Goal: Information Seeking & Learning: Understand process/instructions

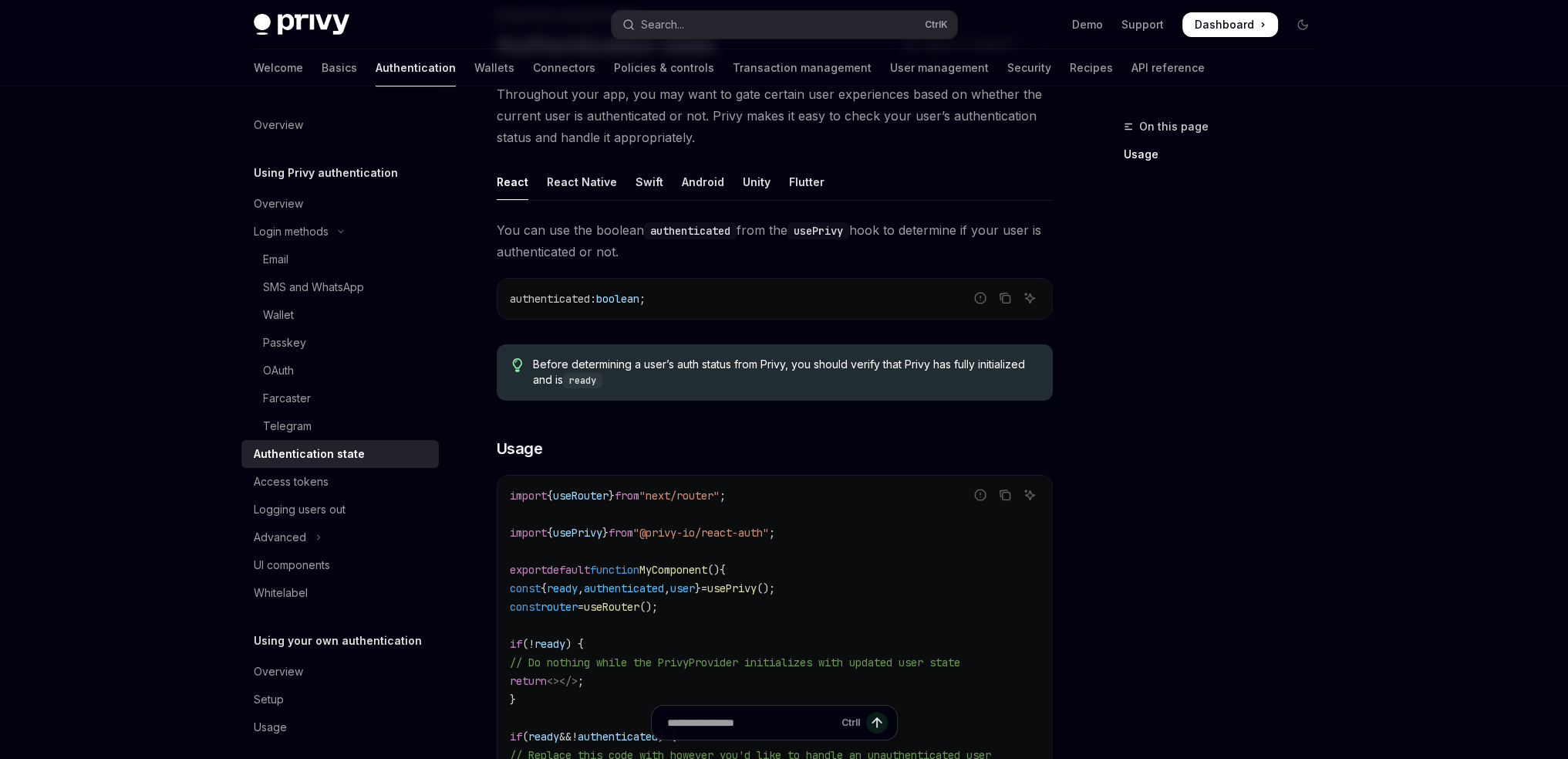
scroll to position [77, 0]
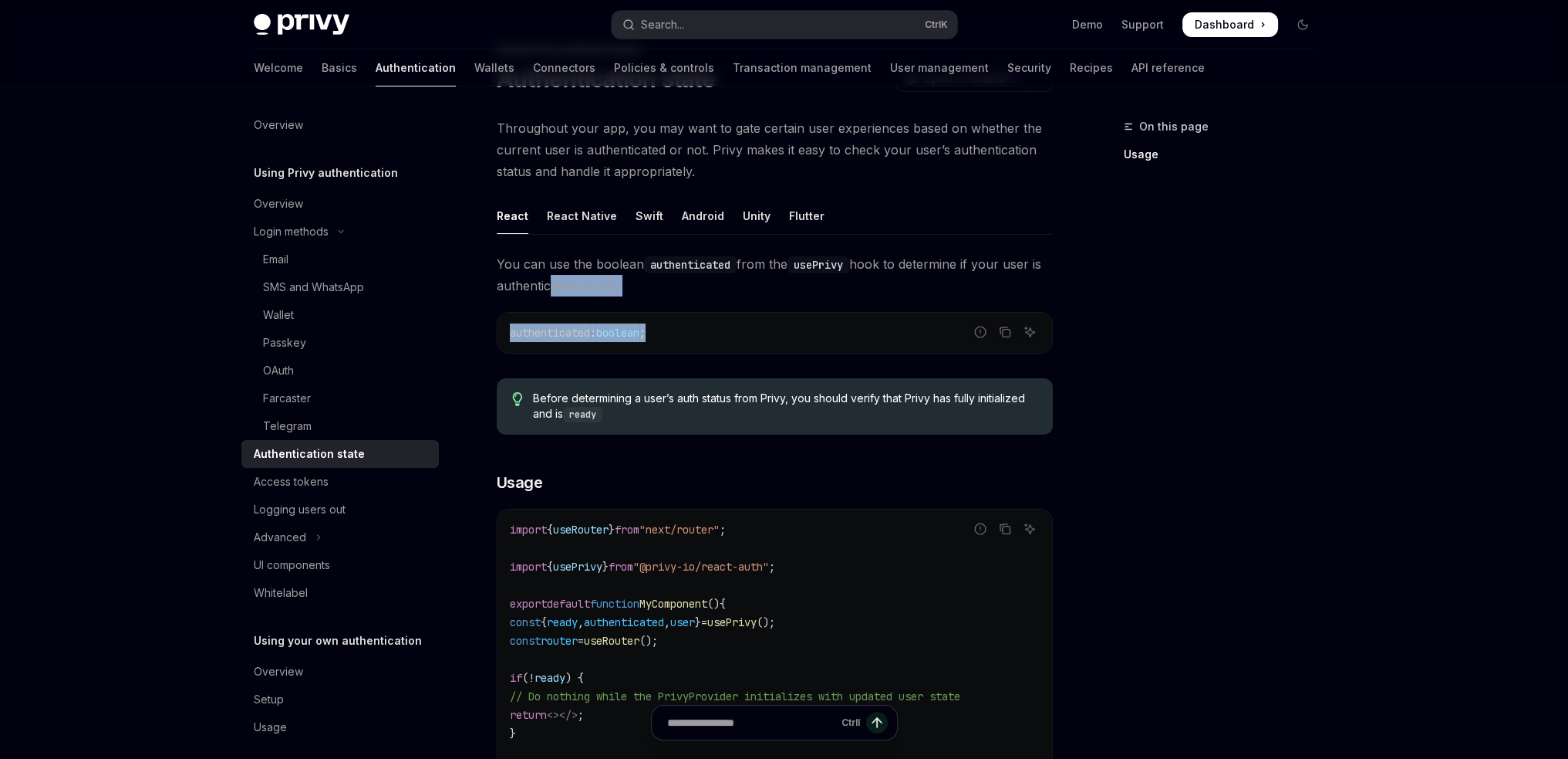
drag, startPoint x: 759, startPoint y: 298, endPoint x: 546, endPoint y: 275, distance: 214.2
click at [558, 278] on div "You can use the boolean authenticated from the usePrivy hook to determine if yo…" at bounding box center [774, 627] width 556 height 747
click at [543, 275] on span "You can use the boolean authenticated from the usePrivy hook to determine if yo…" at bounding box center [774, 275] width 556 height 44
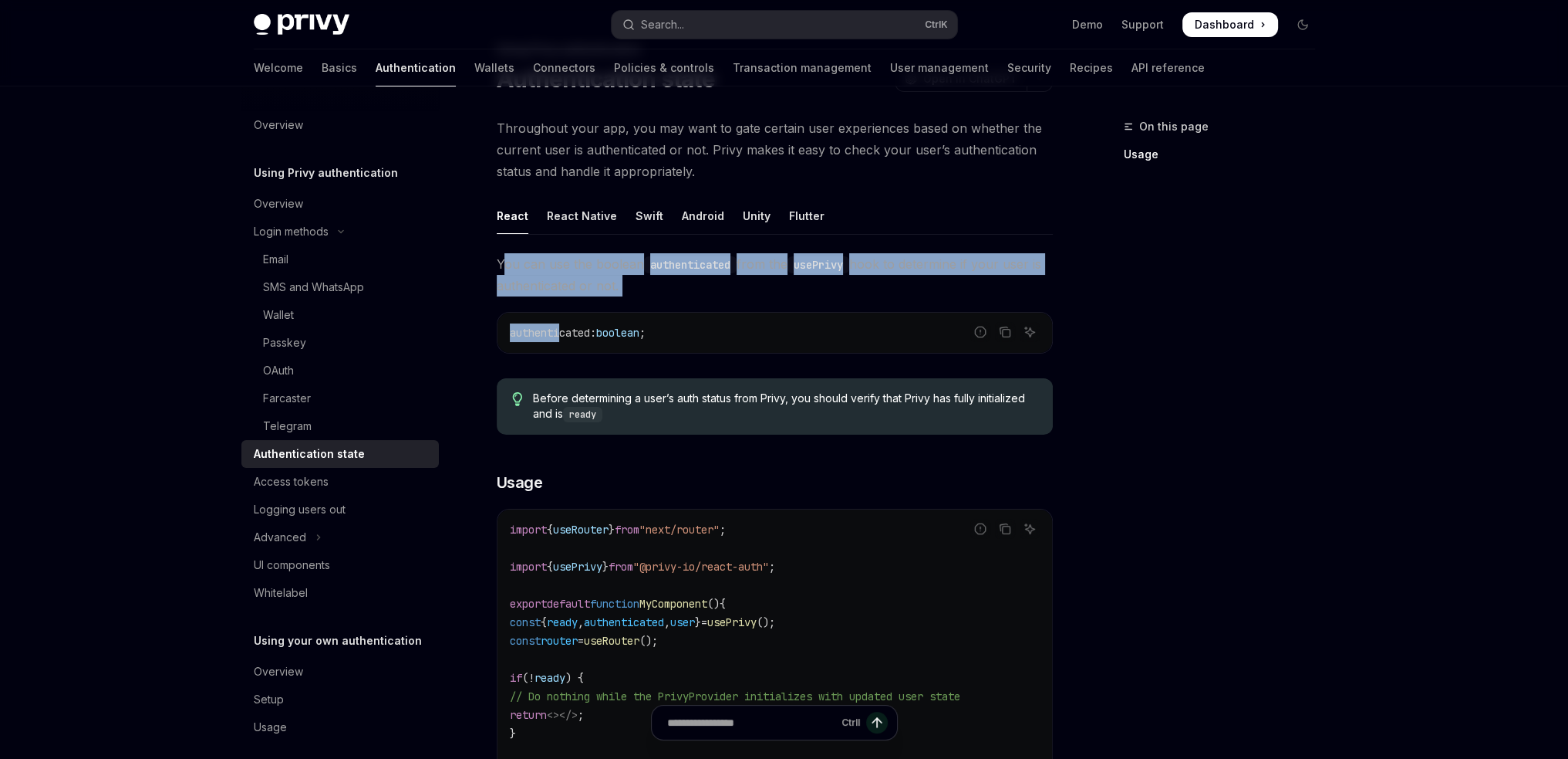
drag, startPoint x: 503, startPoint y: 250, endPoint x: 564, endPoint y: 330, distance: 100.6
click at [564, 330] on div "React React Native Swift Android Unity Flutter You can use the boolean authenti…" at bounding box center [774, 599] width 556 height 803
click at [564, 330] on span "authenticated" at bounding box center [550, 332] width 81 height 14
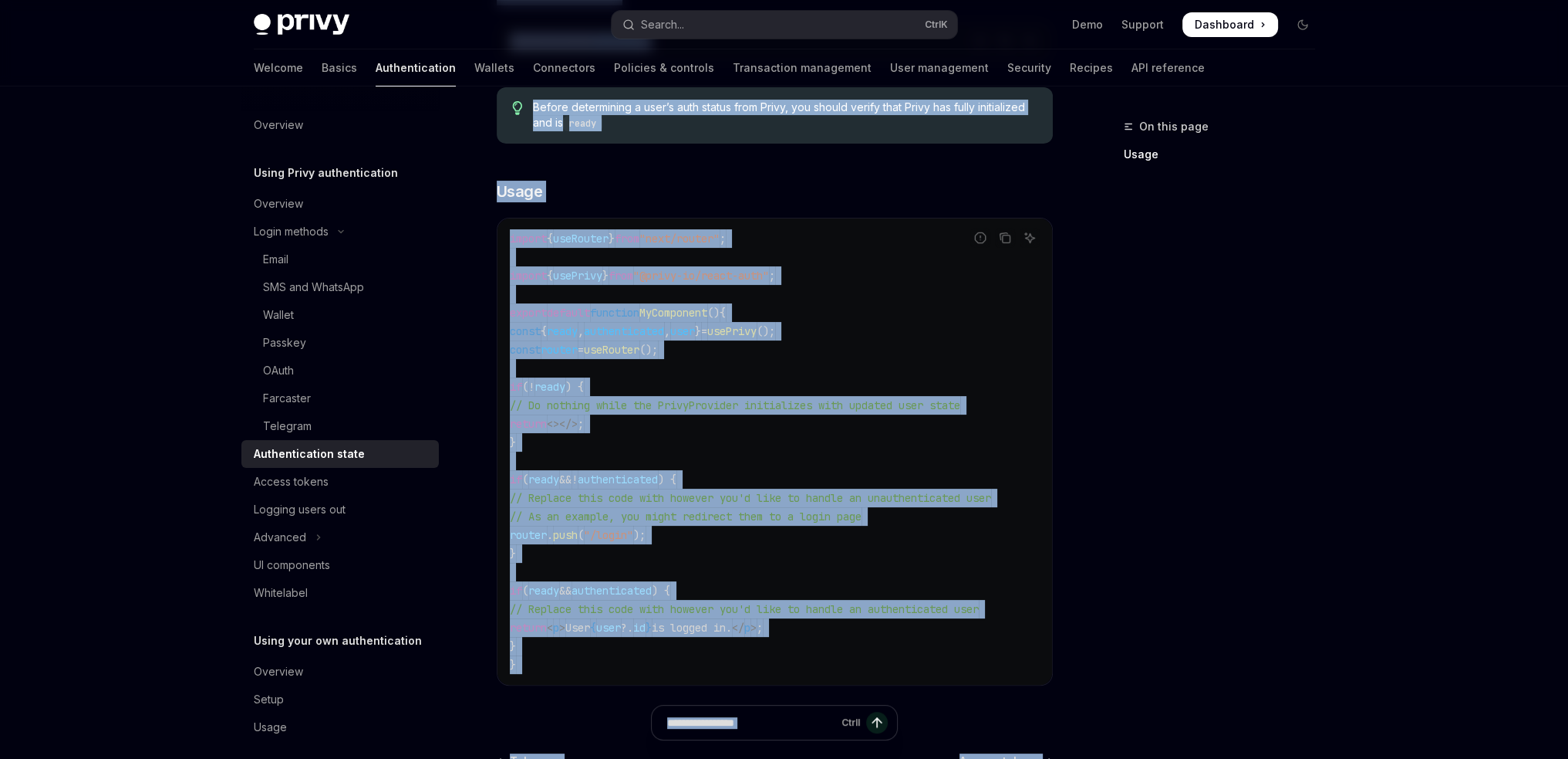
scroll to position [573, 0]
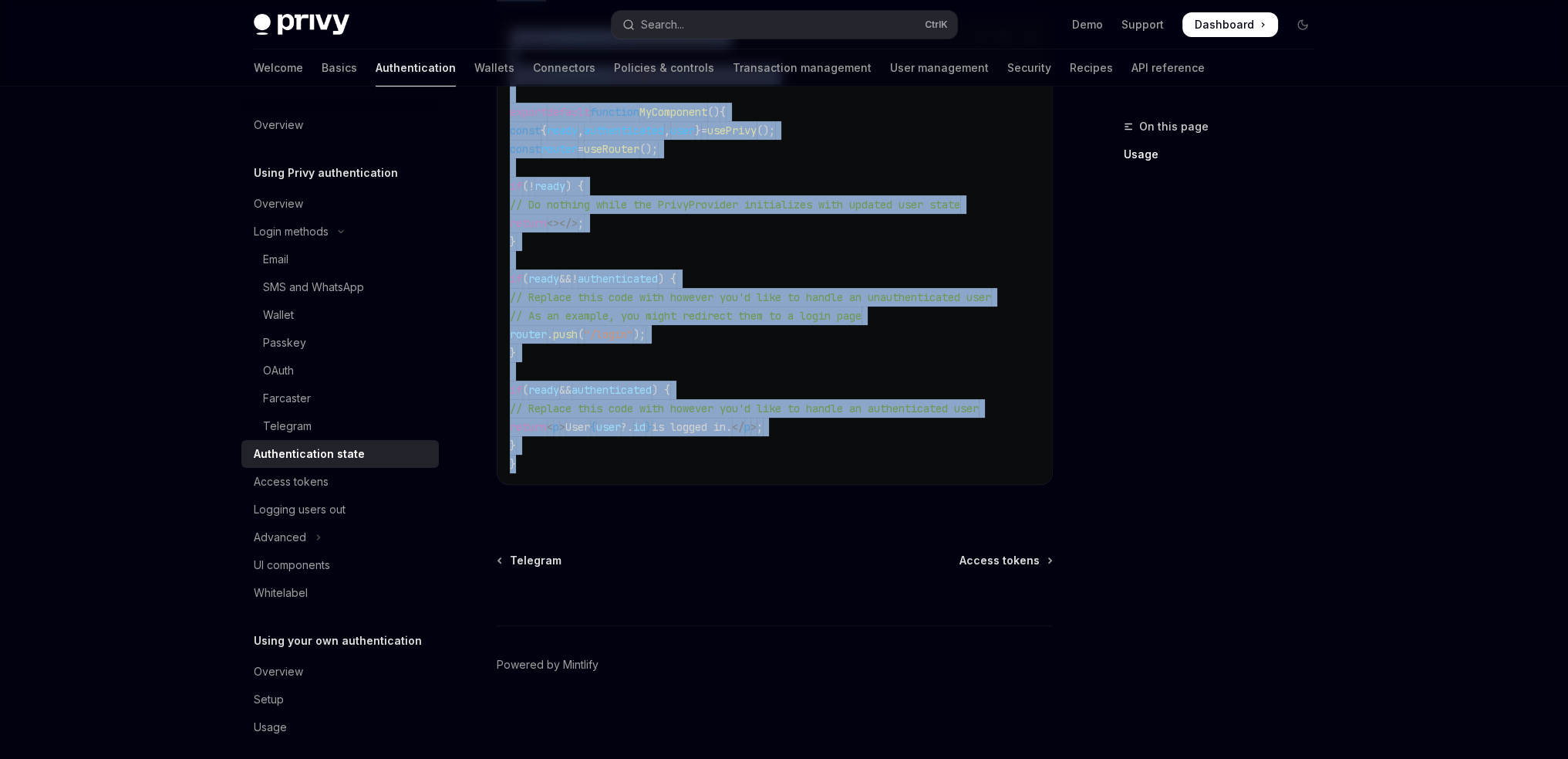
drag, startPoint x: 494, startPoint y: 263, endPoint x: 832, endPoint y: 467, distance: 394.8
click at [832, 467] on div "Using Privy authentication Authentication state OpenAI Open in ChatGPT OpenAI O…" at bounding box center [630, 154] width 851 height 1210
copy div "You can use the boolean authenticated from the usePrivy hook to determine if yo…"
click at [991, 290] on span "// Replace this code with however you'd like to handle an unauthenticated user" at bounding box center [750, 297] width 482 height 14
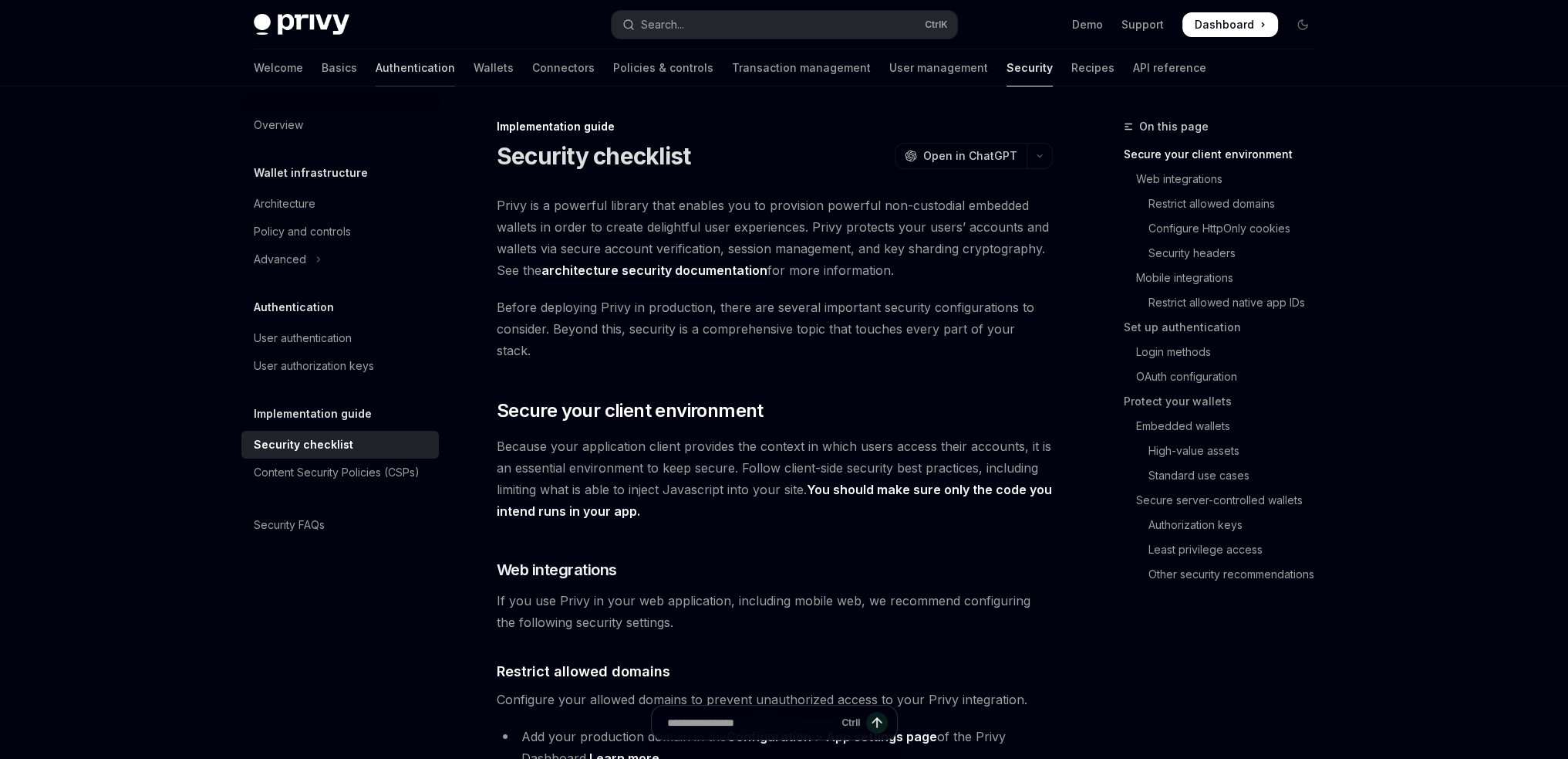
click at [376, 67] on link "Authentication" at bounding box center [415, 67] width 80 height 37
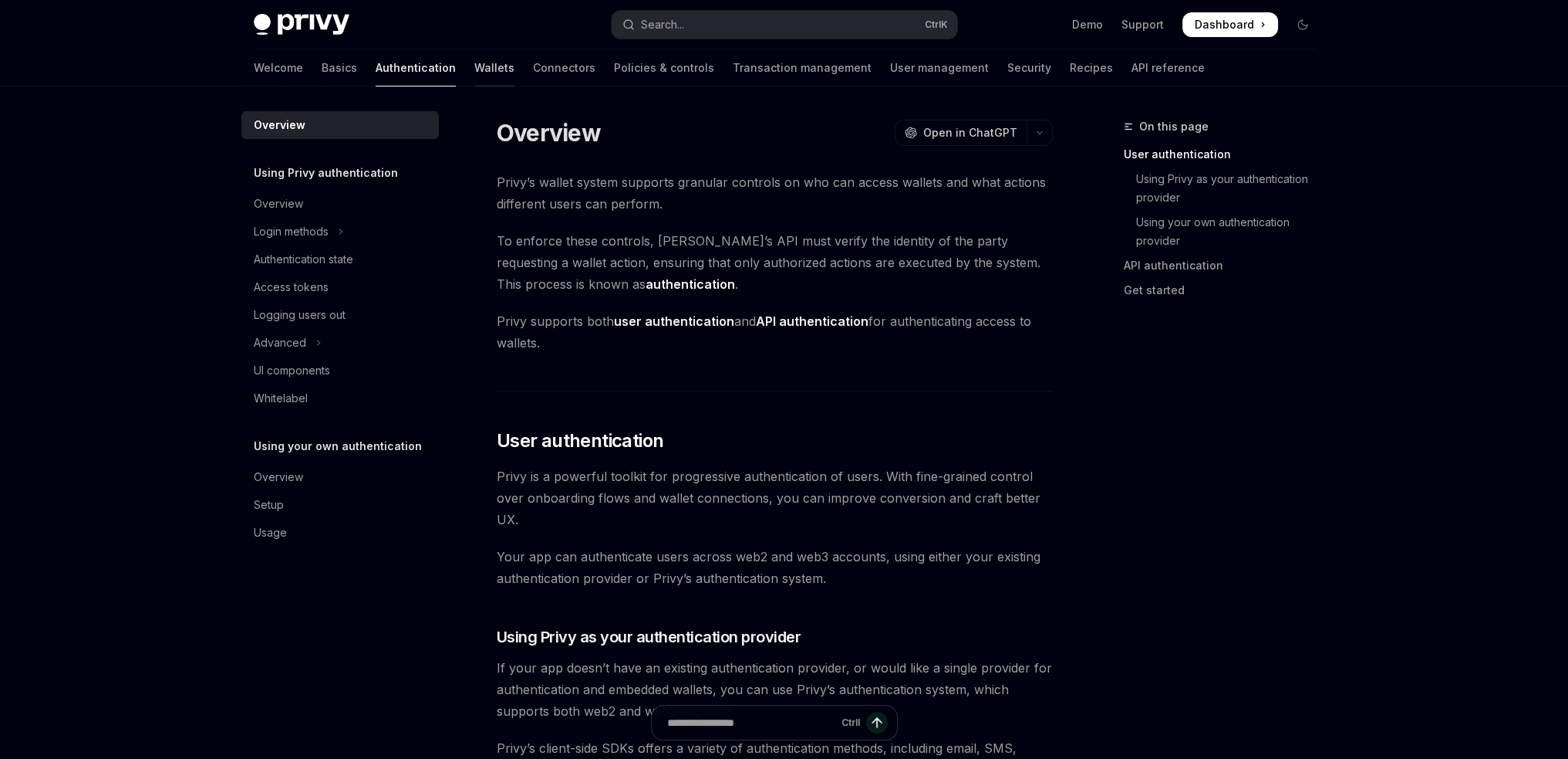
click at [474, 59] on link "Wallets" at bounding box center [494, 67] width 40 height 37
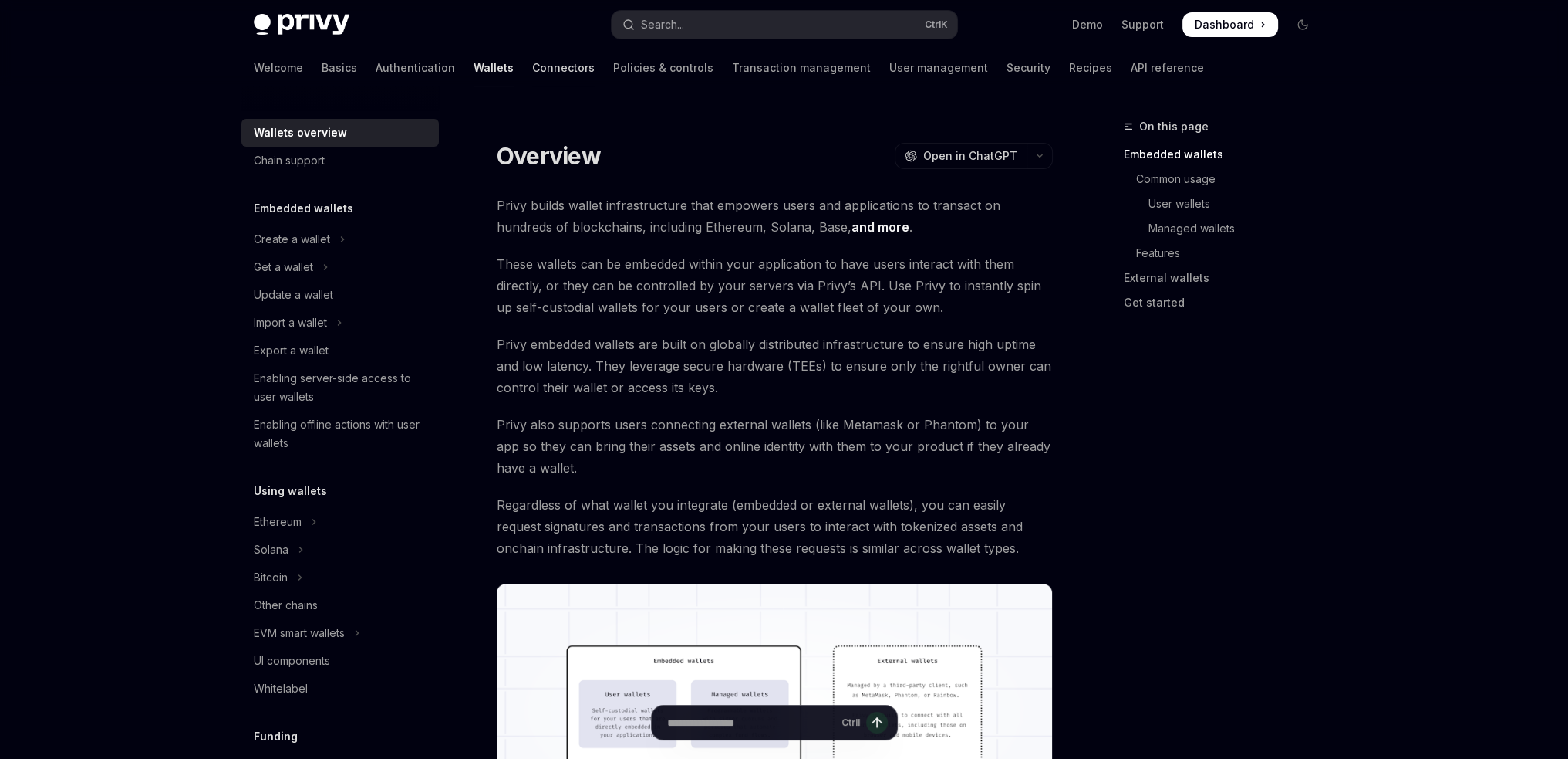
click at [533, 67] on link "Connectors" at bounding box center [564, 67] width 62 height 37
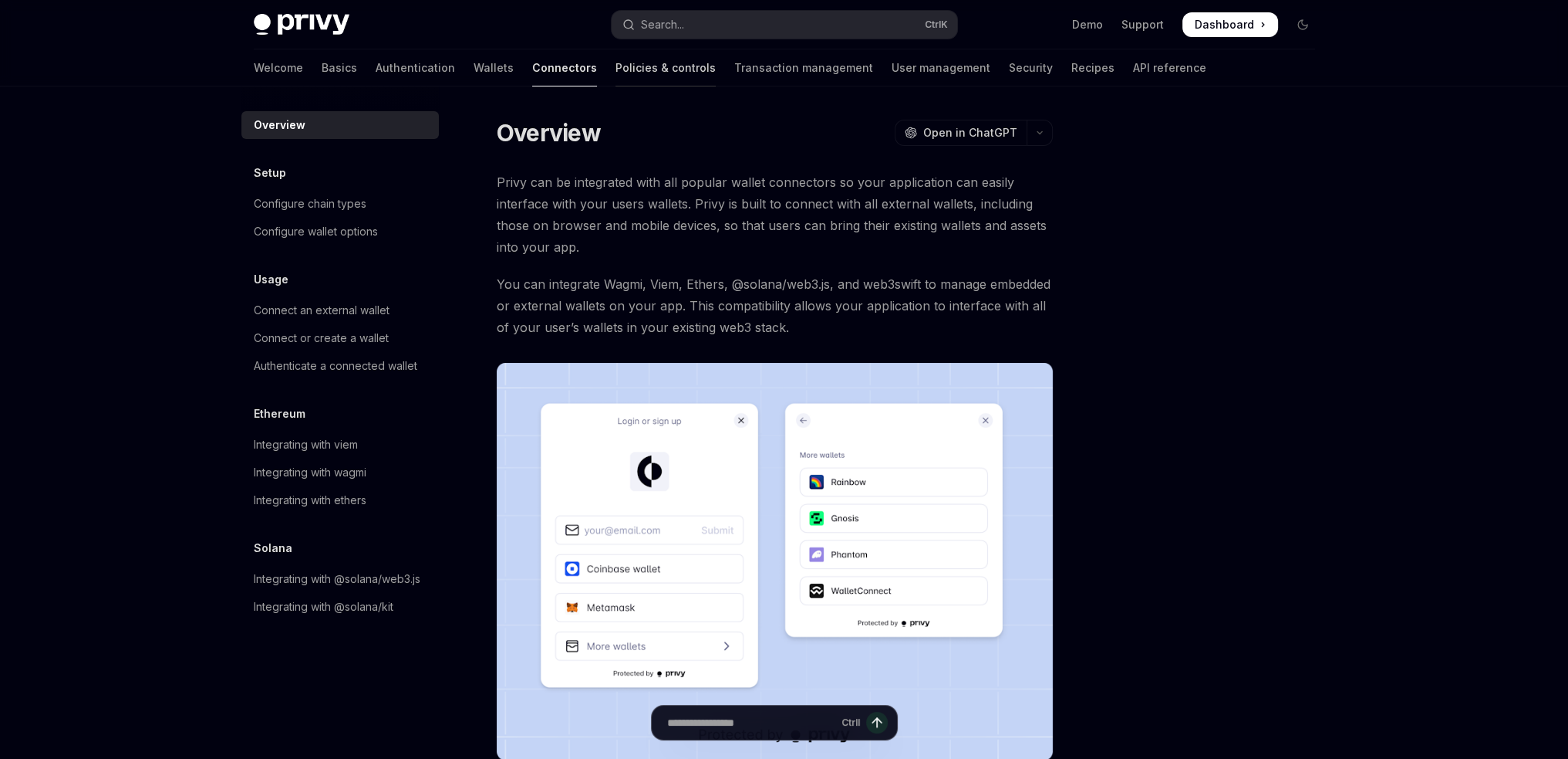
click at [616, 69] on link "Policies & controls" at bounding box center [666, 67] width 100 height 37
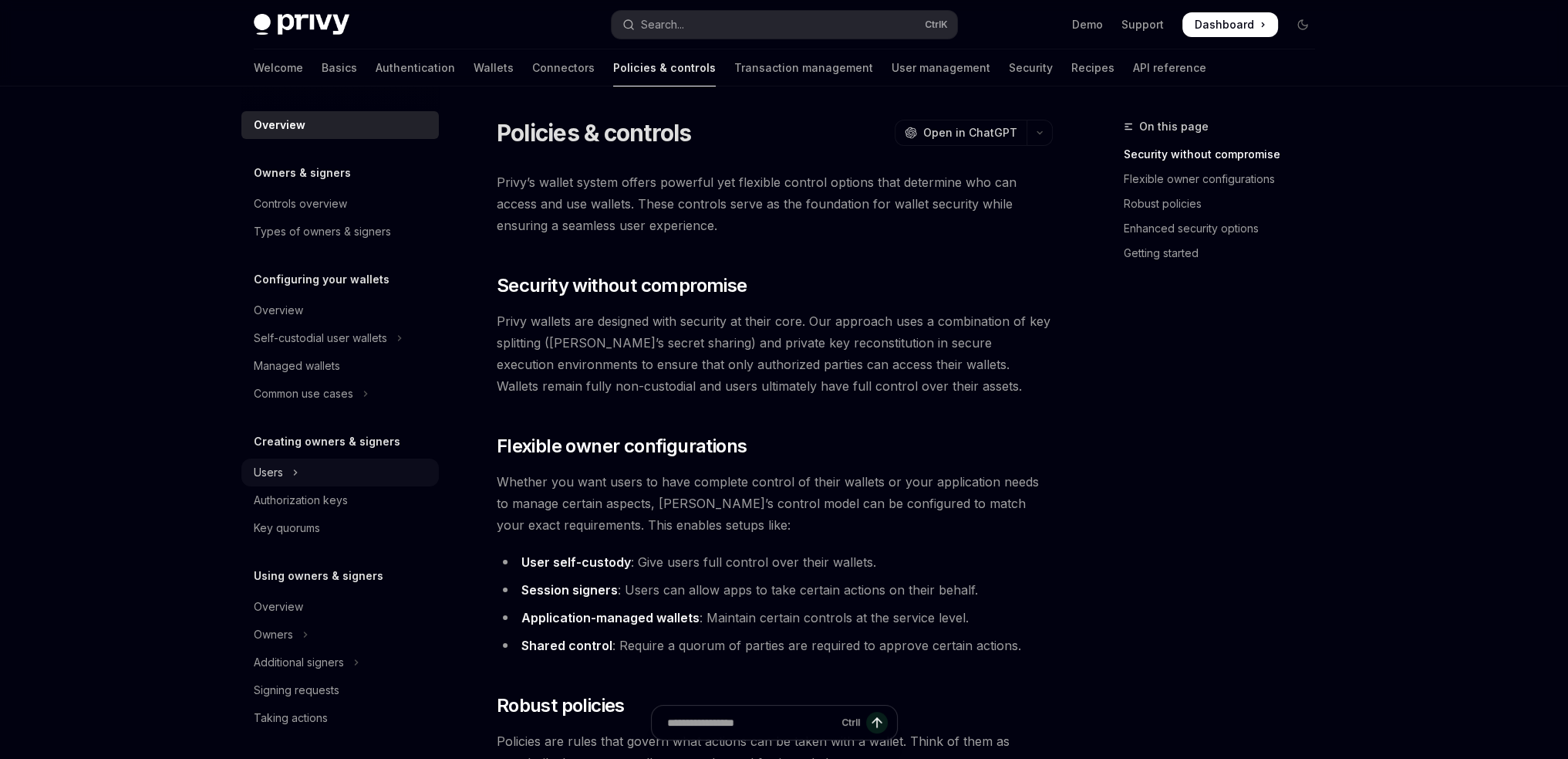
click at [300, 483] on button "Users" at bounding box center [340, 473] width 197 height 28
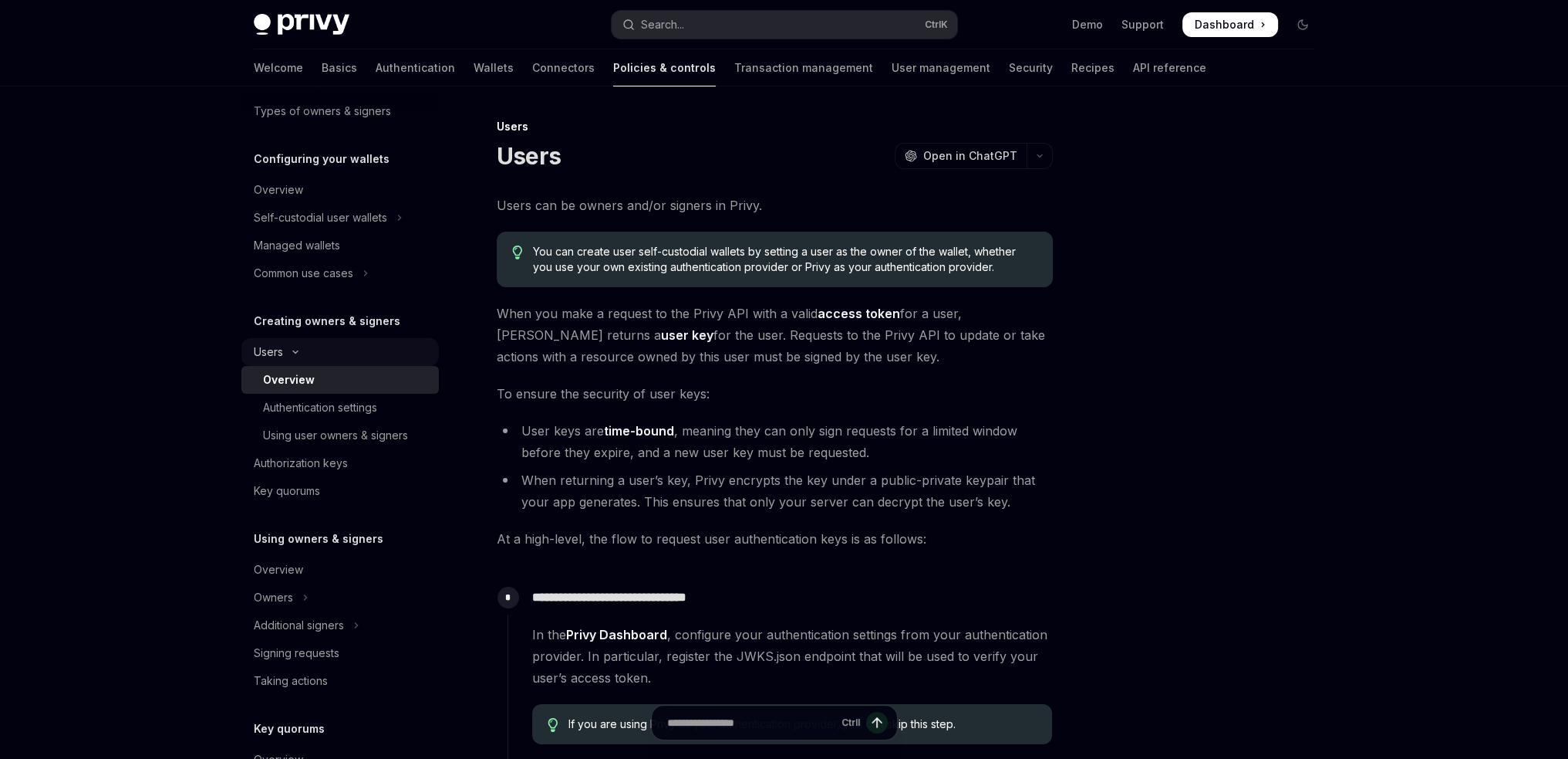
scroll to position [155, 0]
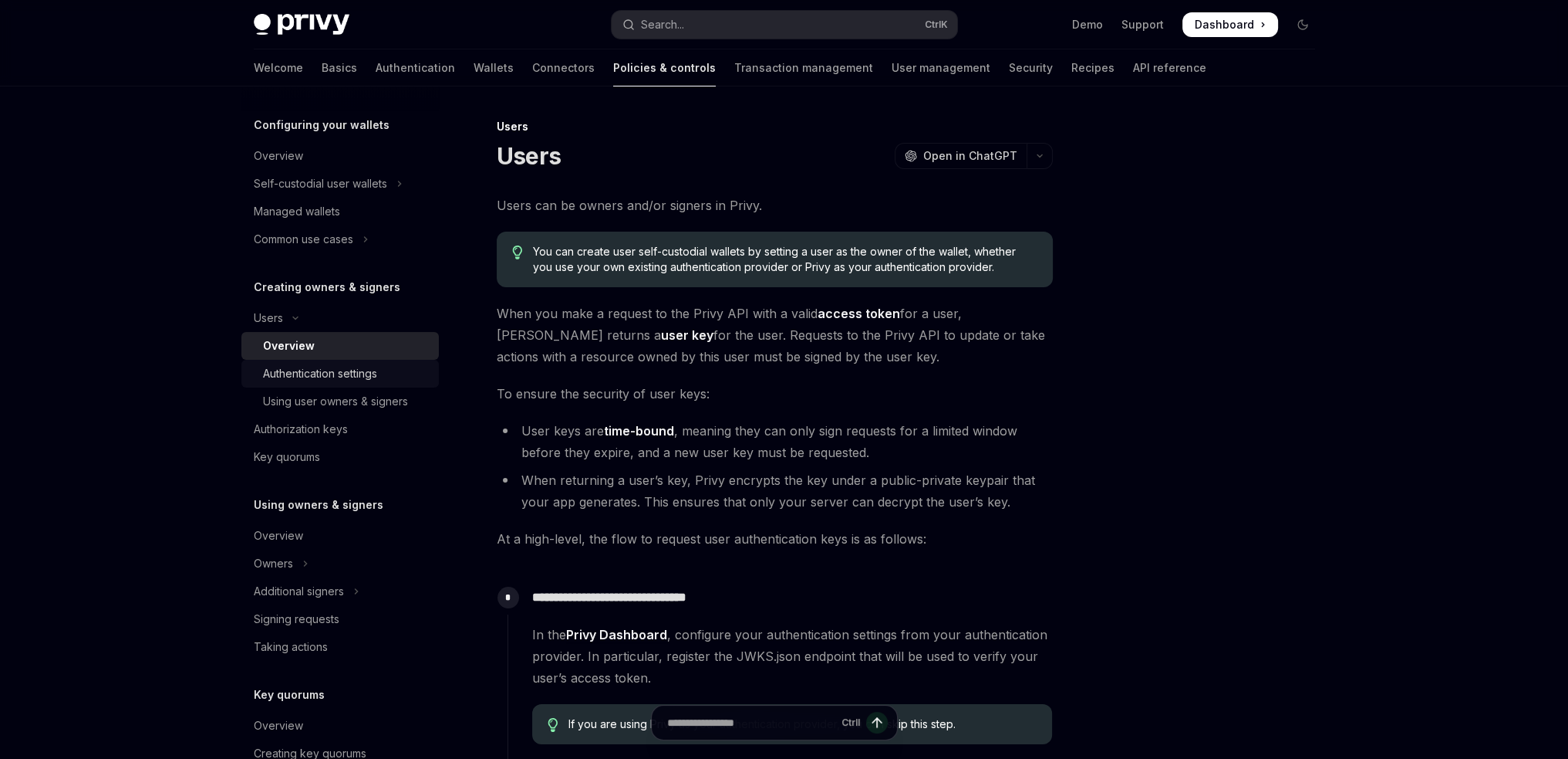
click at [346, 370] on div "Authentication settings" at bounding box center [320, 373] width 114 height 19
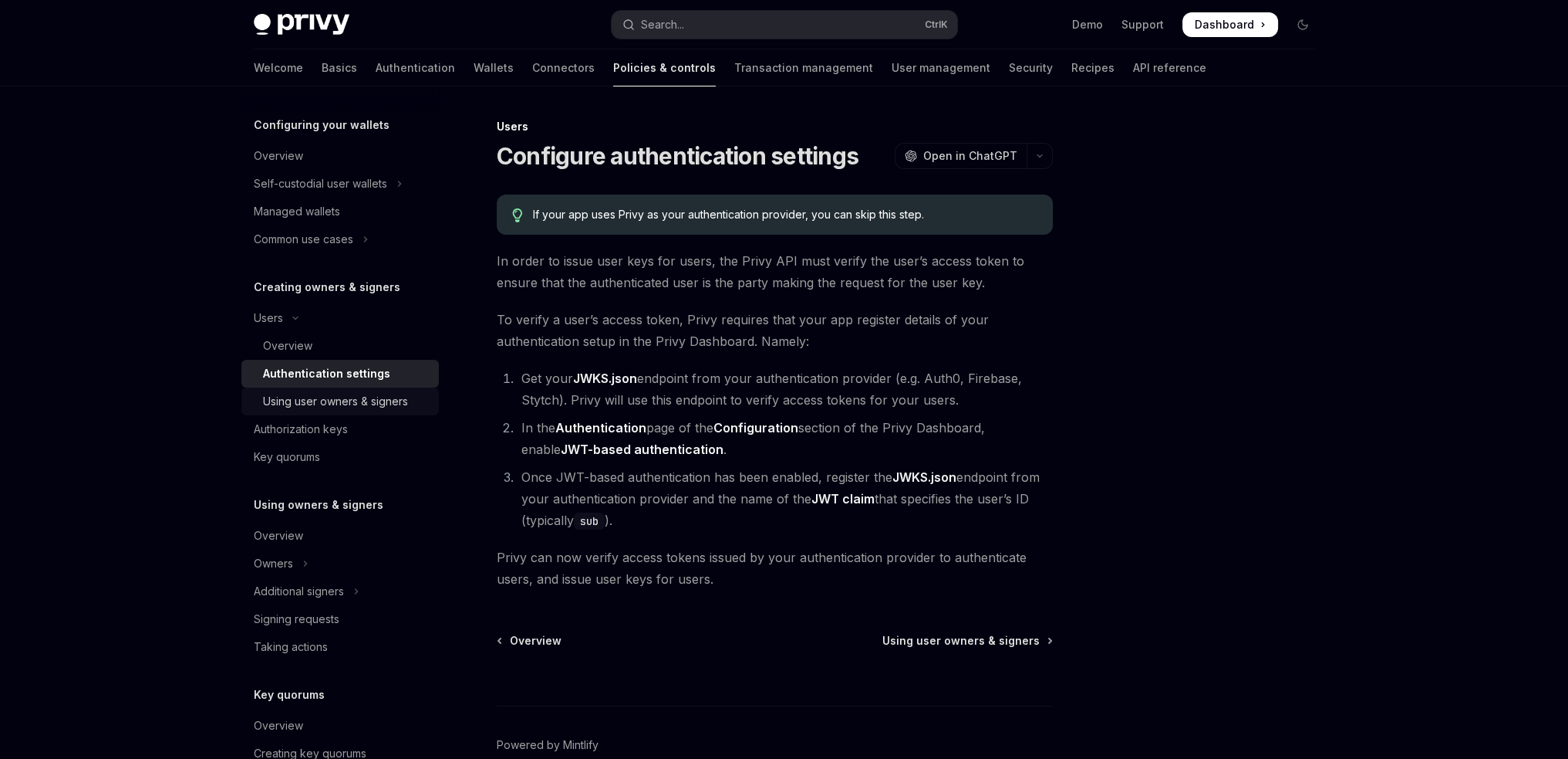
click at [337, 404] on div "Using user owners & signers" at bounding box center [335, 401] width 145 height 19
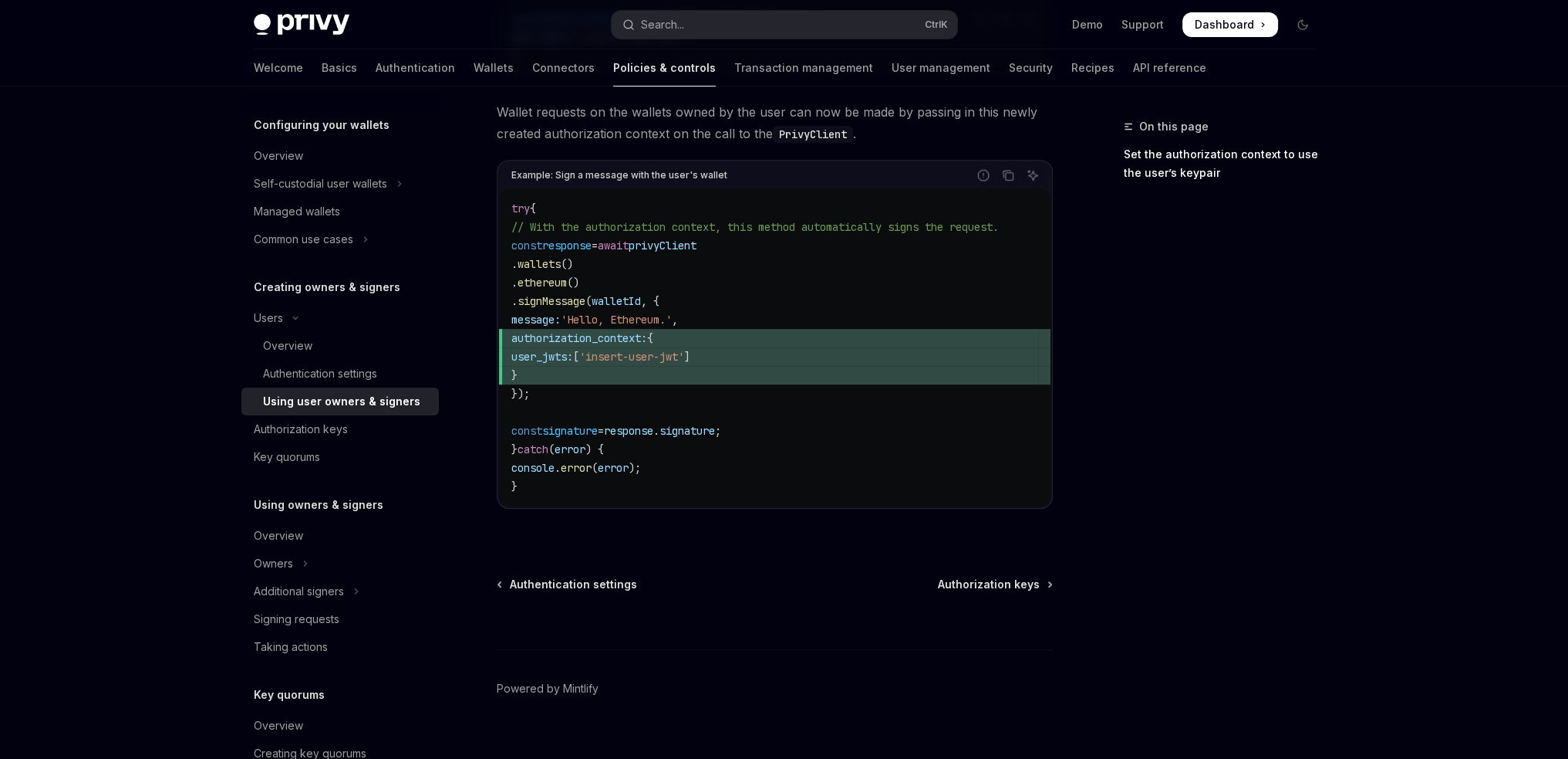
scroll to position [849, 0]
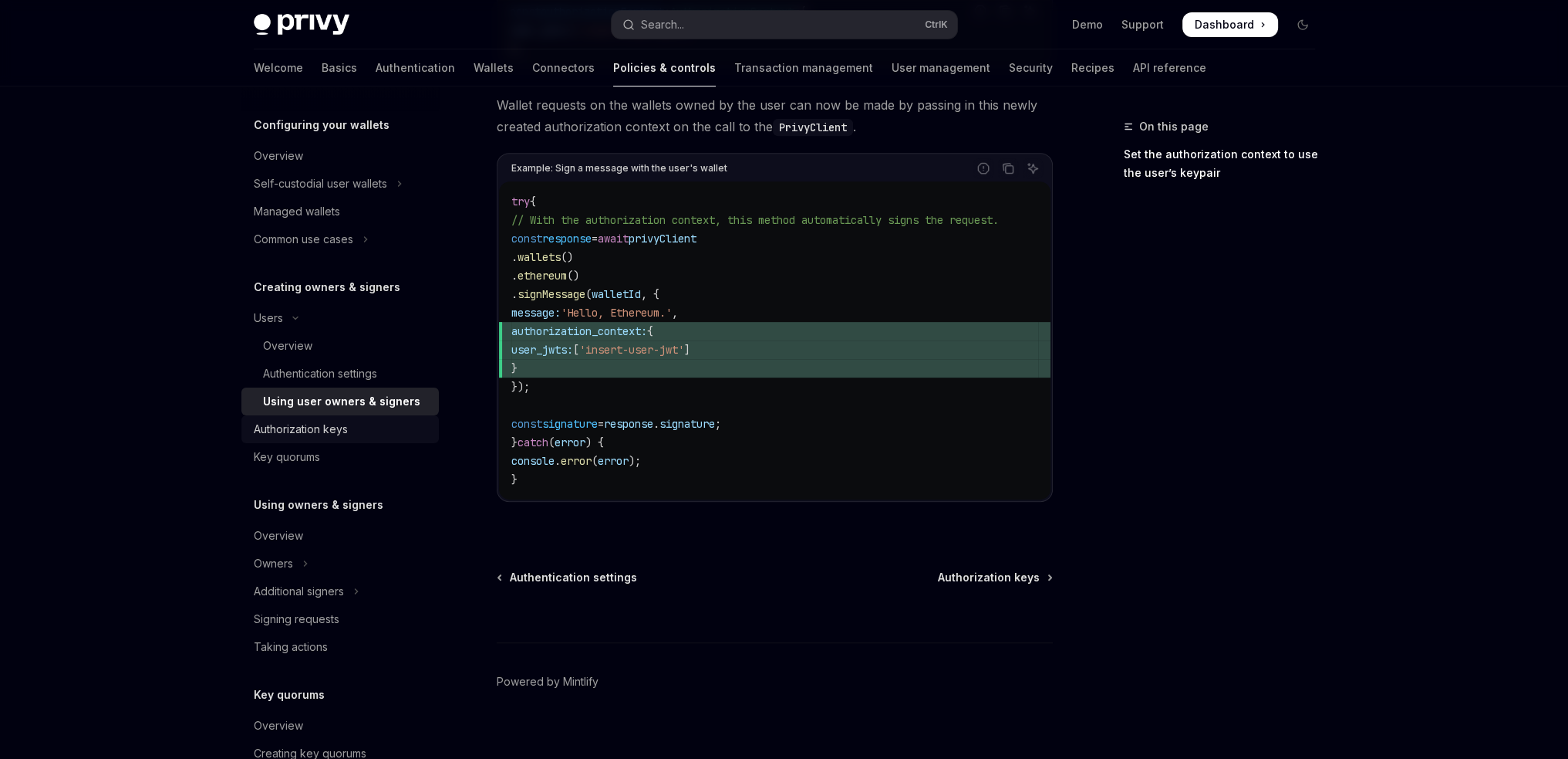
click at [325, 423] on div "Authorization keys" at bounding box center [301, 429] width 95 height 19
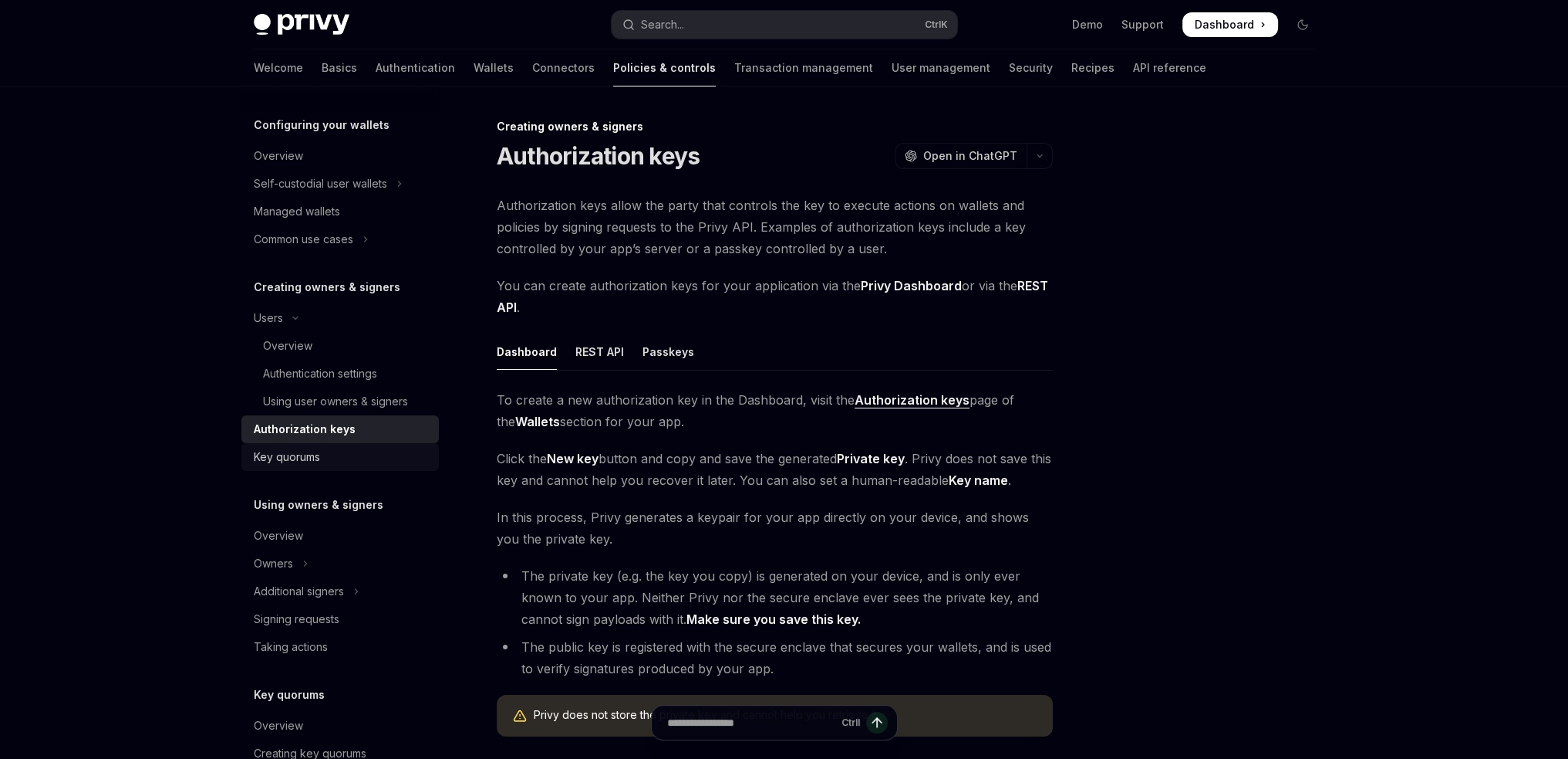
click at [318, 470] on link "Key quorums" at bounding box center [340, 457] width 197 height 28
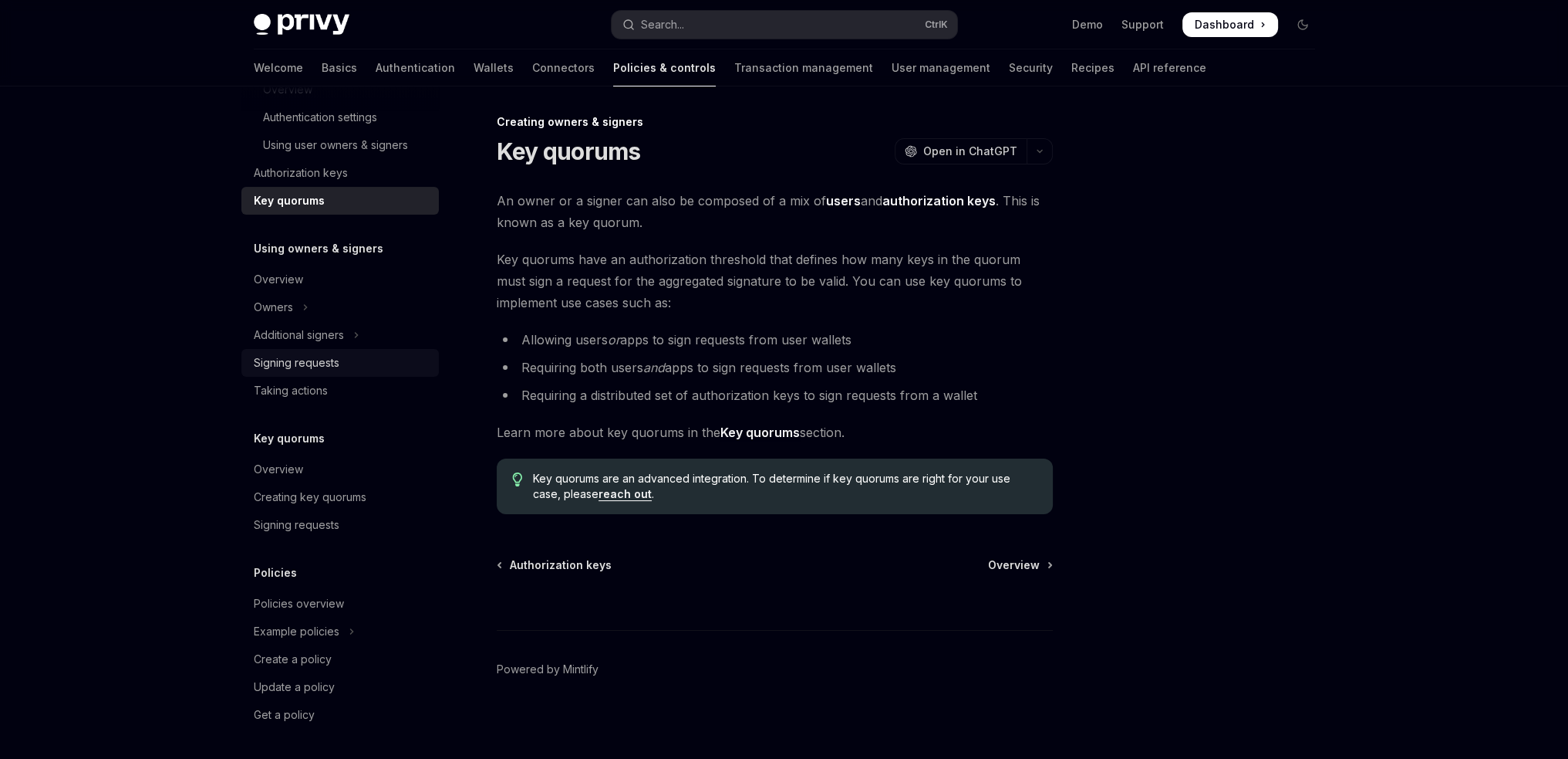
scroll to position [8, 0]
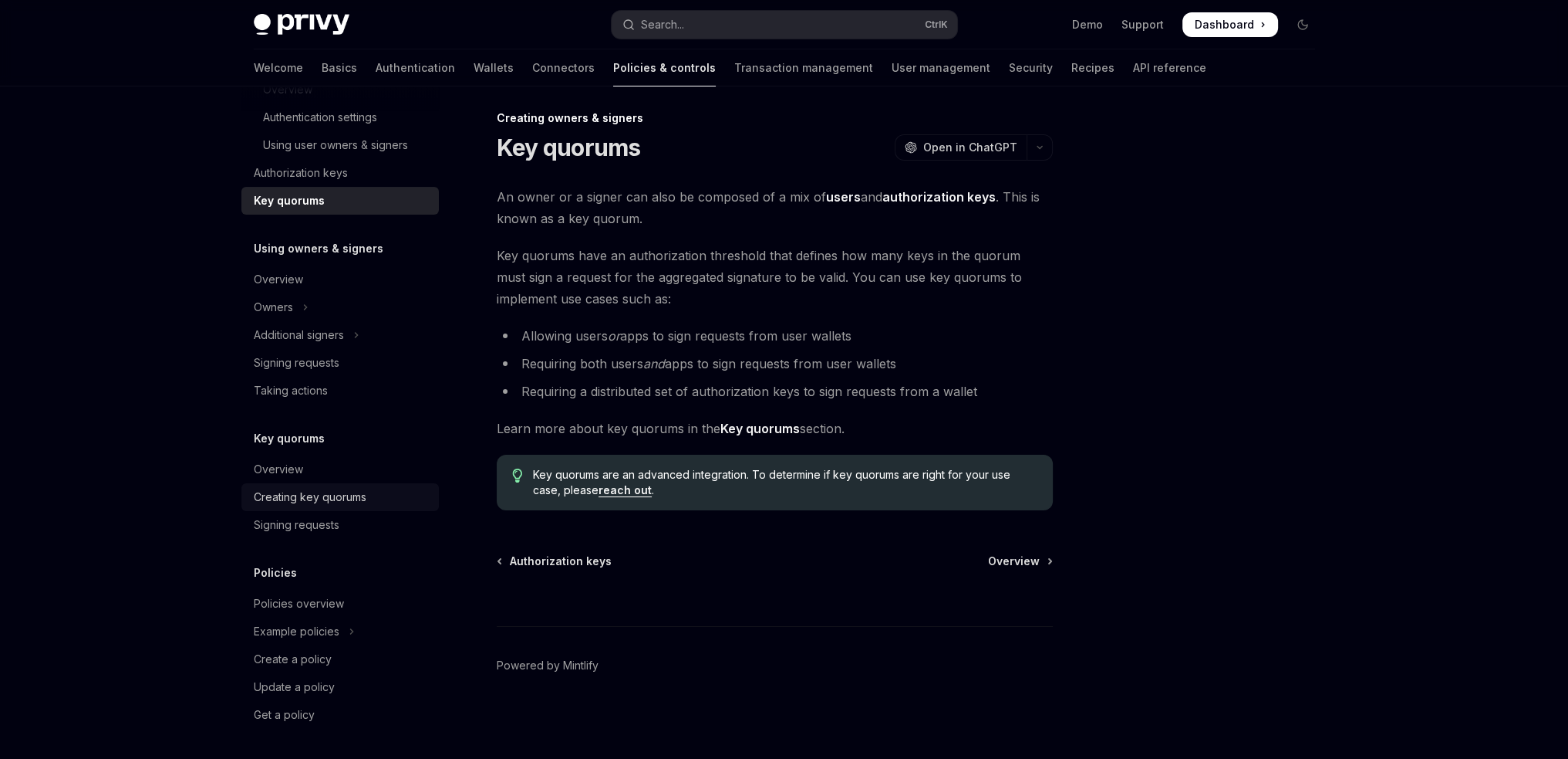
click at [316, 496] on div "Creating key quorums" at bounding box center [310, 497] width 113 height 19
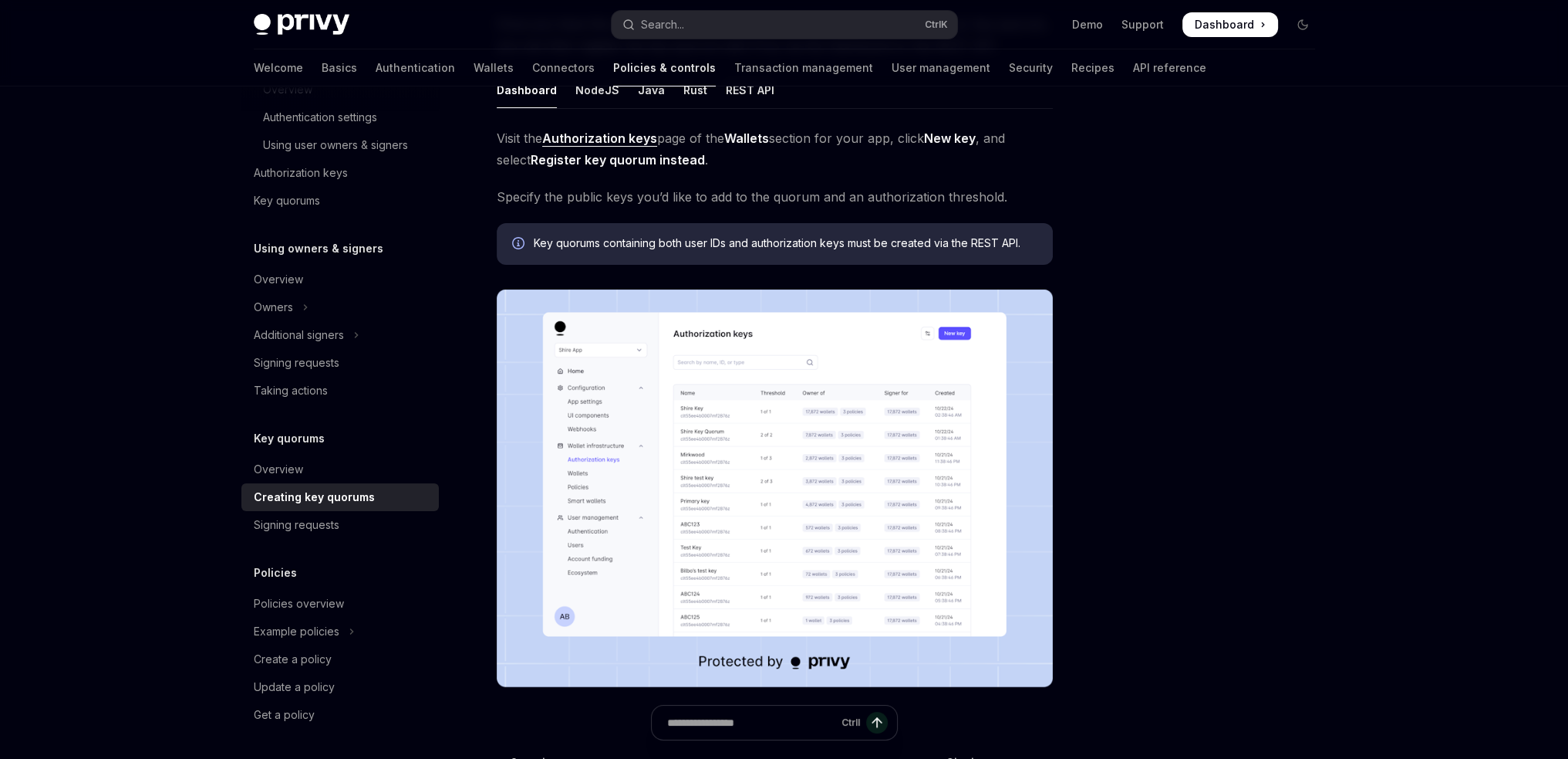
scroll to position [317, 0]
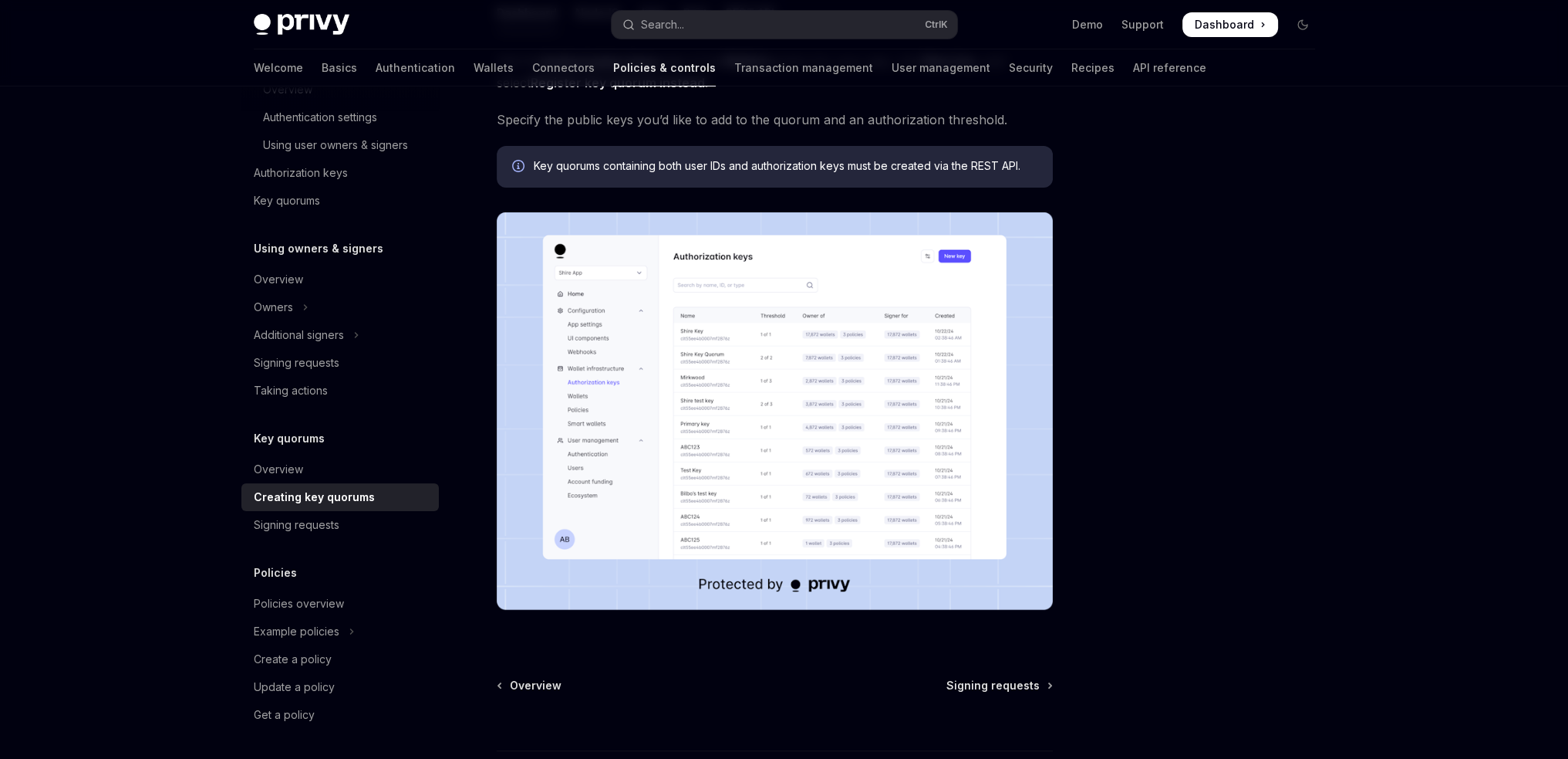
click at [716, 391] on img at bounding box center [774, 410] width 556 height 397
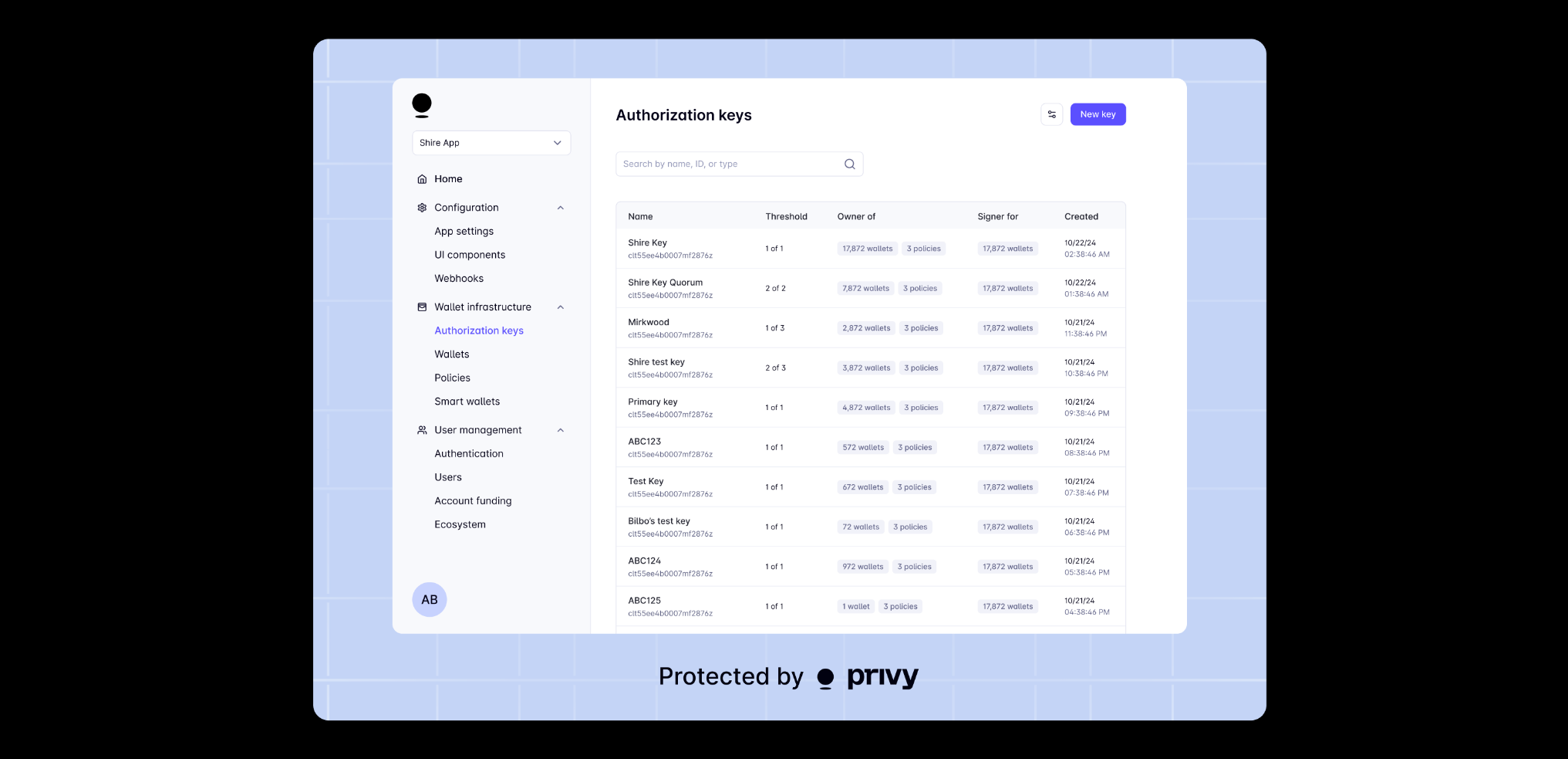
click at [1351, 372] on div at bounding box center [784, 379] width 1568 height 759
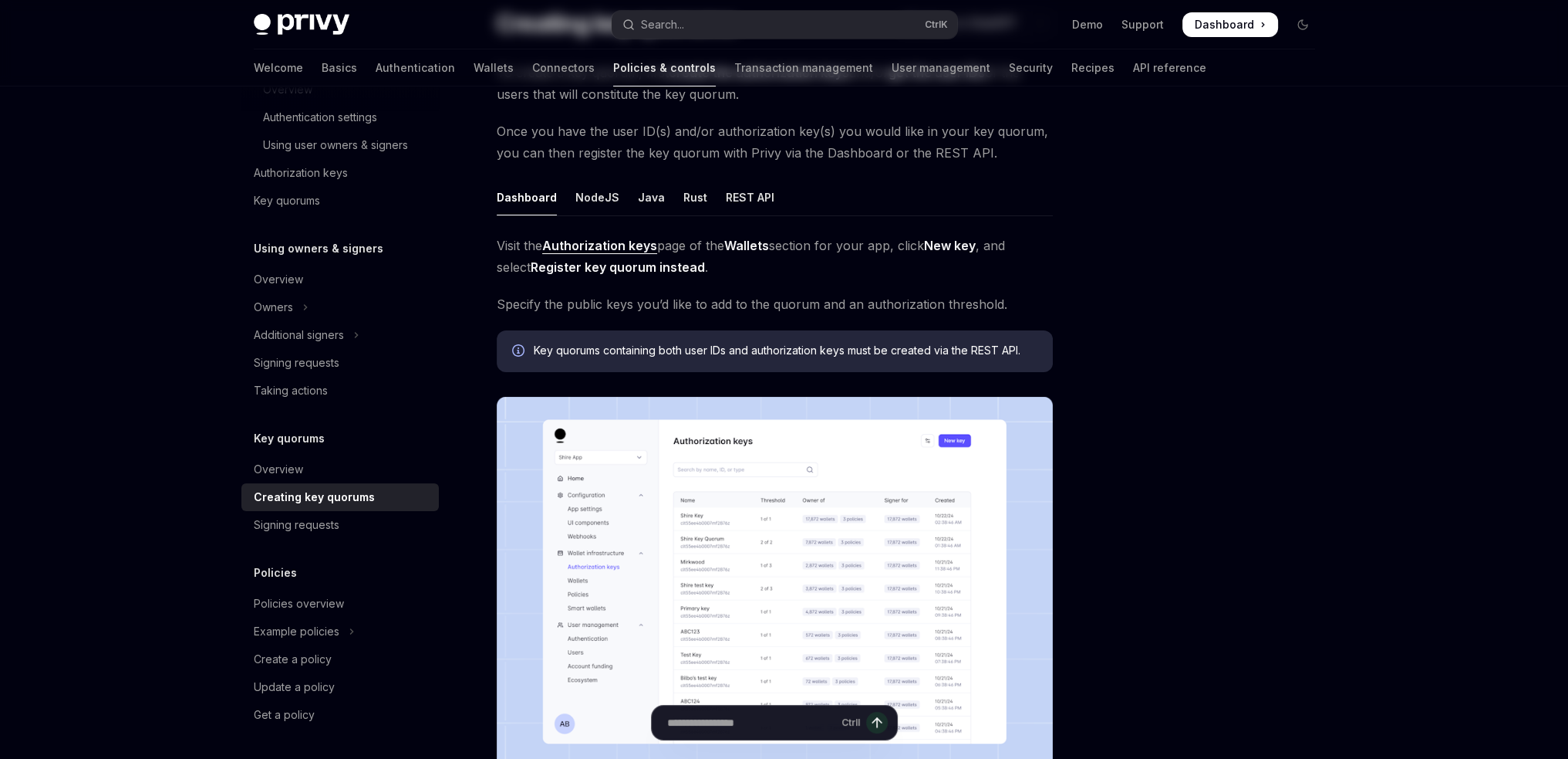
scroll to position [155, 0]
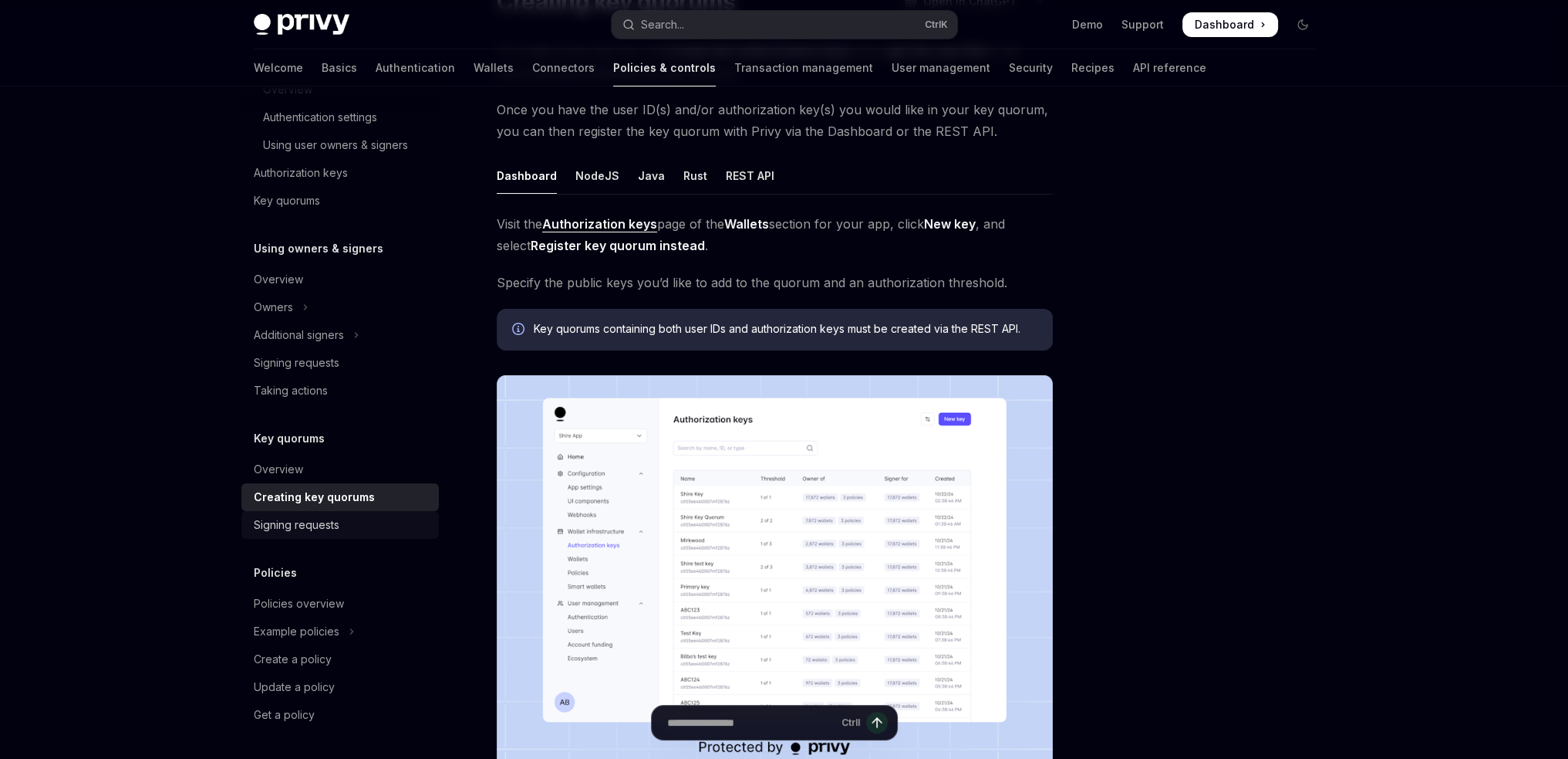
click at [332, 527] on div "Signing requests" at bounding box center [297, 525] width 85 height 19
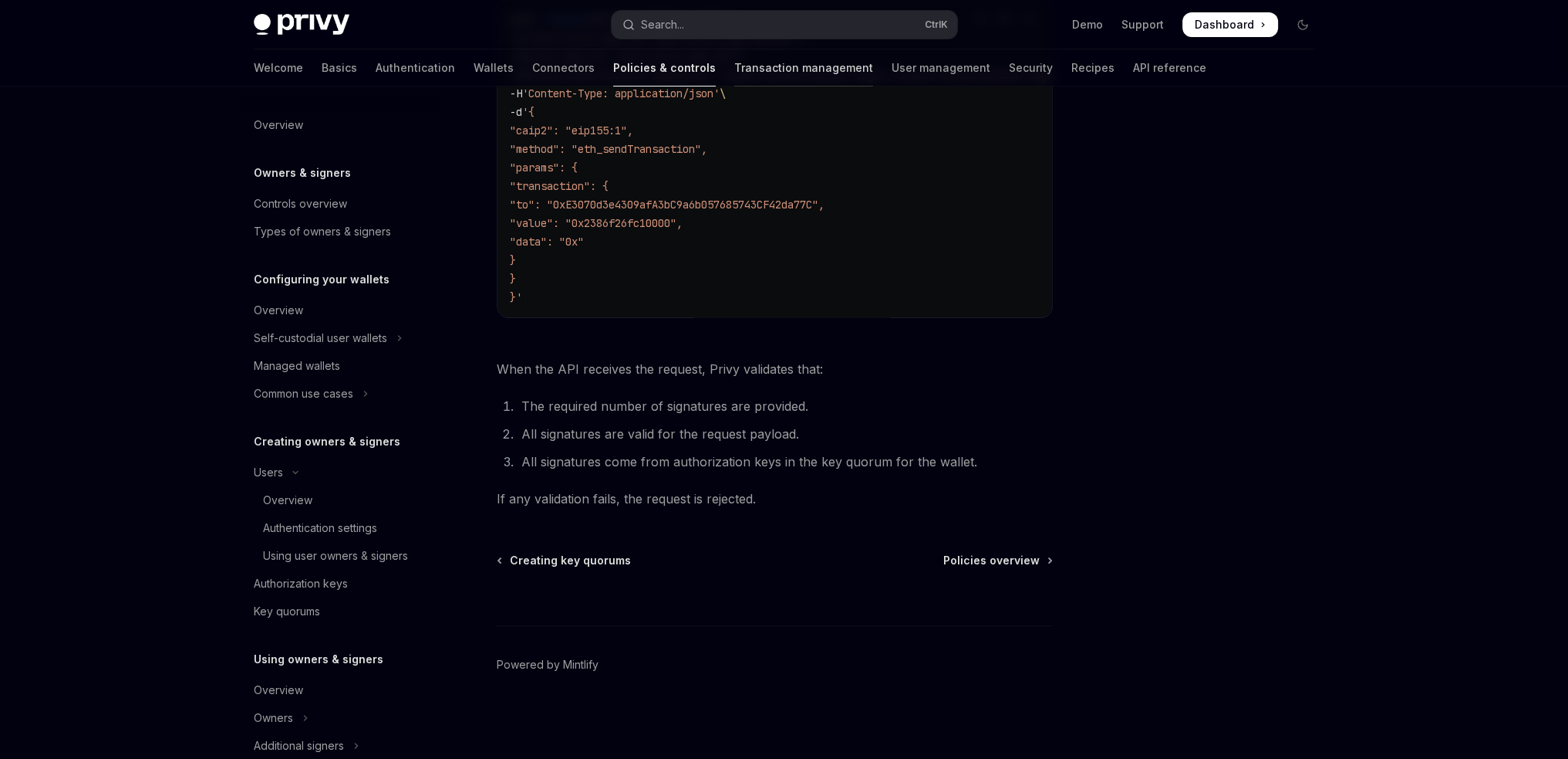
click at [735, 71] on link "Transaction management" at bounding box center [804, 67] width 139 height 37
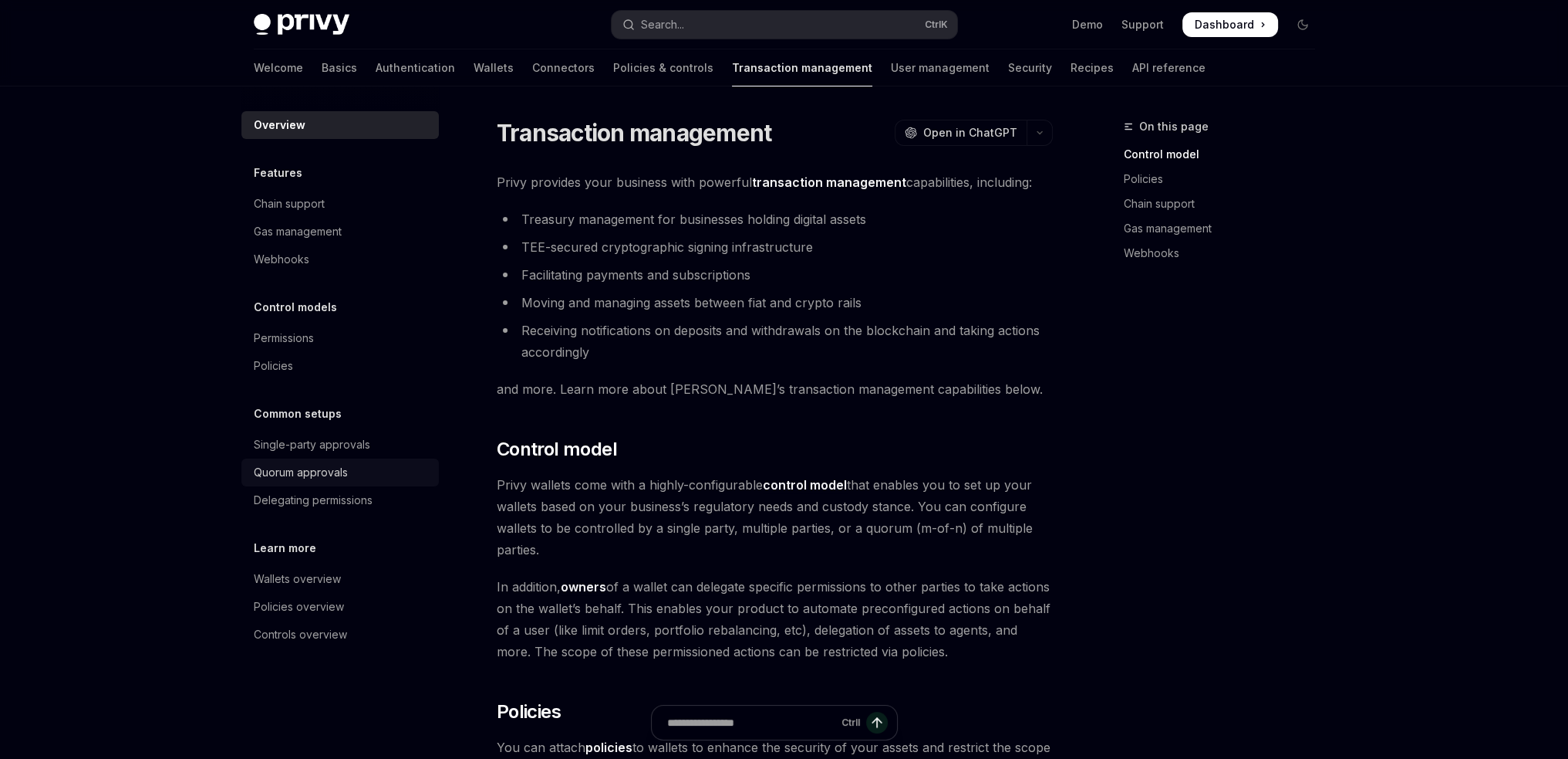
click at [308, 469] on div "Quorum approvals" at bounding box center [301, 472] width 95 height 19
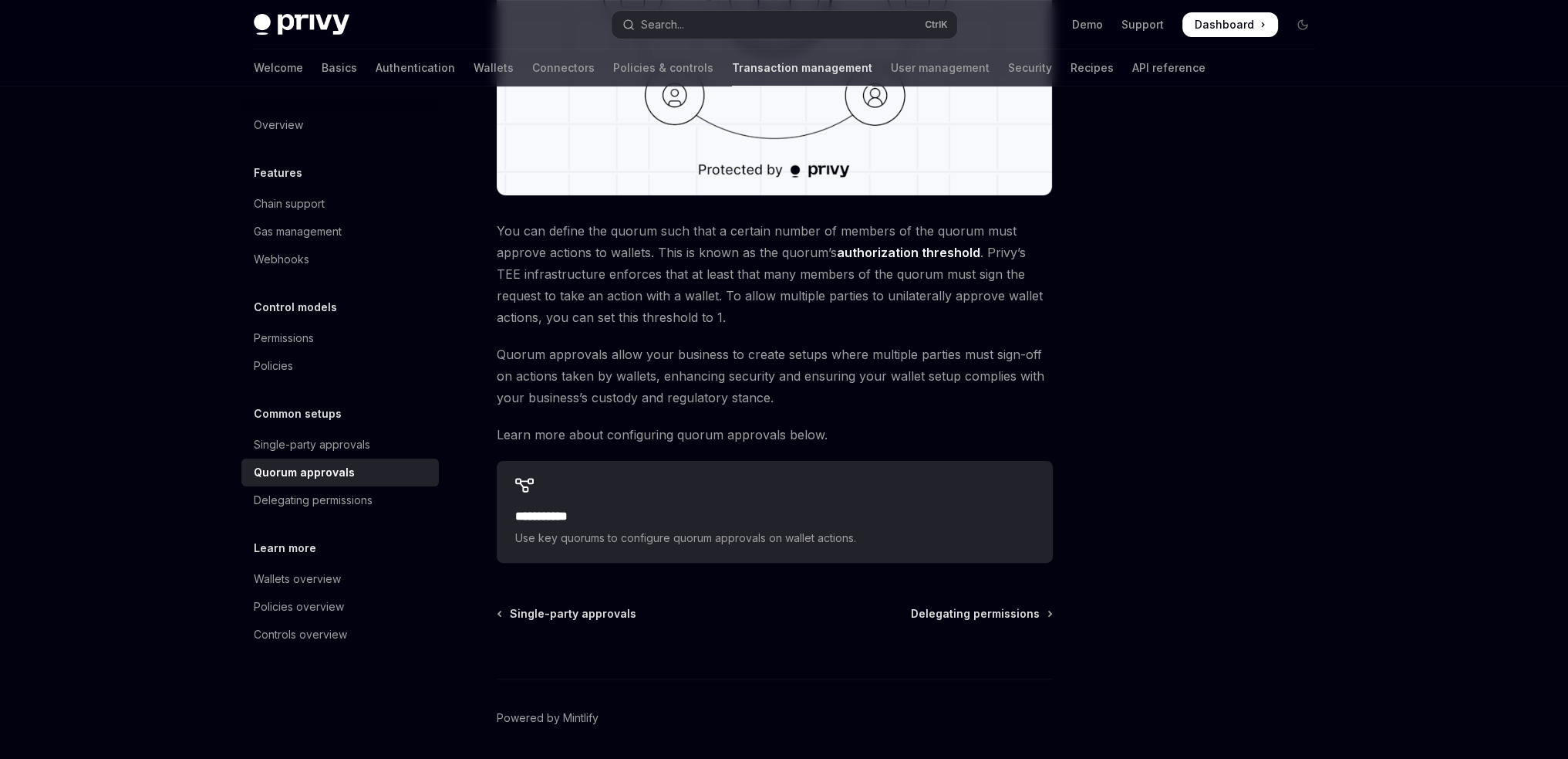
scroll to position [539, 0]
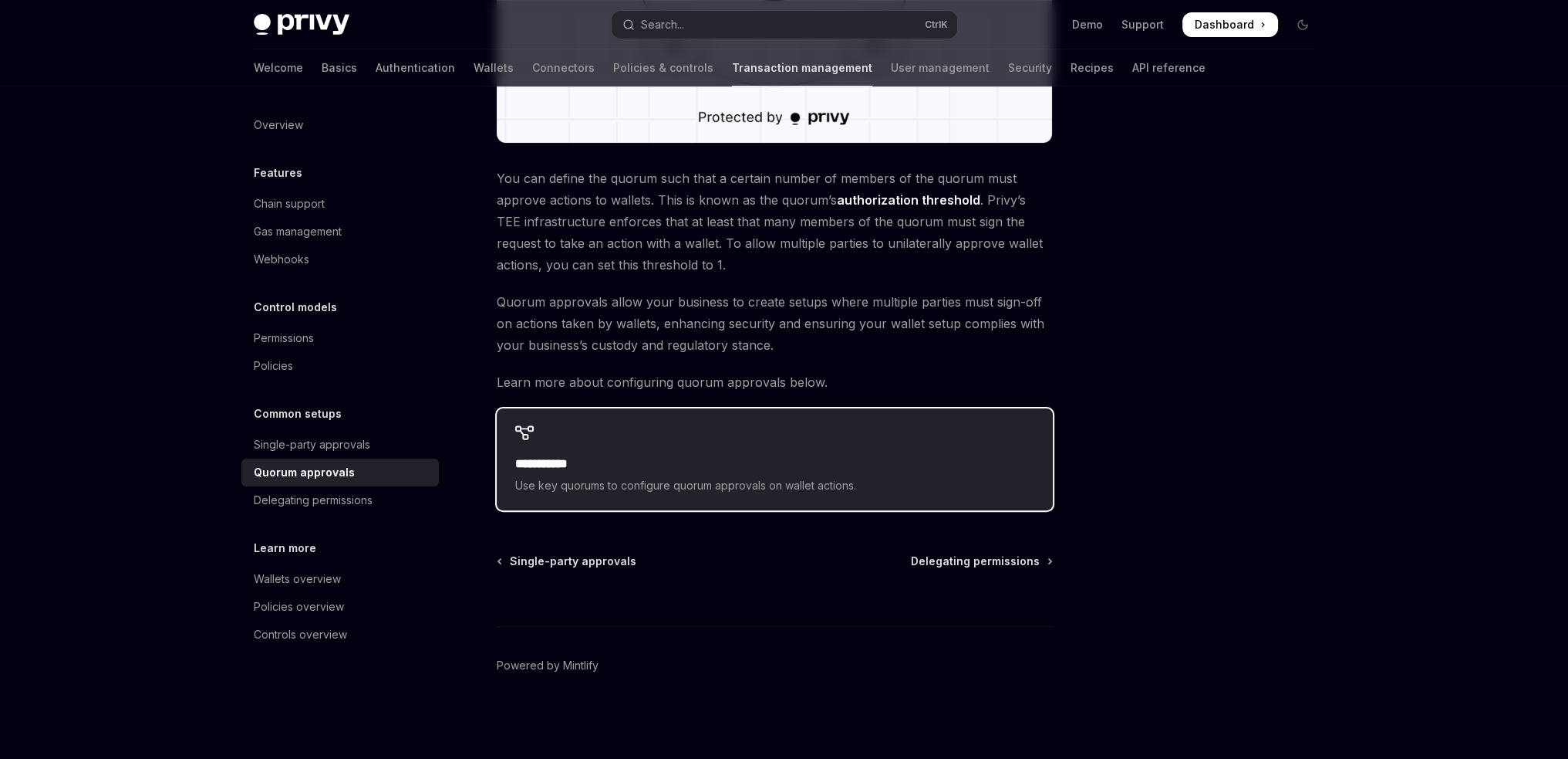
click at [742, 453] on div "**********" at bounding box center [774, 459] width 556 height 102
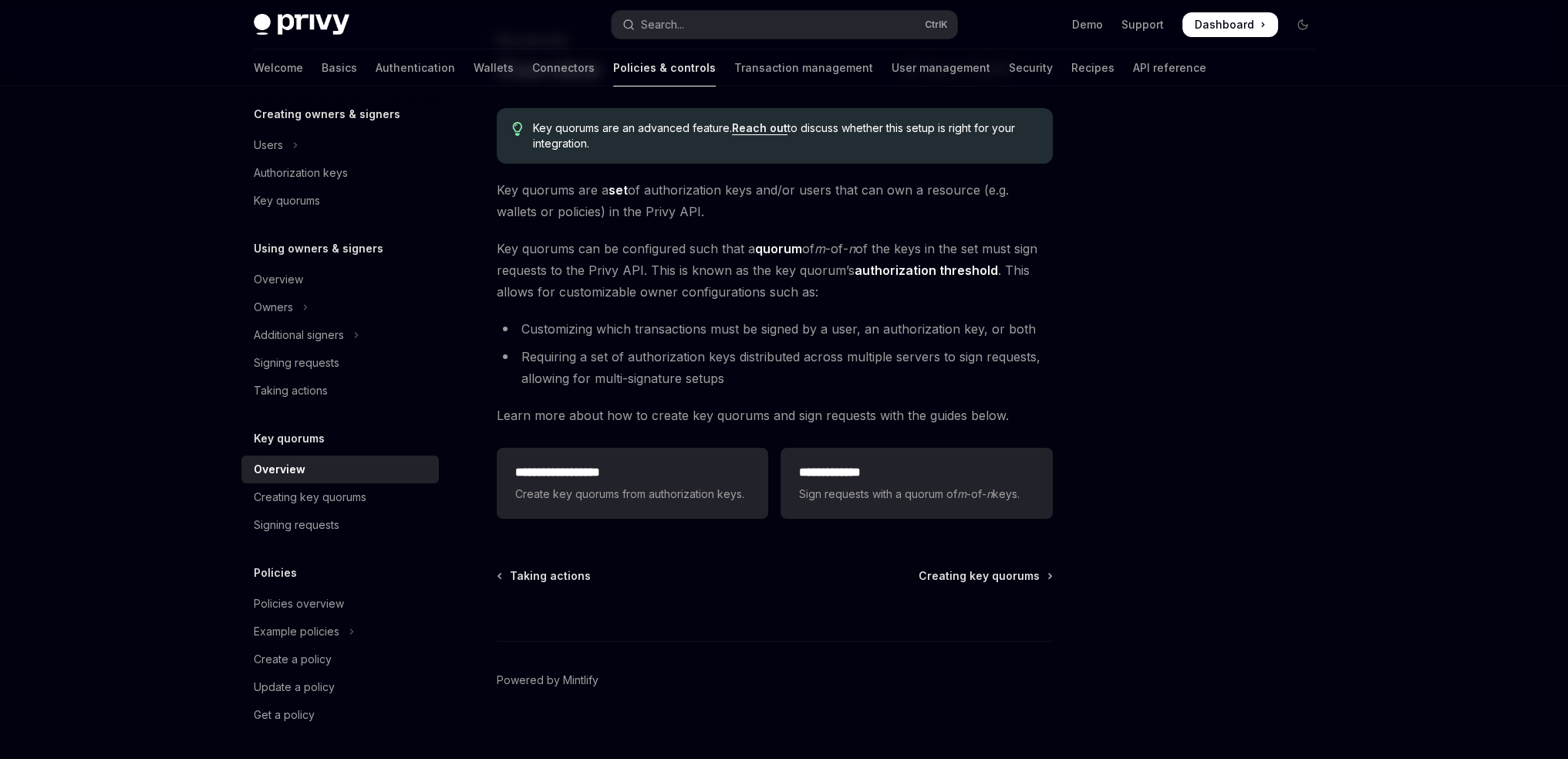
scroll to position [101, 0]
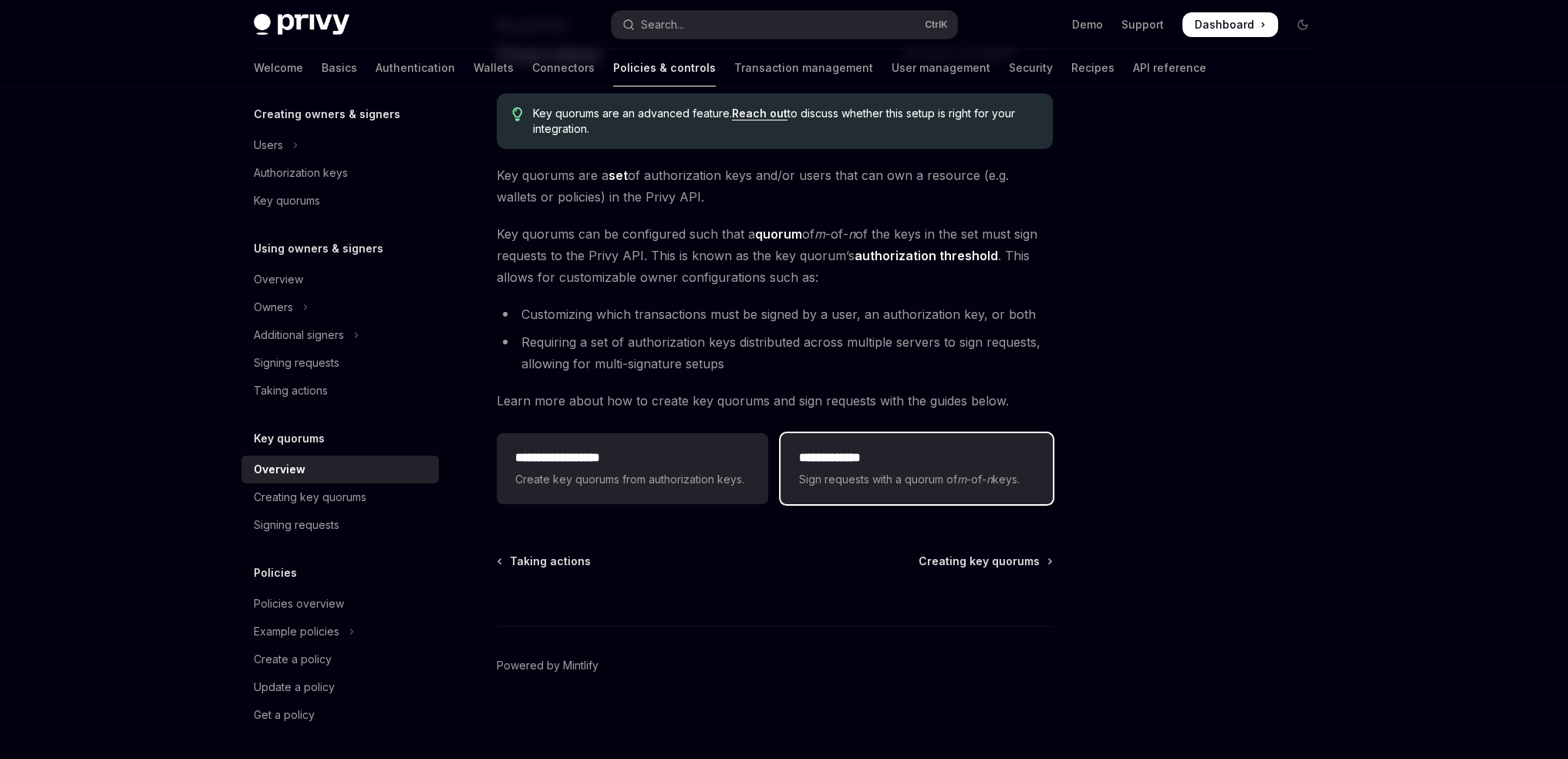
click at [922, 487] on span "Sign requests with a quorum of m -of- n keys." at bounding box center [915, 479] width 234 height 19
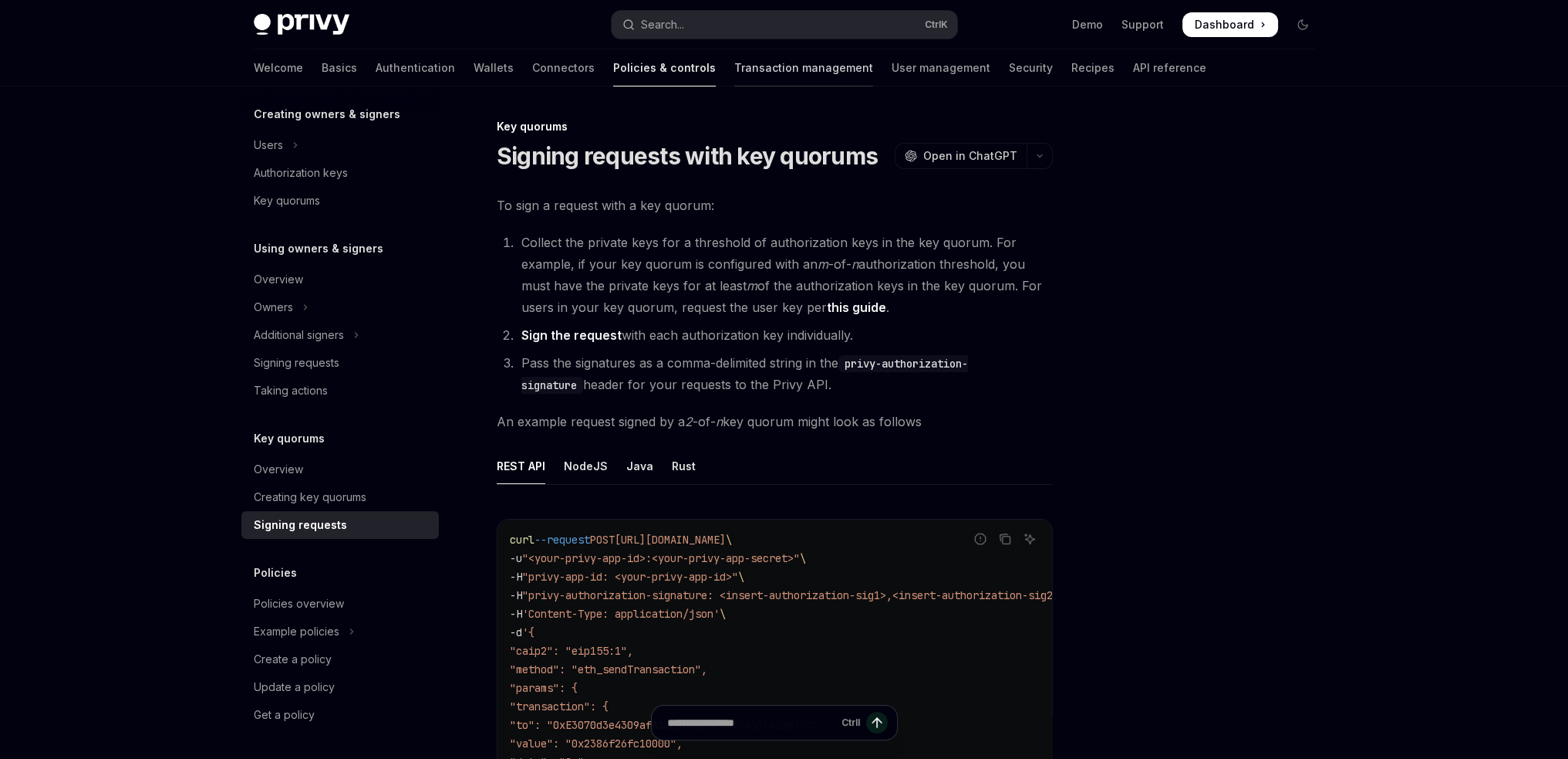
click at [754, 66] on link "Transaction management" at bounding box center [804, 67] width 139 height 37
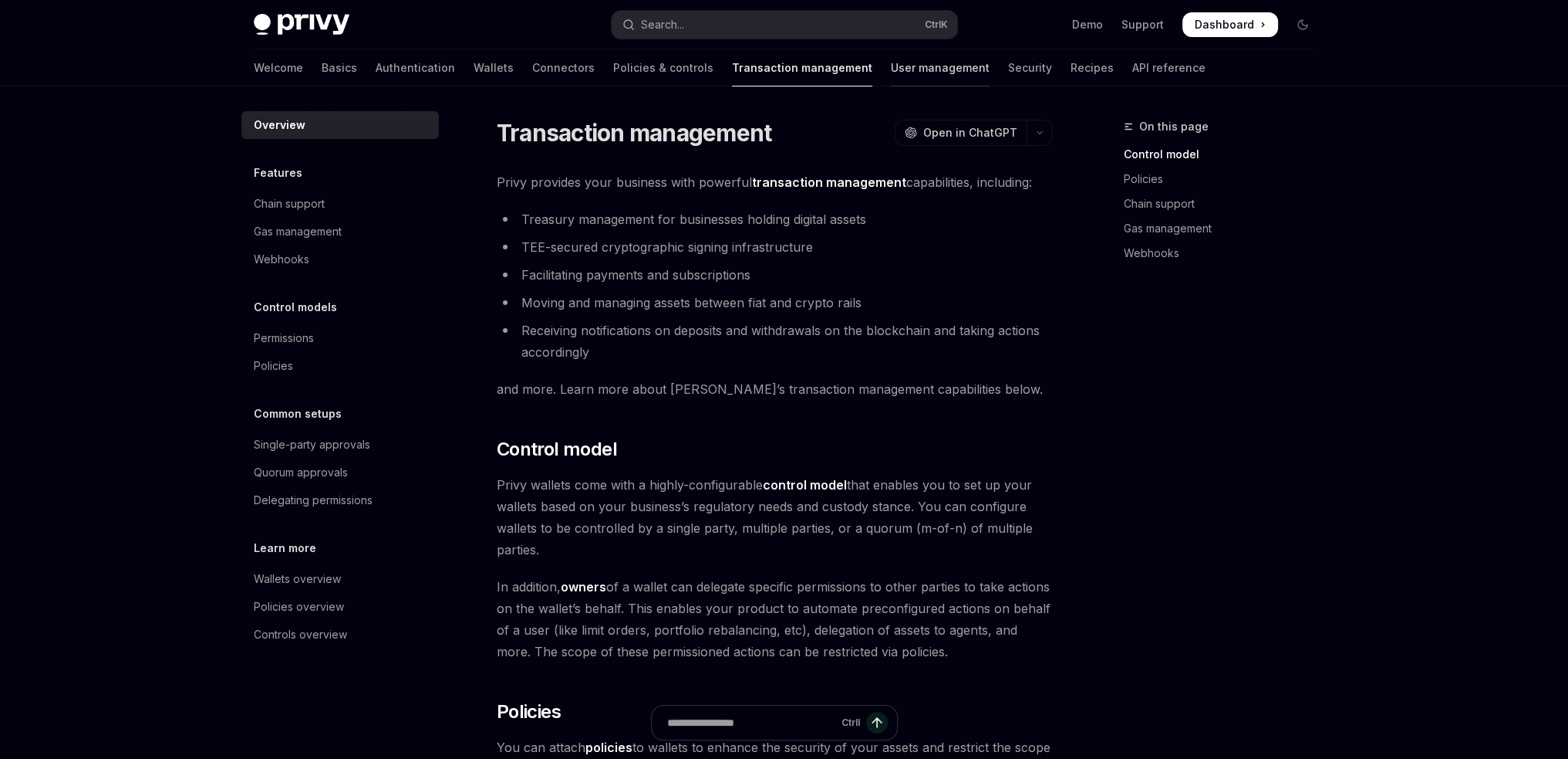
click at [891, 61] on link "User management" at bounding box center [940, 67] width 99 height 37
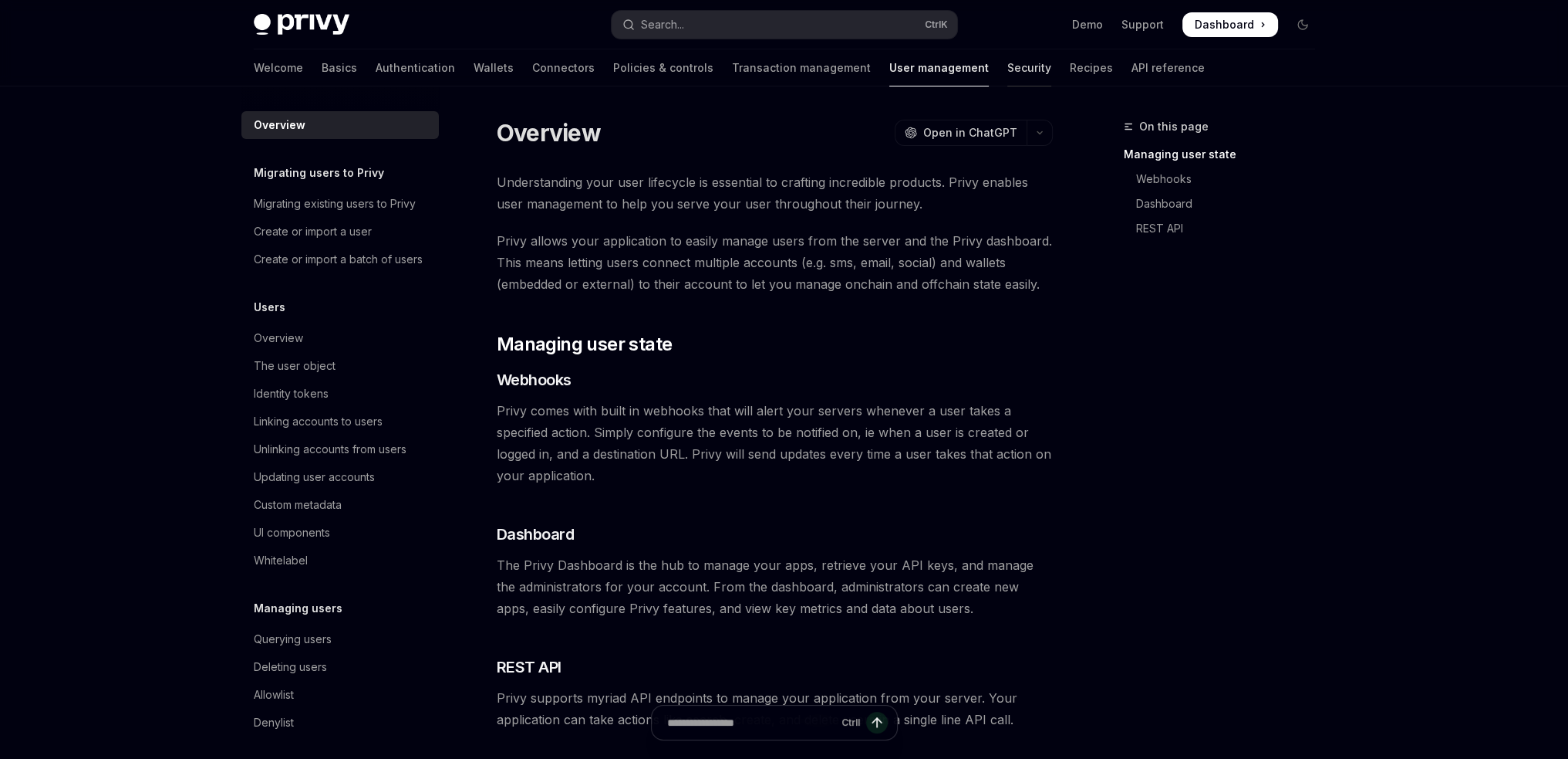
click at [1008, 65] on link "Security" at bounding box center [1029, 67] width 44 height 37
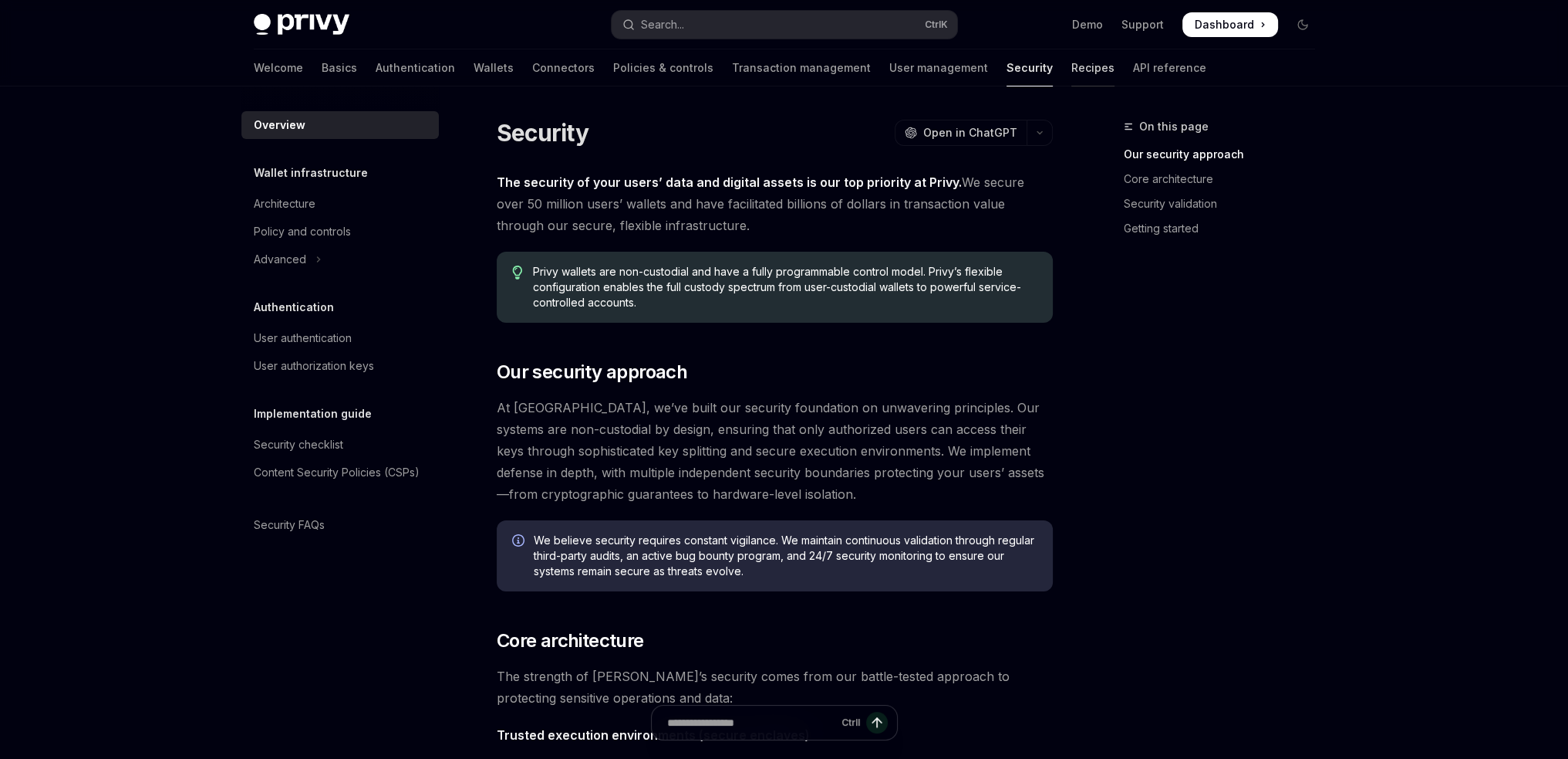
click at [1072, 68] on link "Recipes" at bounding box center [1093, 67] width 44 height 37
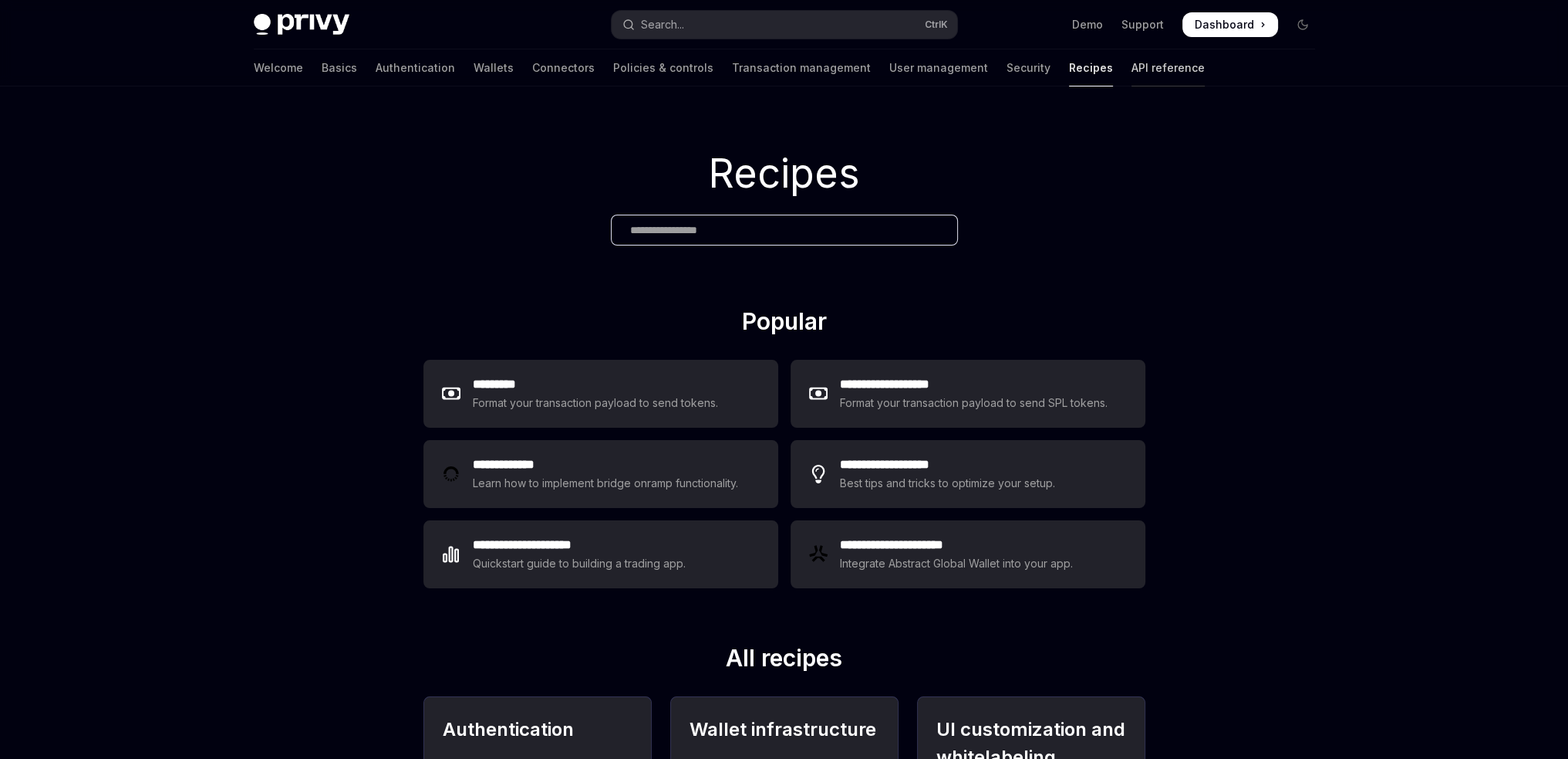
click at [1132, 70] on link "API reference" at bounding box center [1168, 67] width 73 height 37
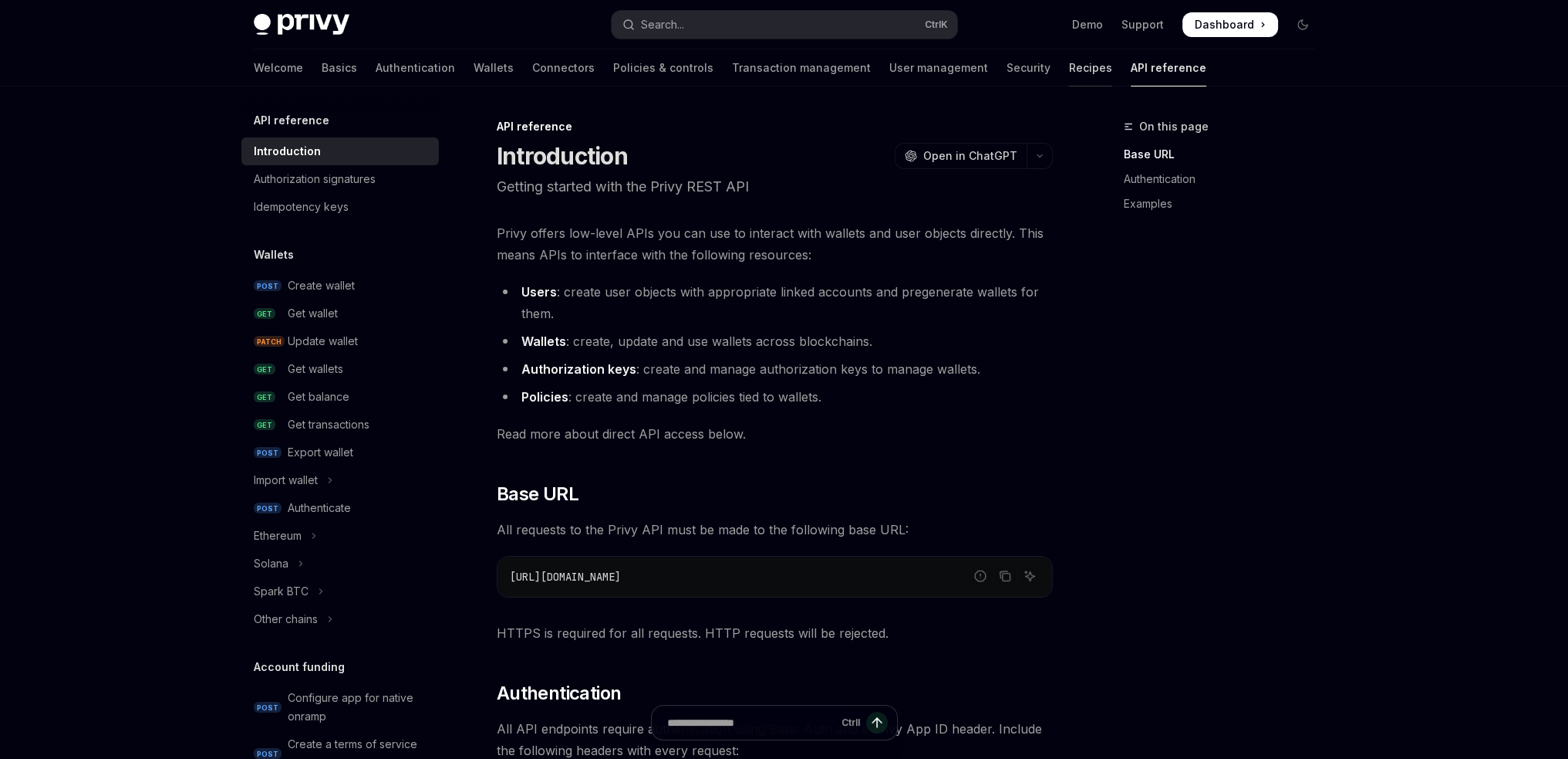
click at [1069, 81] on link "Recipes" at bounding box center [1091, 67] width 44 height 37
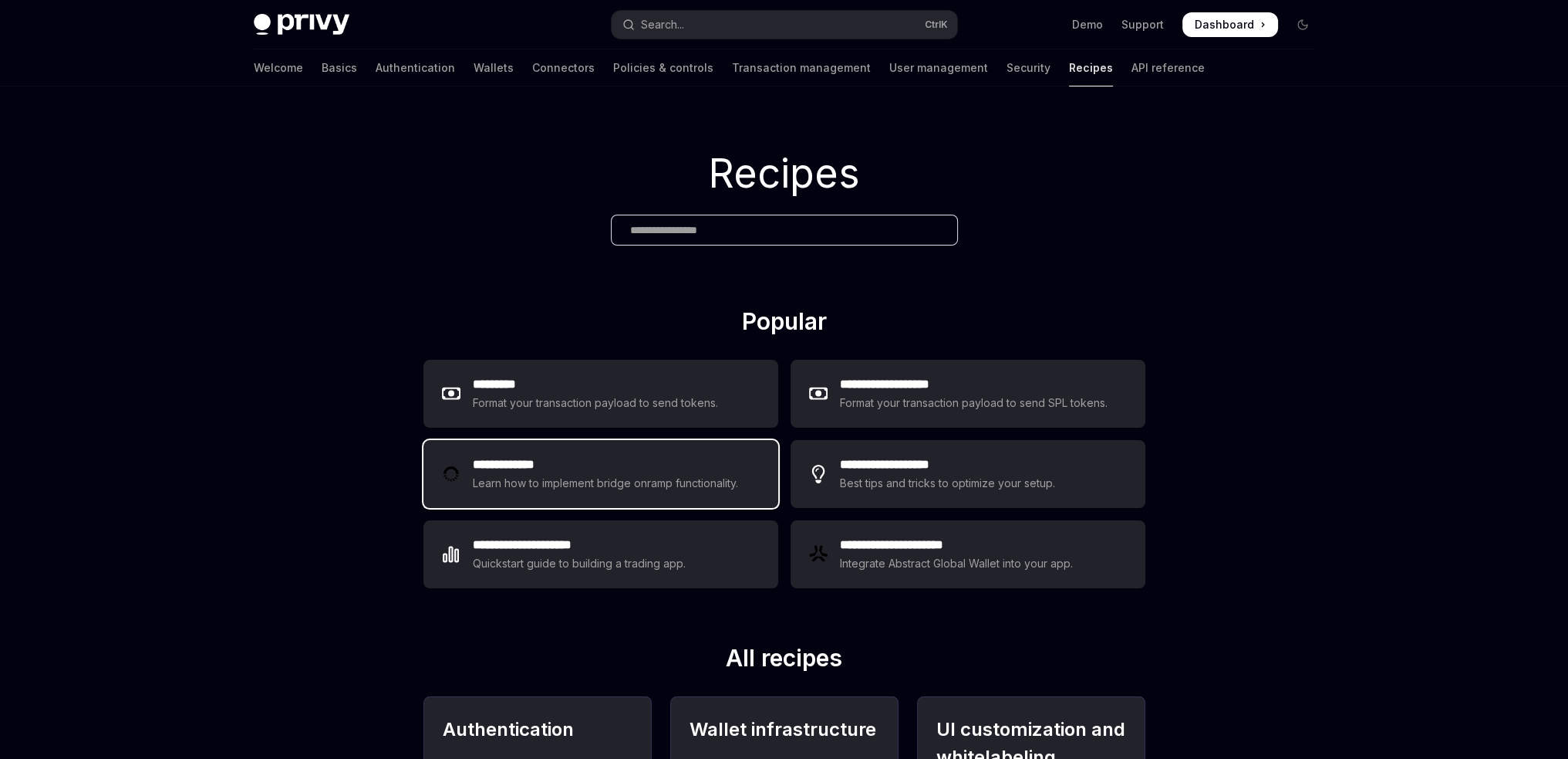
click at [556, 471] on h2 "**********" at bounding box center [607, 465] width 270 height 19
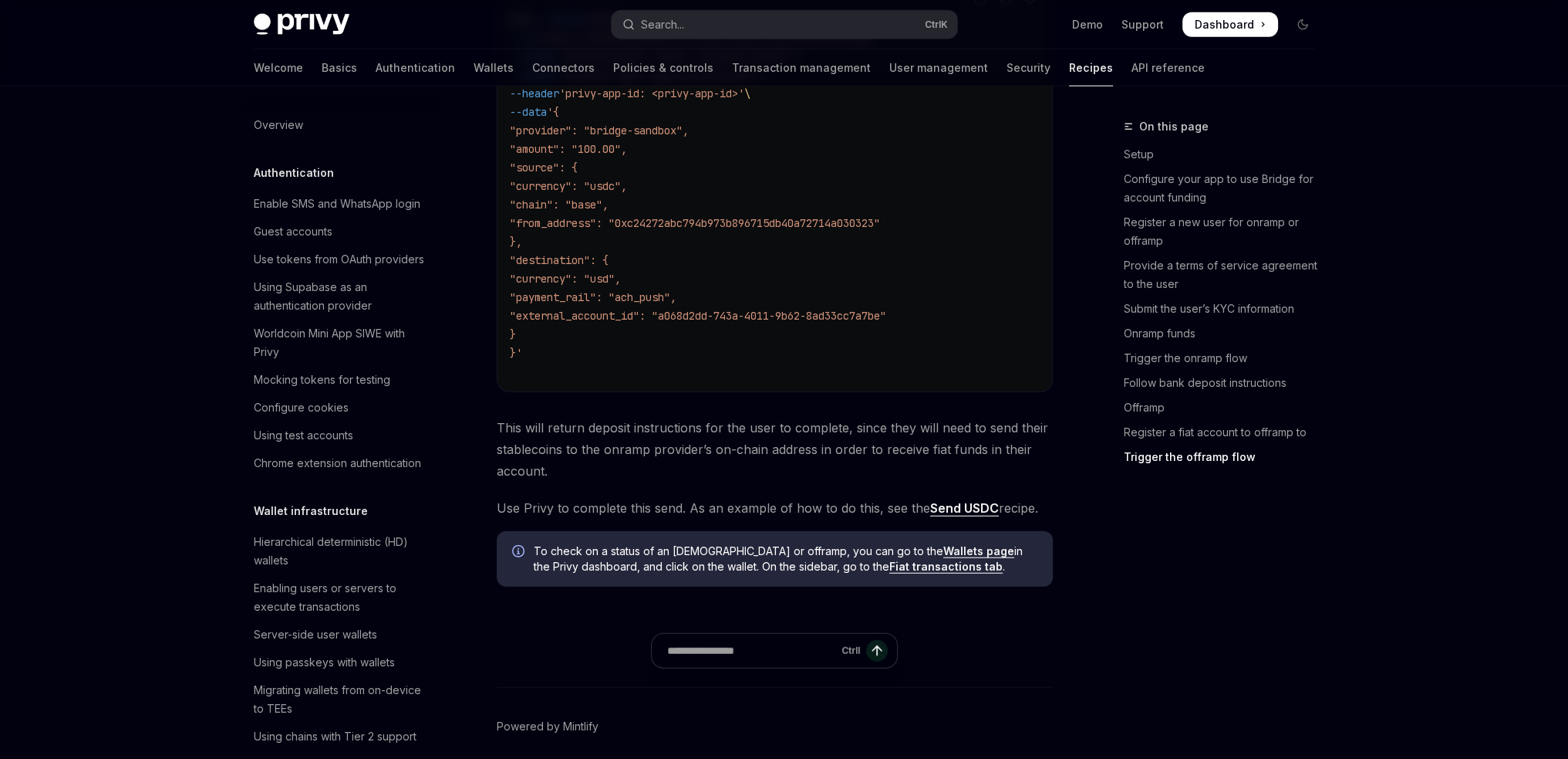
scroll to position [5257, 0]
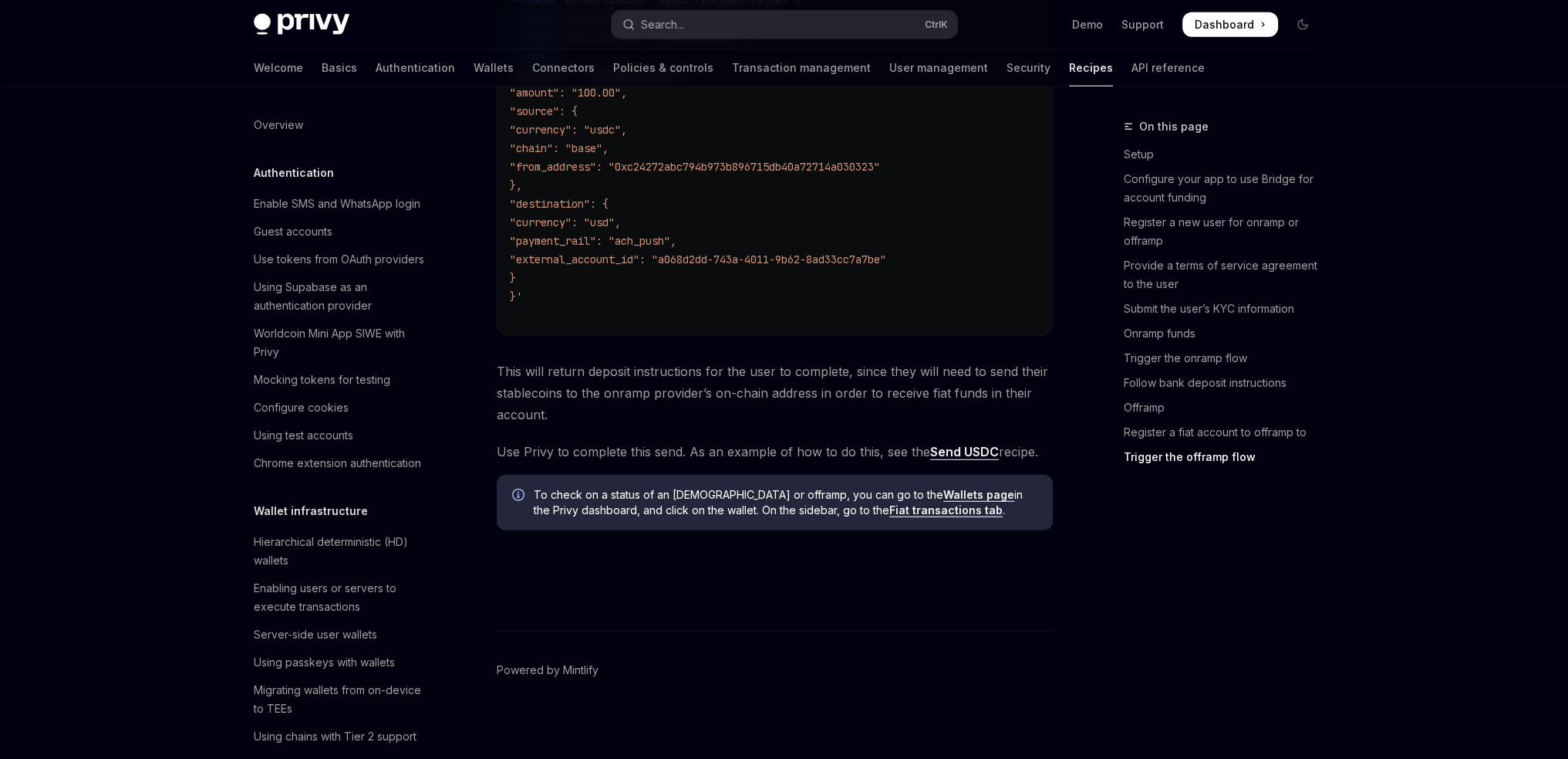
click at [293, 175] on h5 "Authentication" at bounding box center [294, 173] width 81 height 19
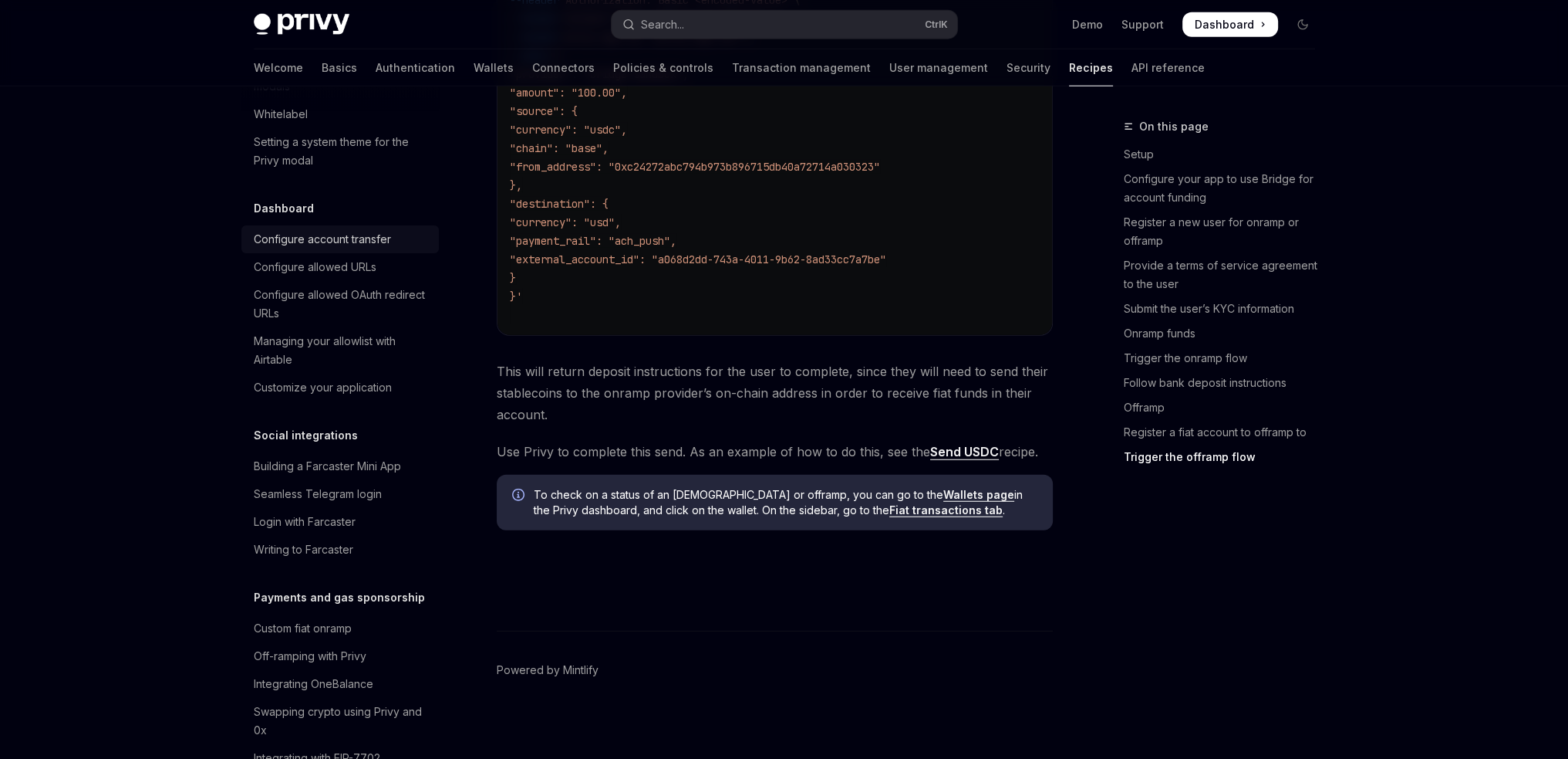
scroll to position [849, 0]
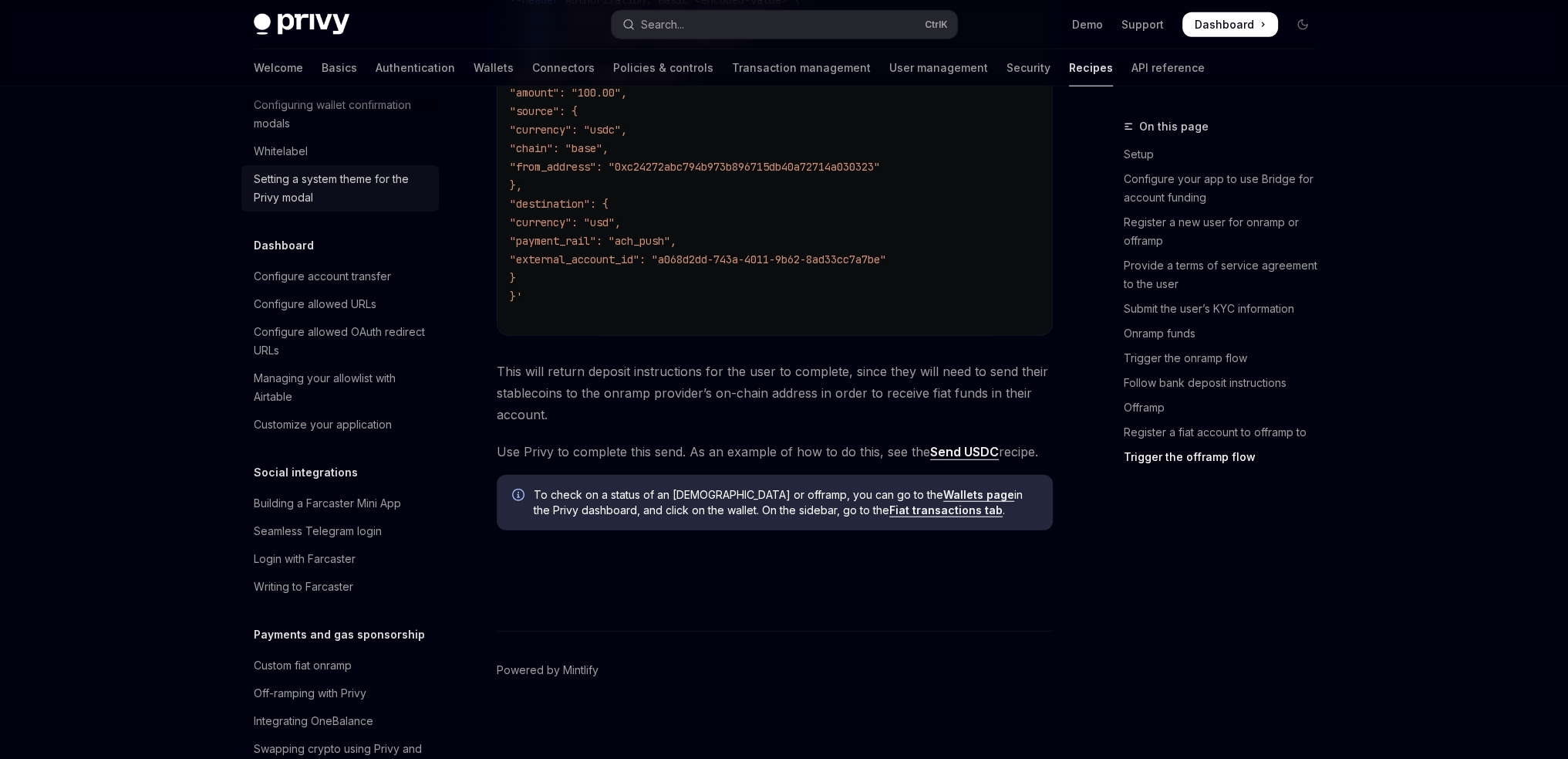
click at [361, 207] on div "Setting a system theme for the Privy modal" at bounding box center [342, 187] width 176 height 37
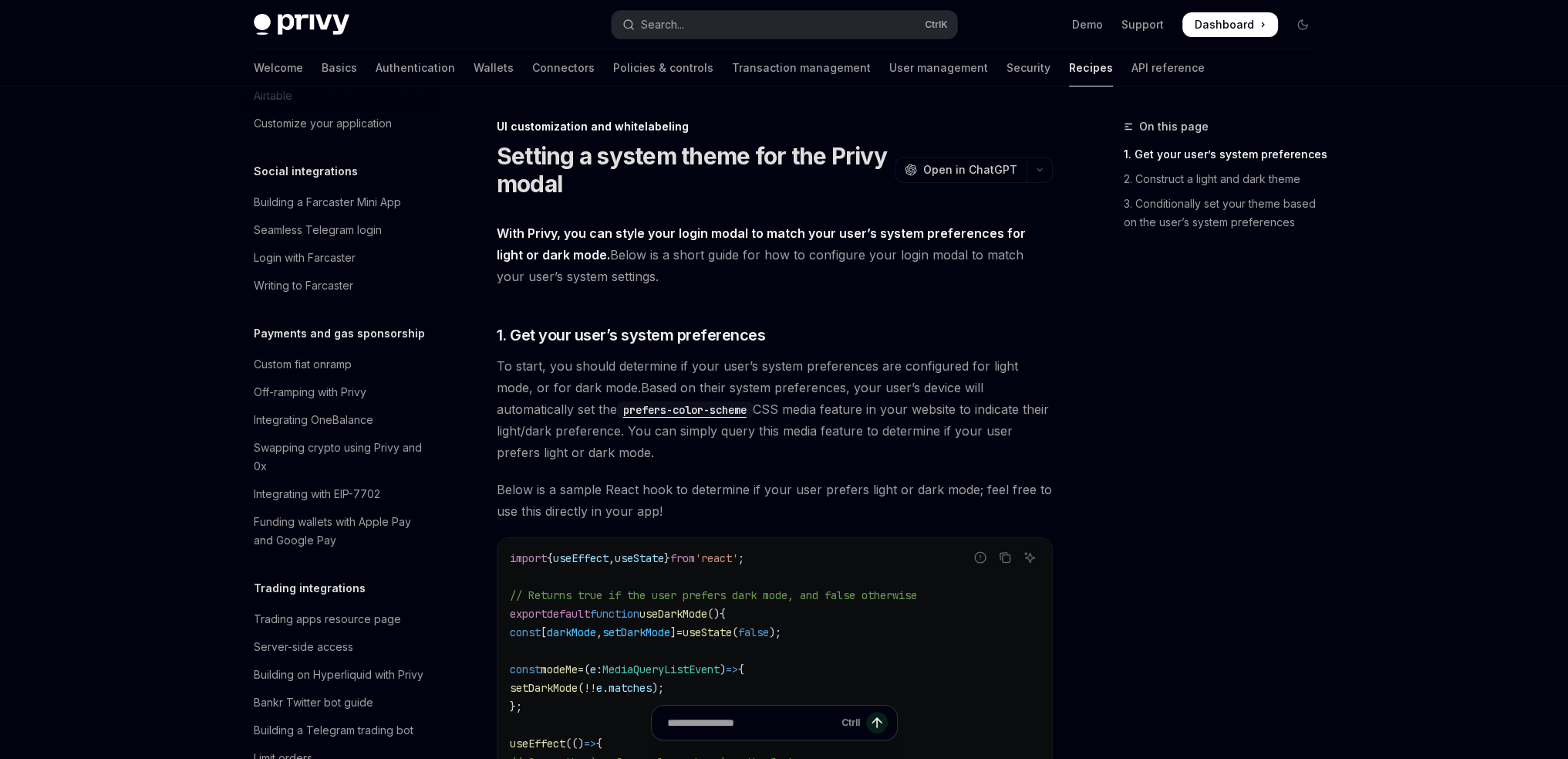
scroll to position [1235, 0]
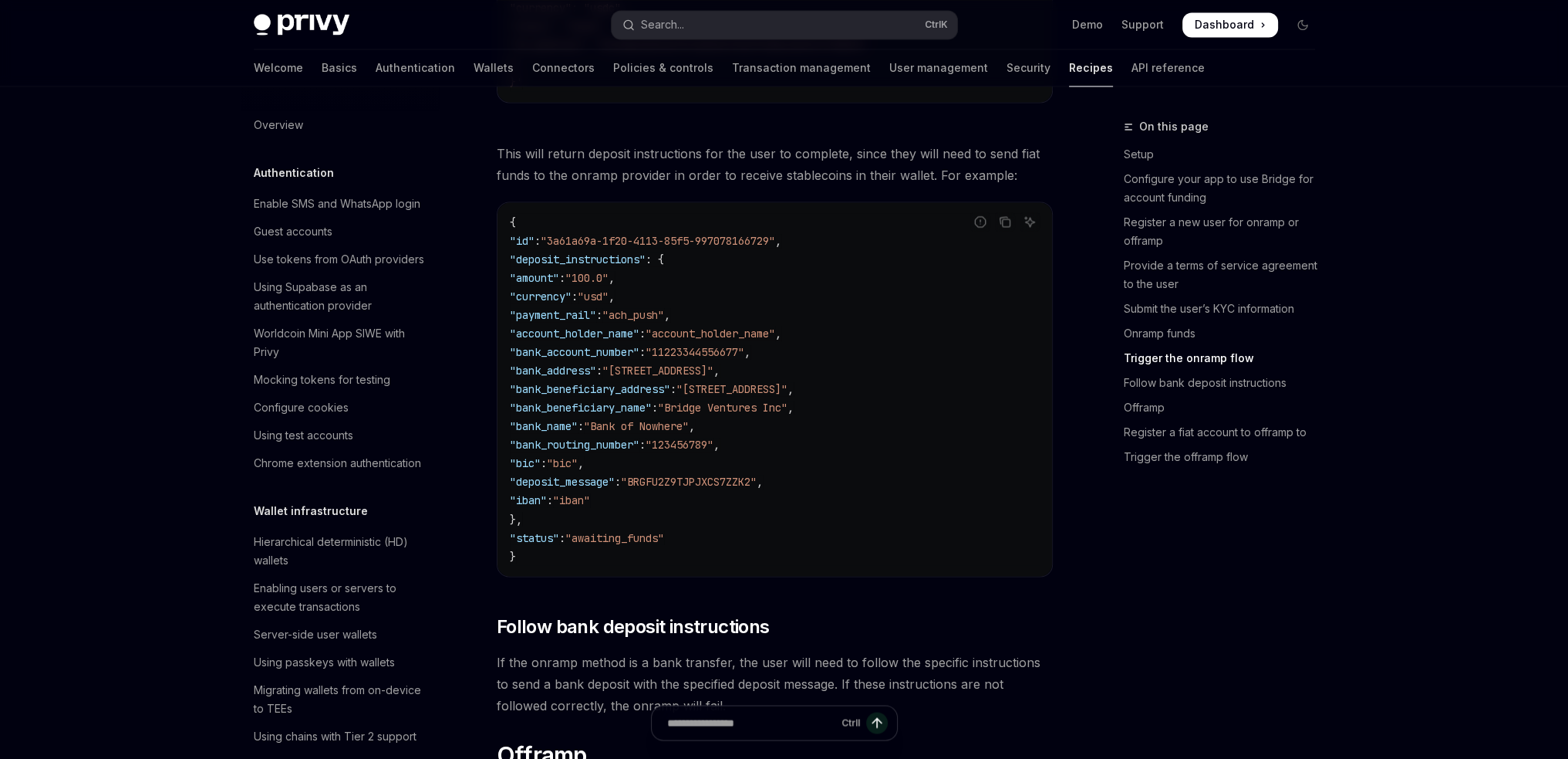
scroll to position [3405, 0]
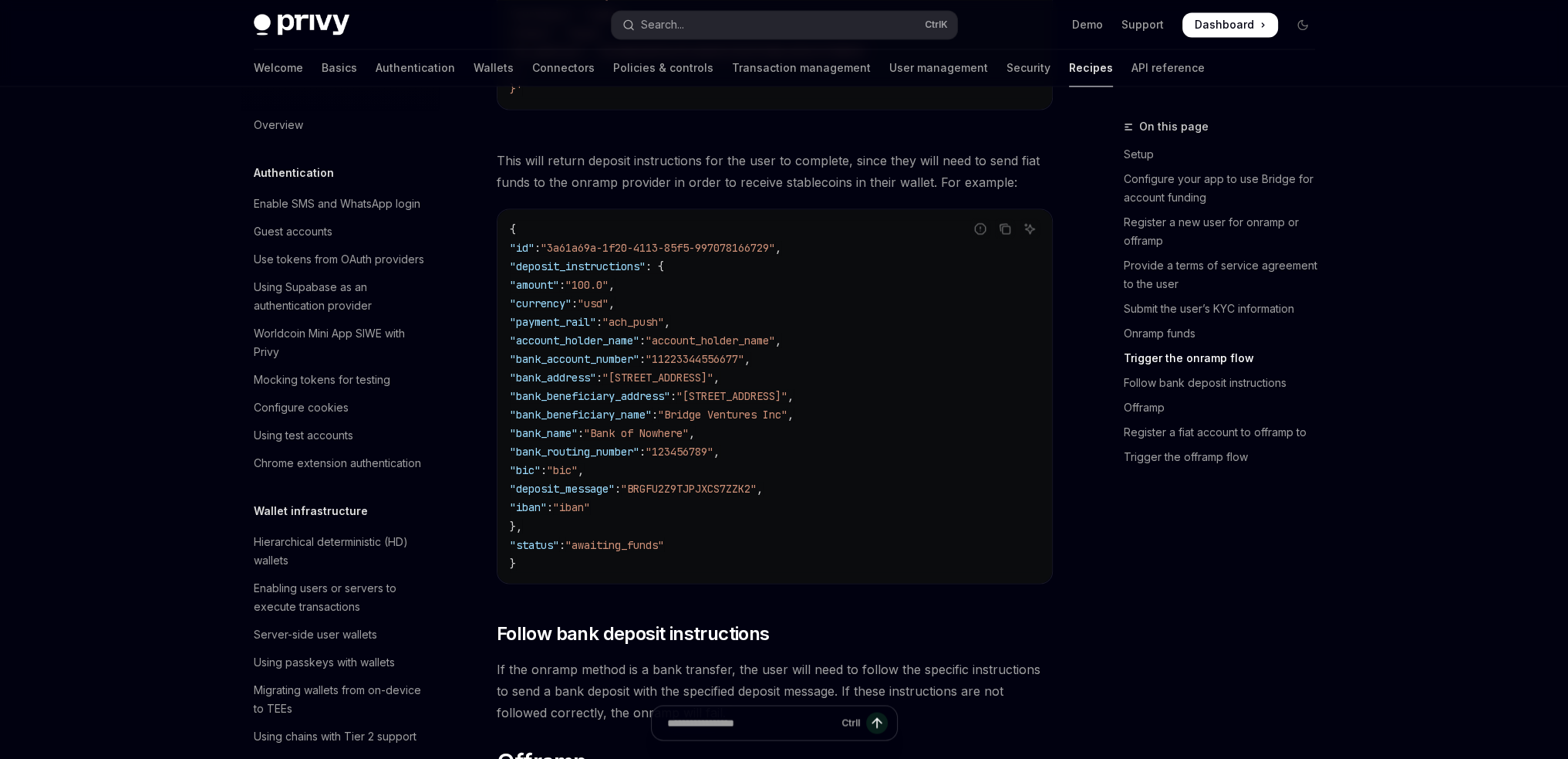
click at [1173, 127] on span "On this page" at bounding box center [1174, 127] width 69 height 19
click at [281, 118] on div "Overview" at bounding box center [279, 125] width 49 height 19
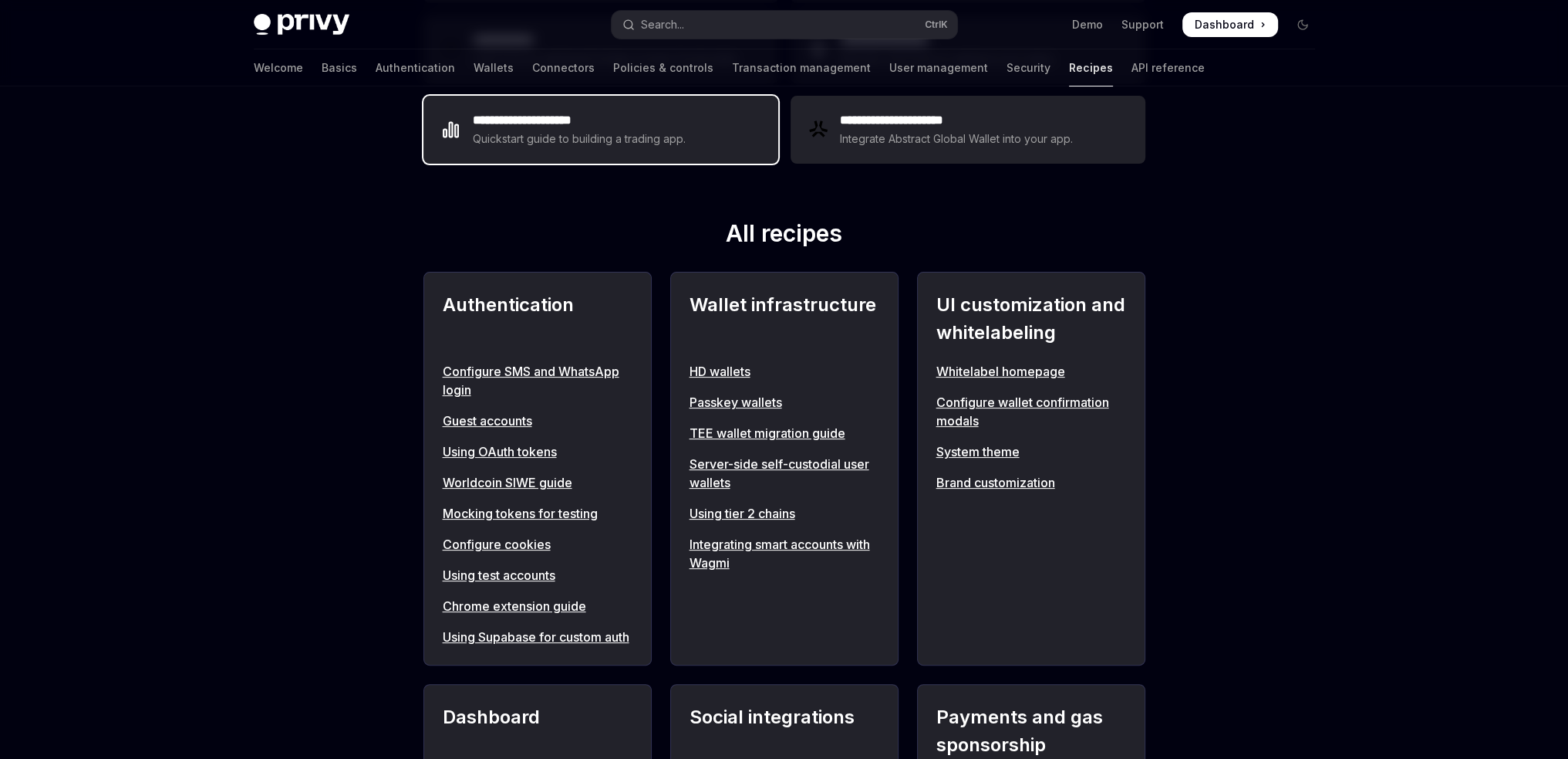
scroll to position [463, 0]
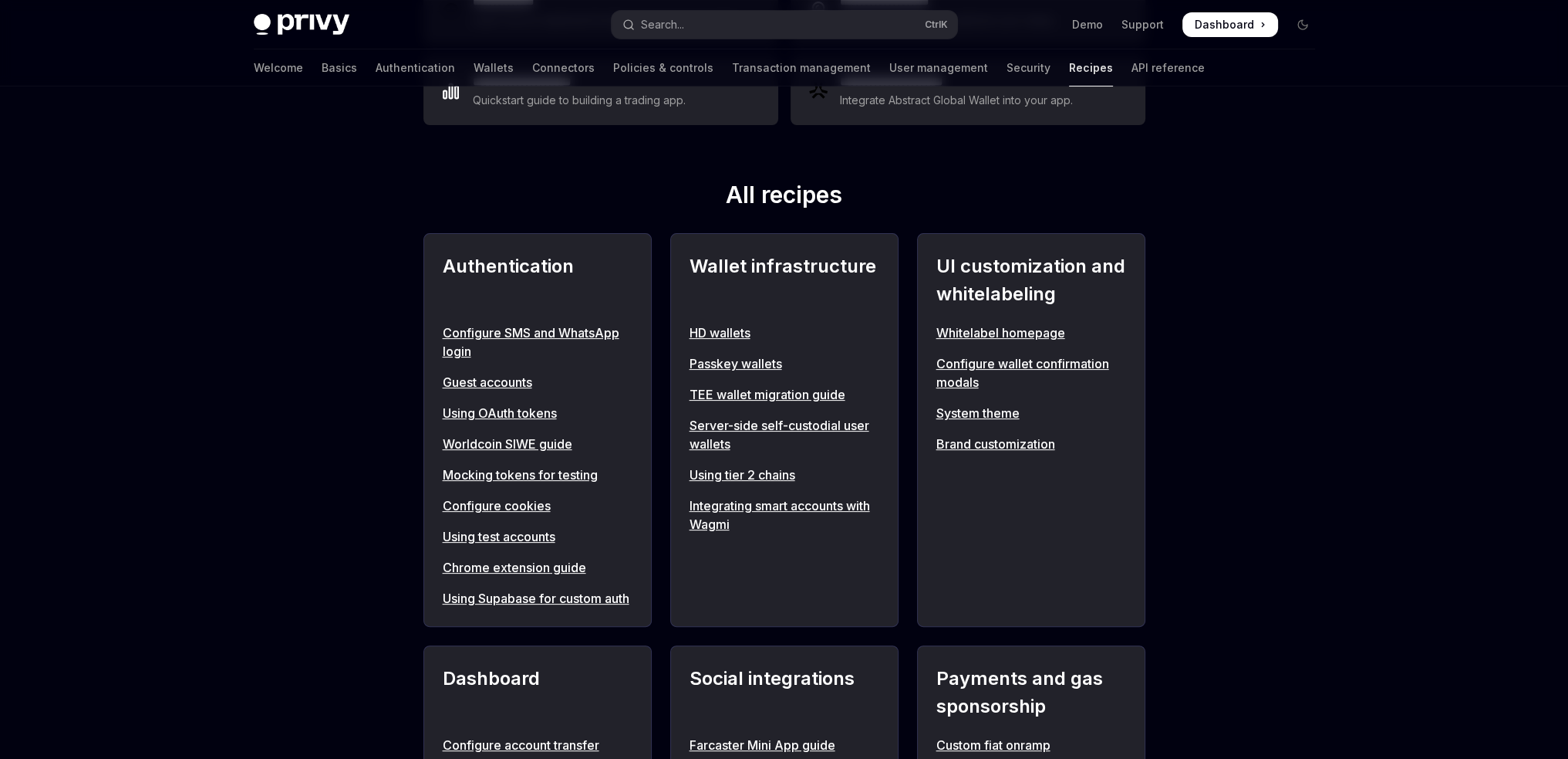
click at [716, 326] on link "HD wallets" at bounding box center [784, 332] width 190 height 19
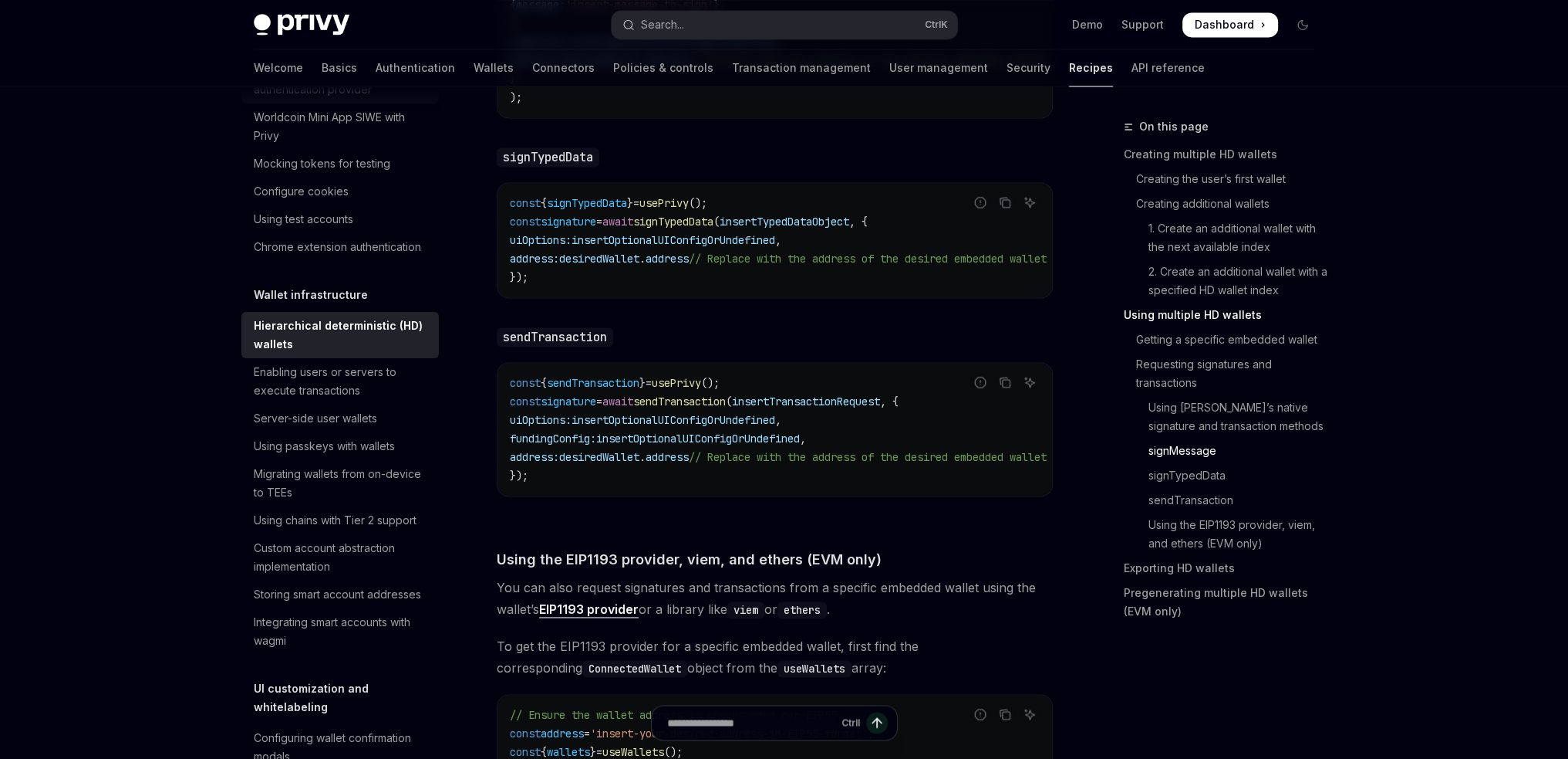
scroll to position [232, 0]
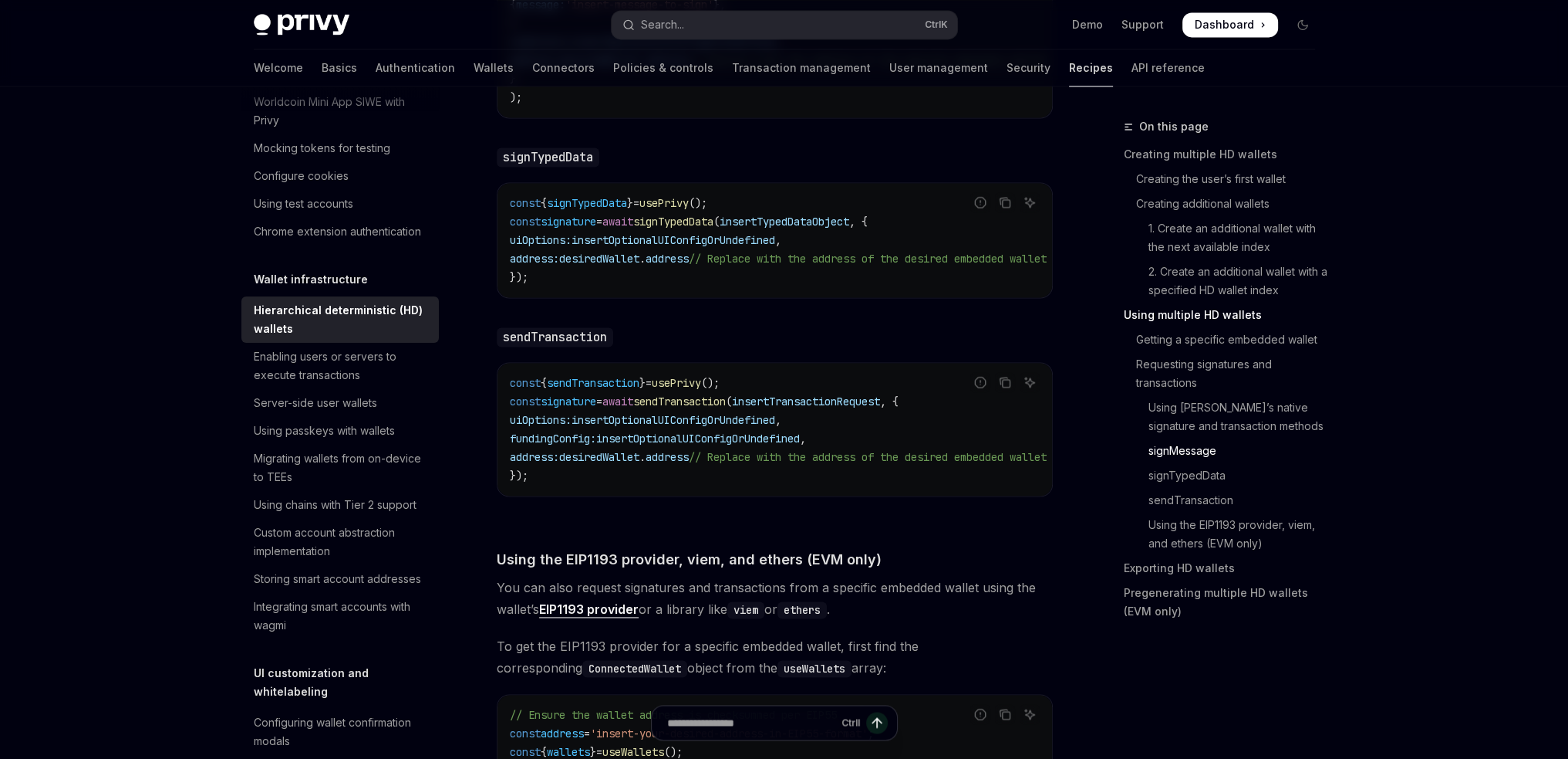
click at [1069, 77] on link "Recipes" at bounding box center [1091, 67] width 44 height 37
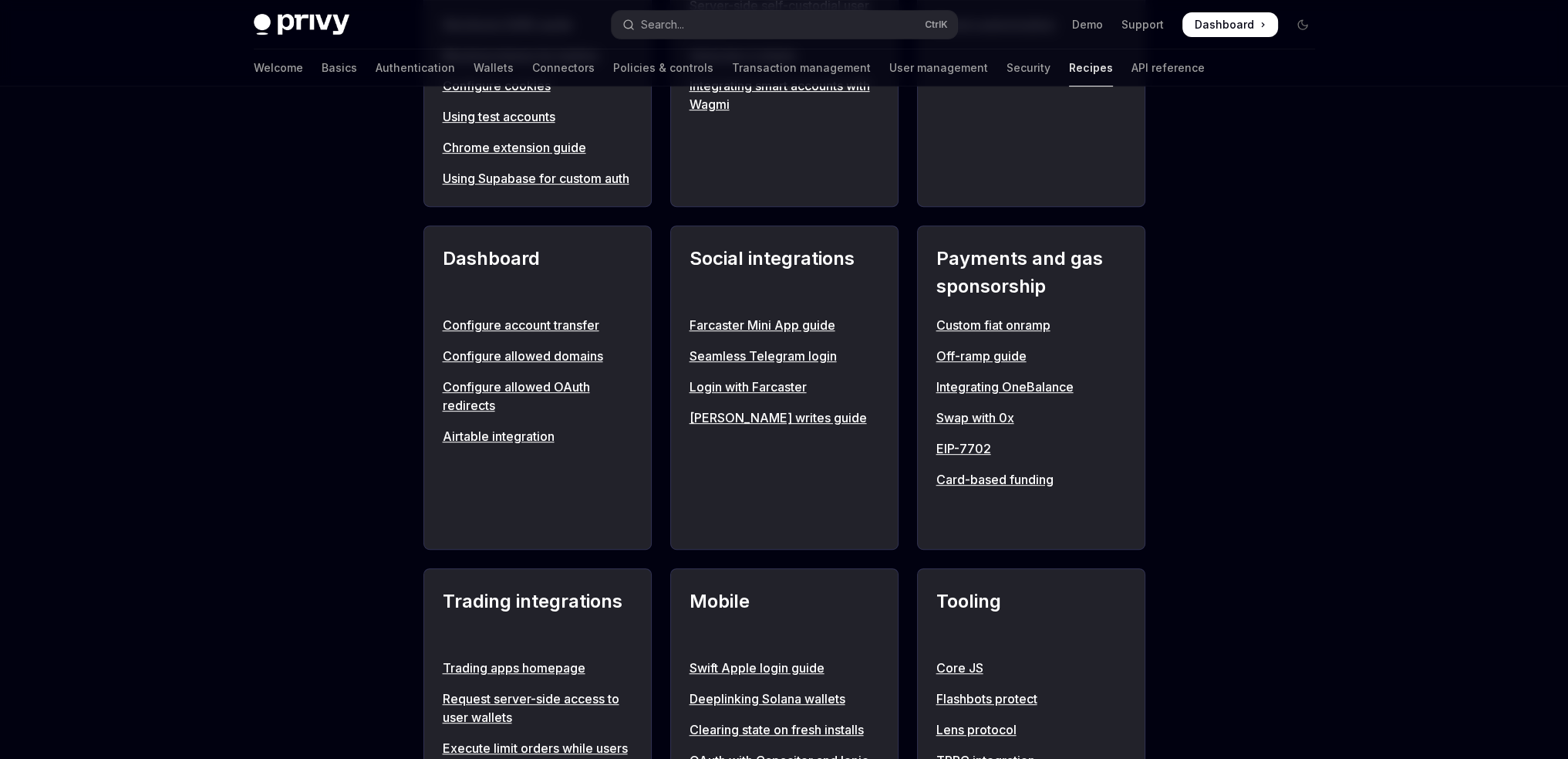
scroll to position [926, 0]
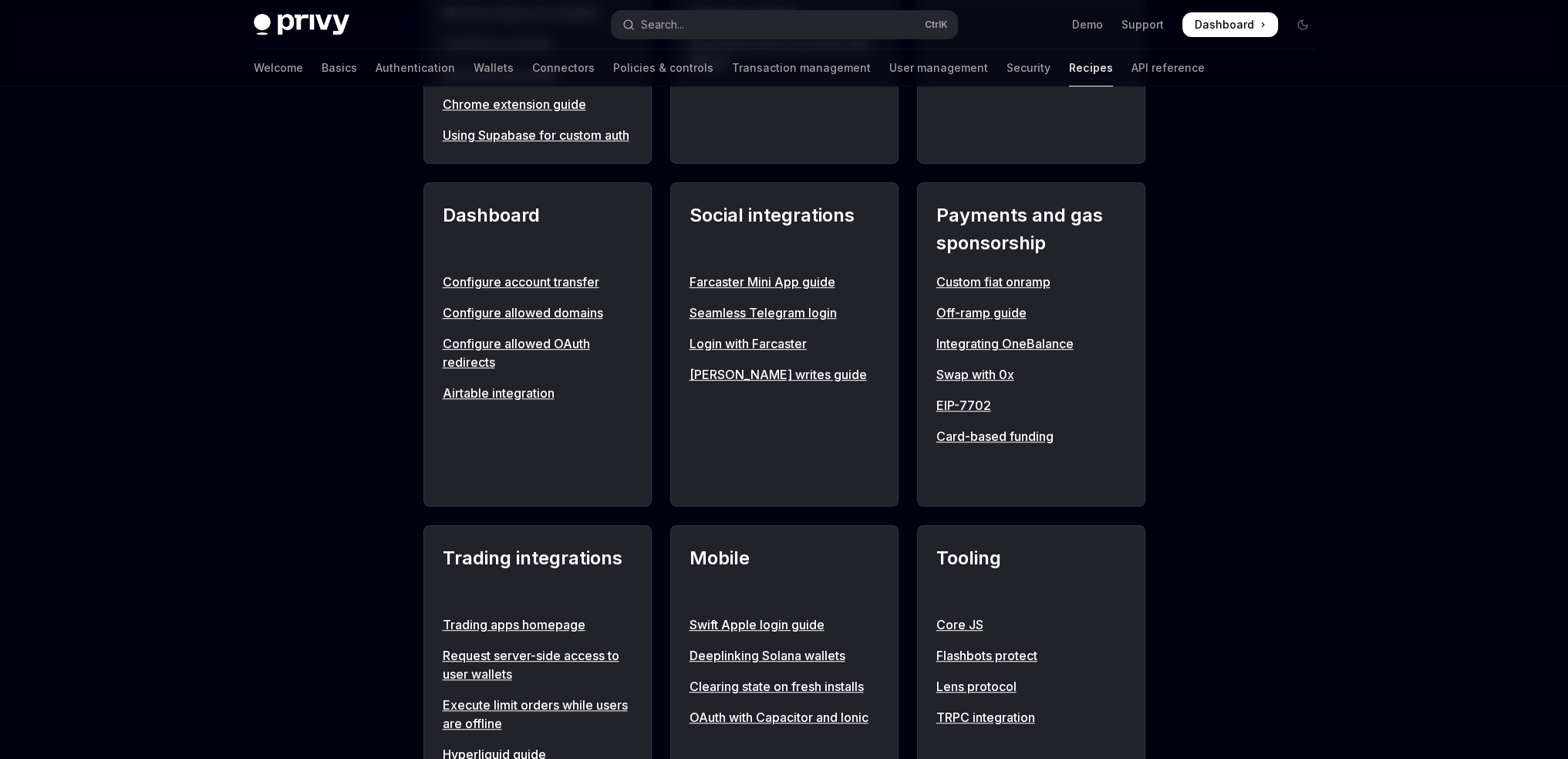
click at [994, 322] on link "Off-ramp guide" at bounding box center [1031, 312] width 190 height 19
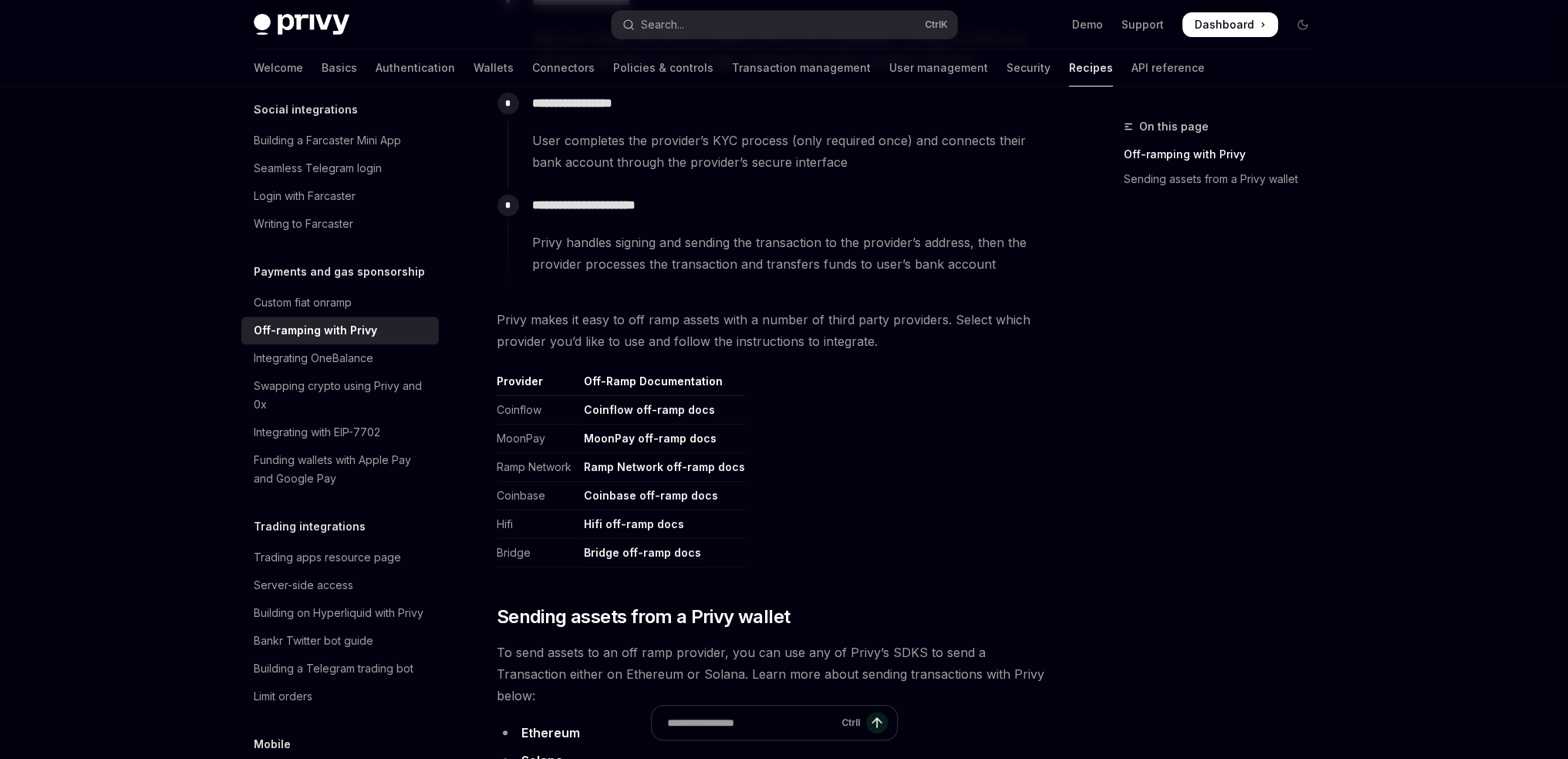
scroll to position [540, 0]
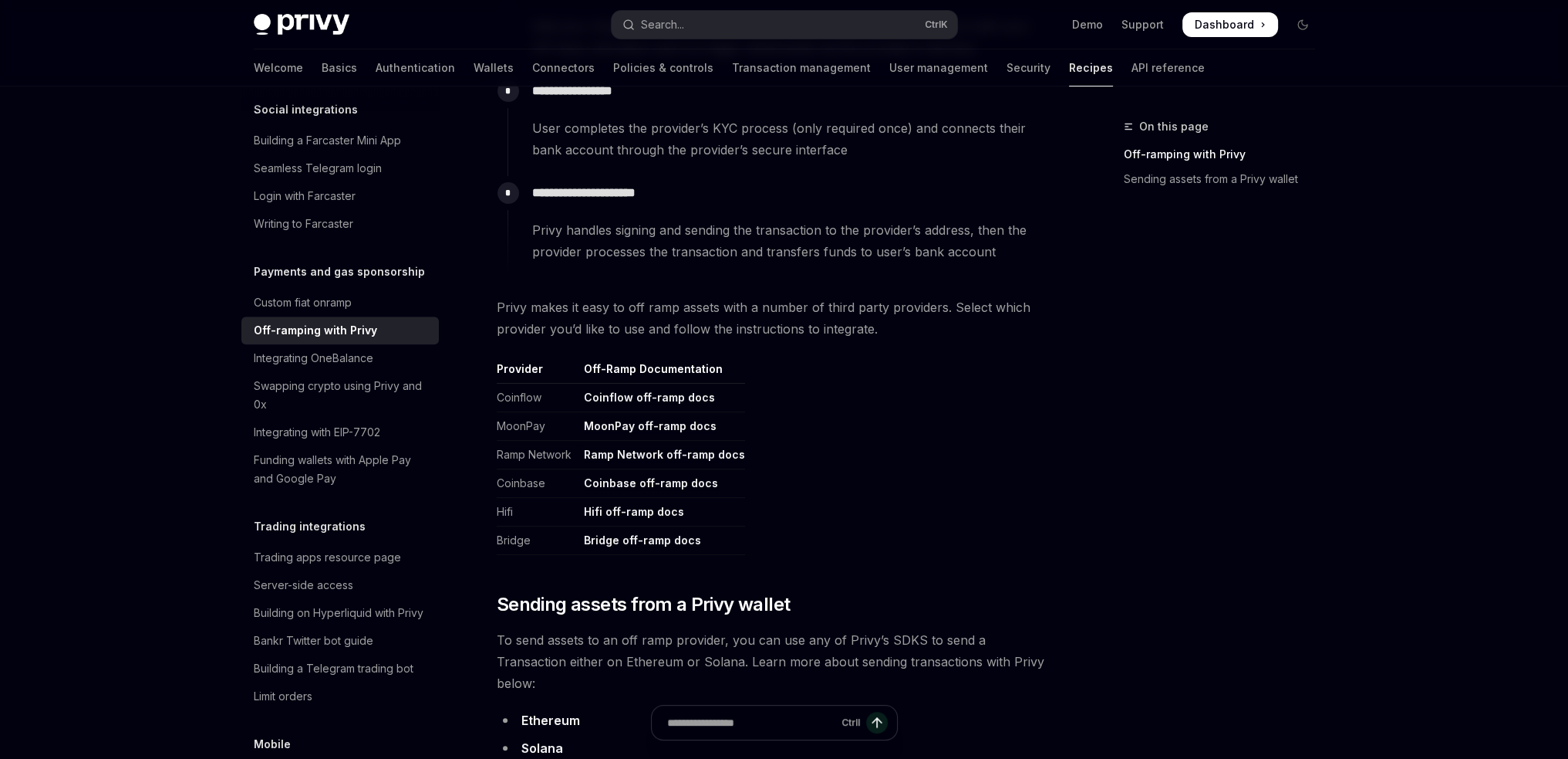
click at [621, 543] on link "Bridge off-ramp docs" at bounding box center [642, 540] width 118 height 14
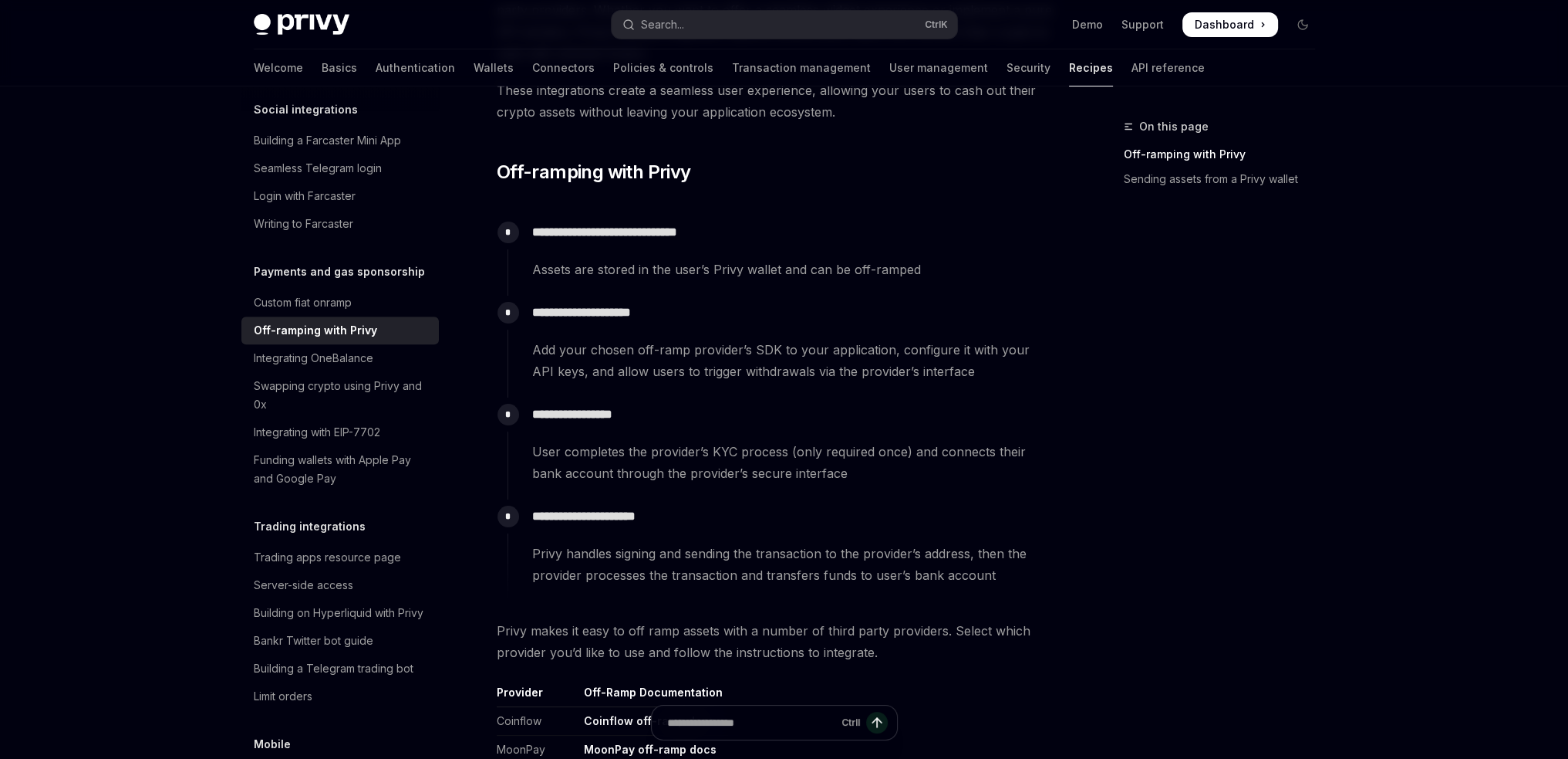
scroll to position [386, 0]
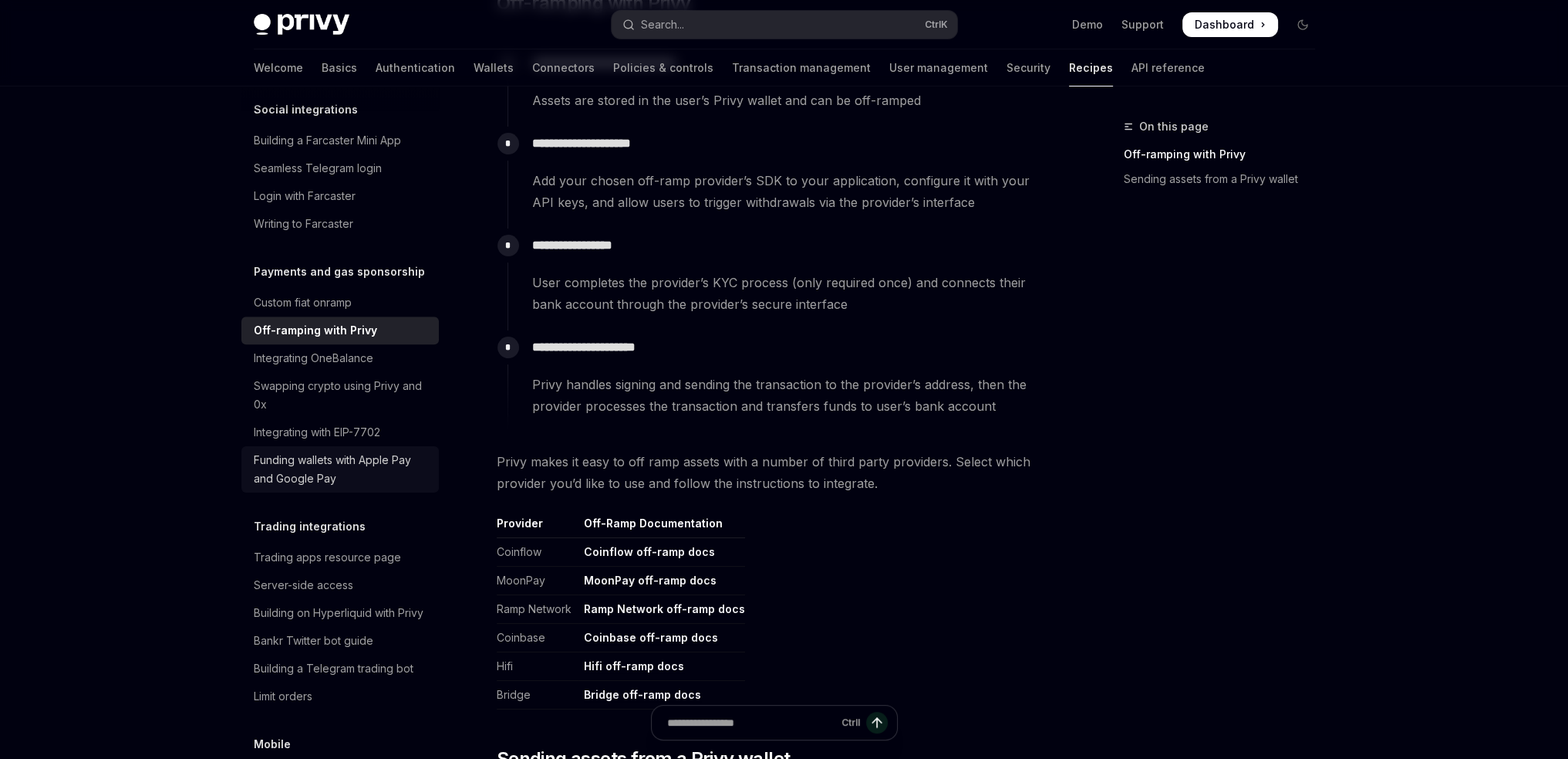
click at [380, 488] on div "Funding wallets with Apple Pay and Google Pay" at bounding box center [342, 469] width 176 height 37
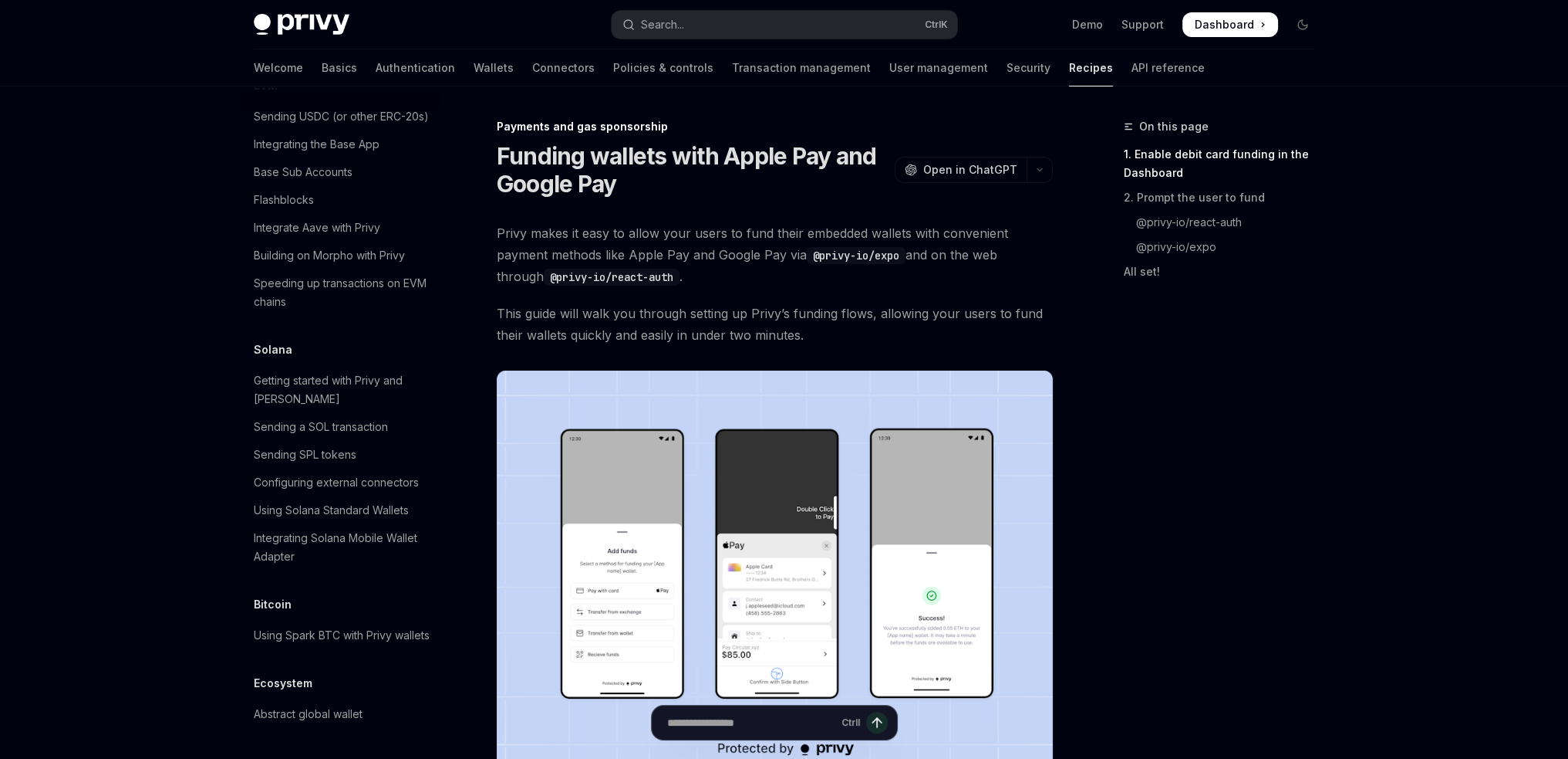
scroll to position [2398, 0]
click at [1069, 64] on link "Recipes" at bounding box center [1091, 67] width 44 height 37
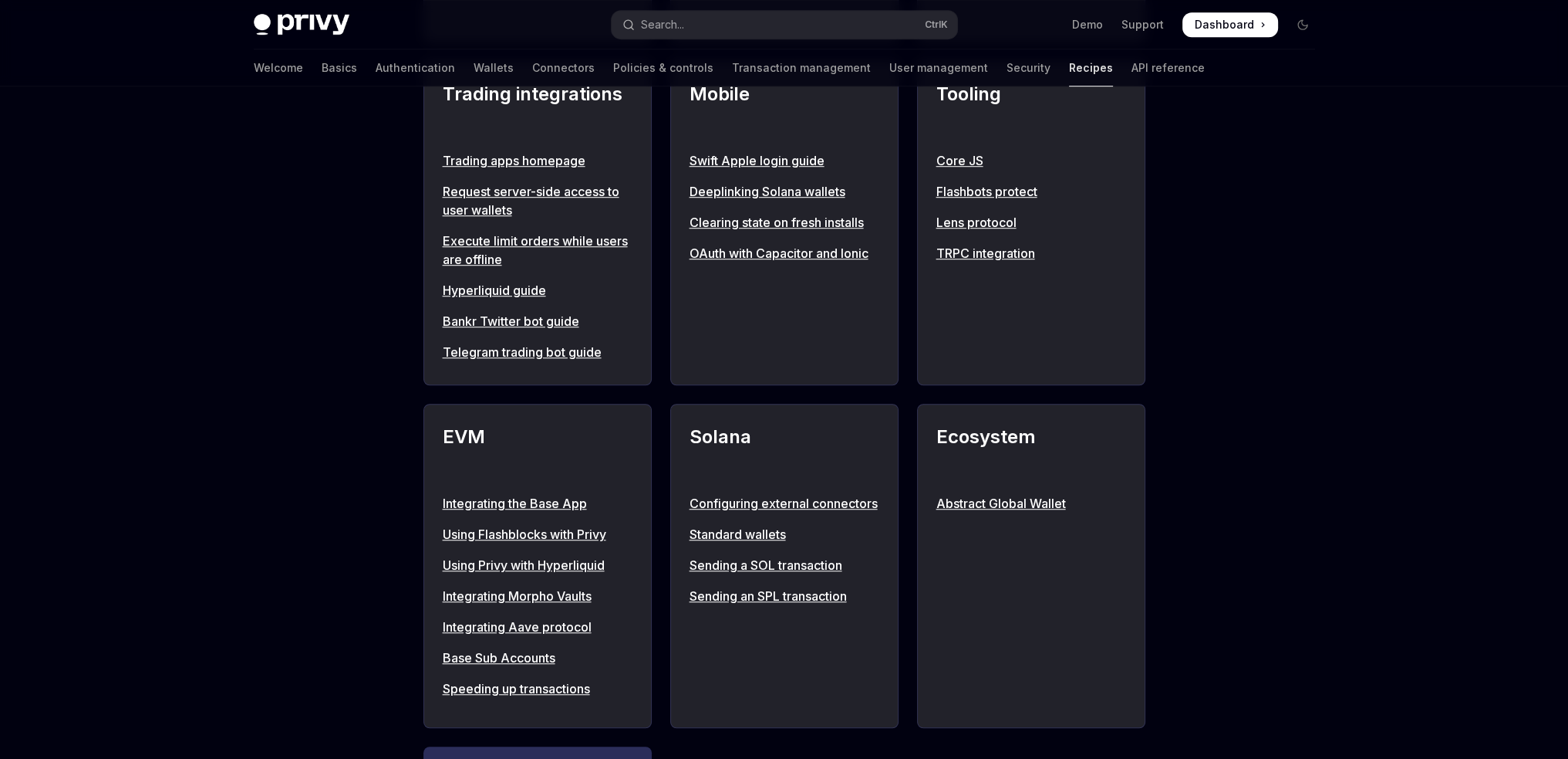
scroll to position [1389, 0]
click at [488, 170] on link "Trading apps homepage" at bounding box center [537, 161] width 190 height 19
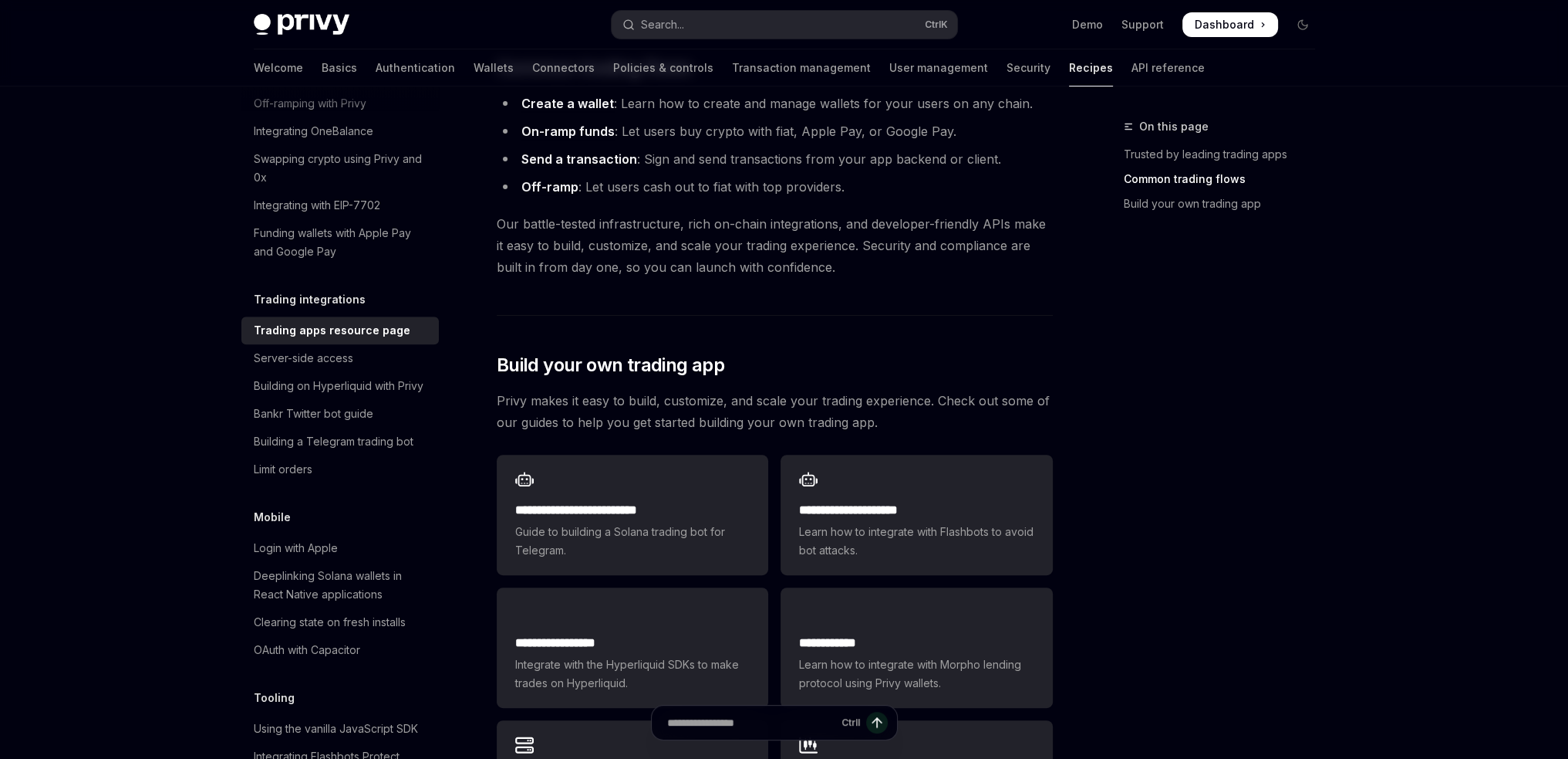
scroll to position [540, 0]
click at [531, 180] on link "Off-ramp" at bounding box center [549, 188] width 57 height 16
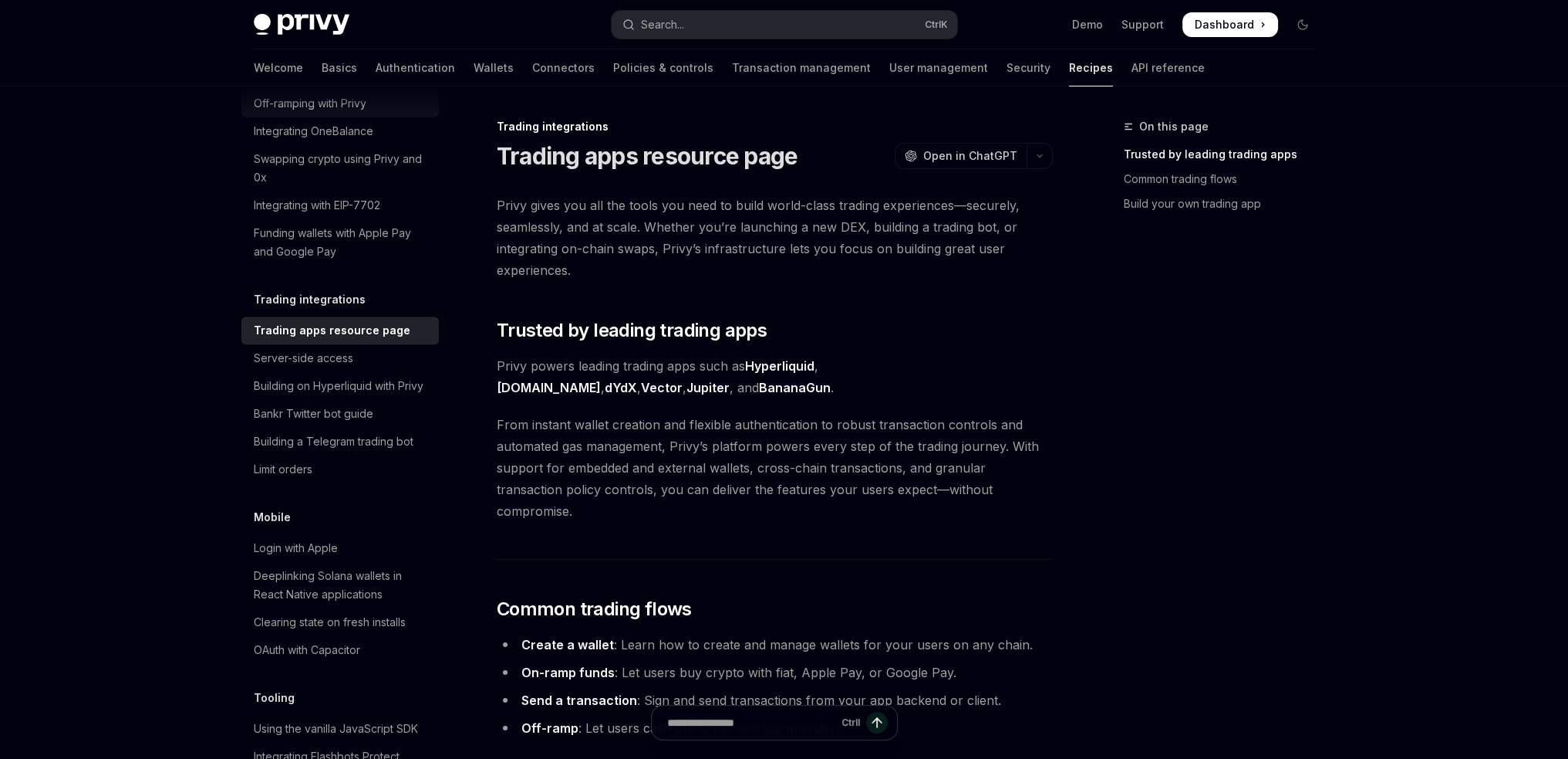
click at [325, 113] on div "Off-ramping with Privy" at bounding box center [310, 104] width 113 height 19
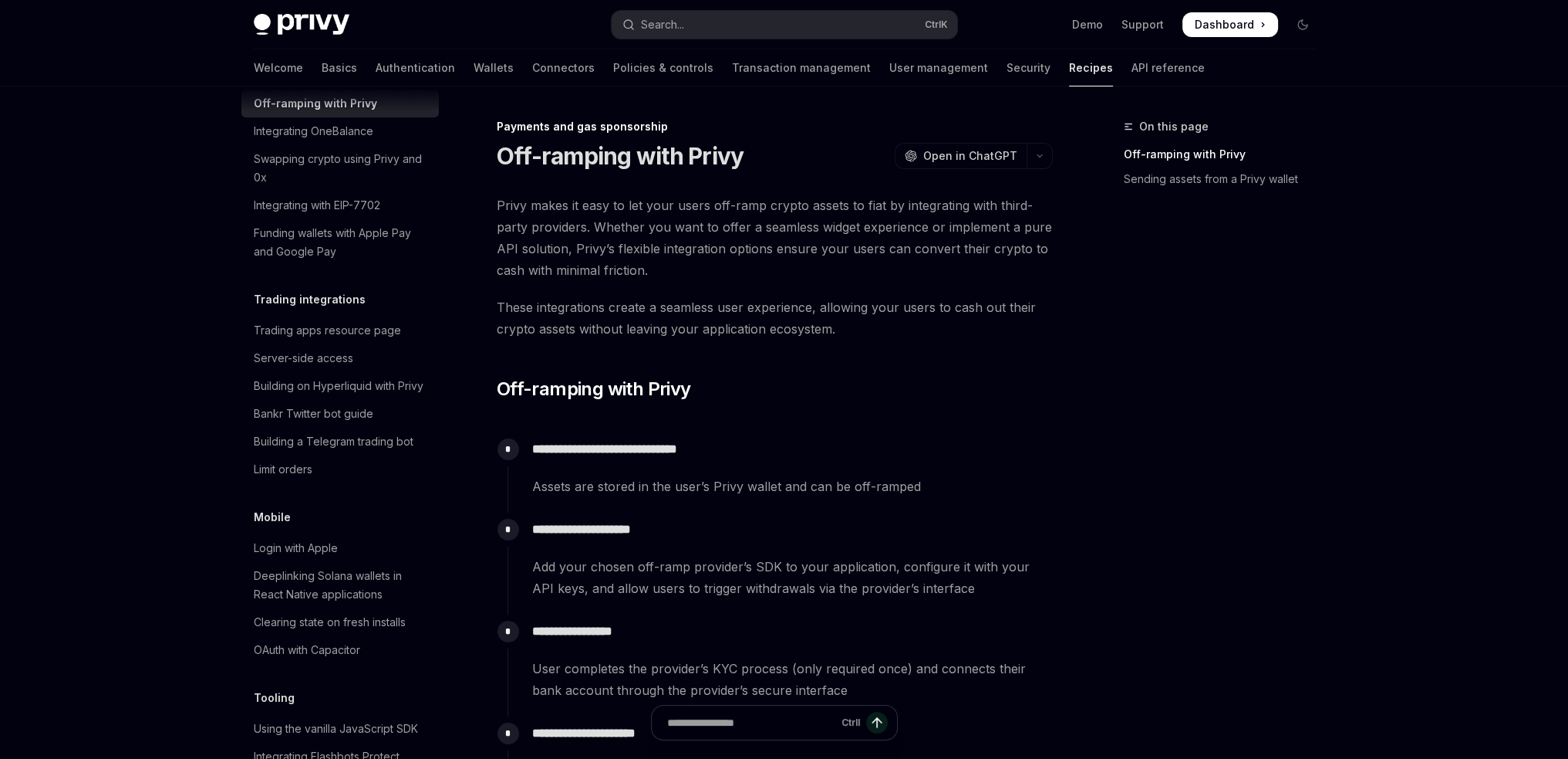
click at [336, 85] on div "Custom fiat onramp" at bounding box center [302, 76] width 98 height 19
type textarea "*"
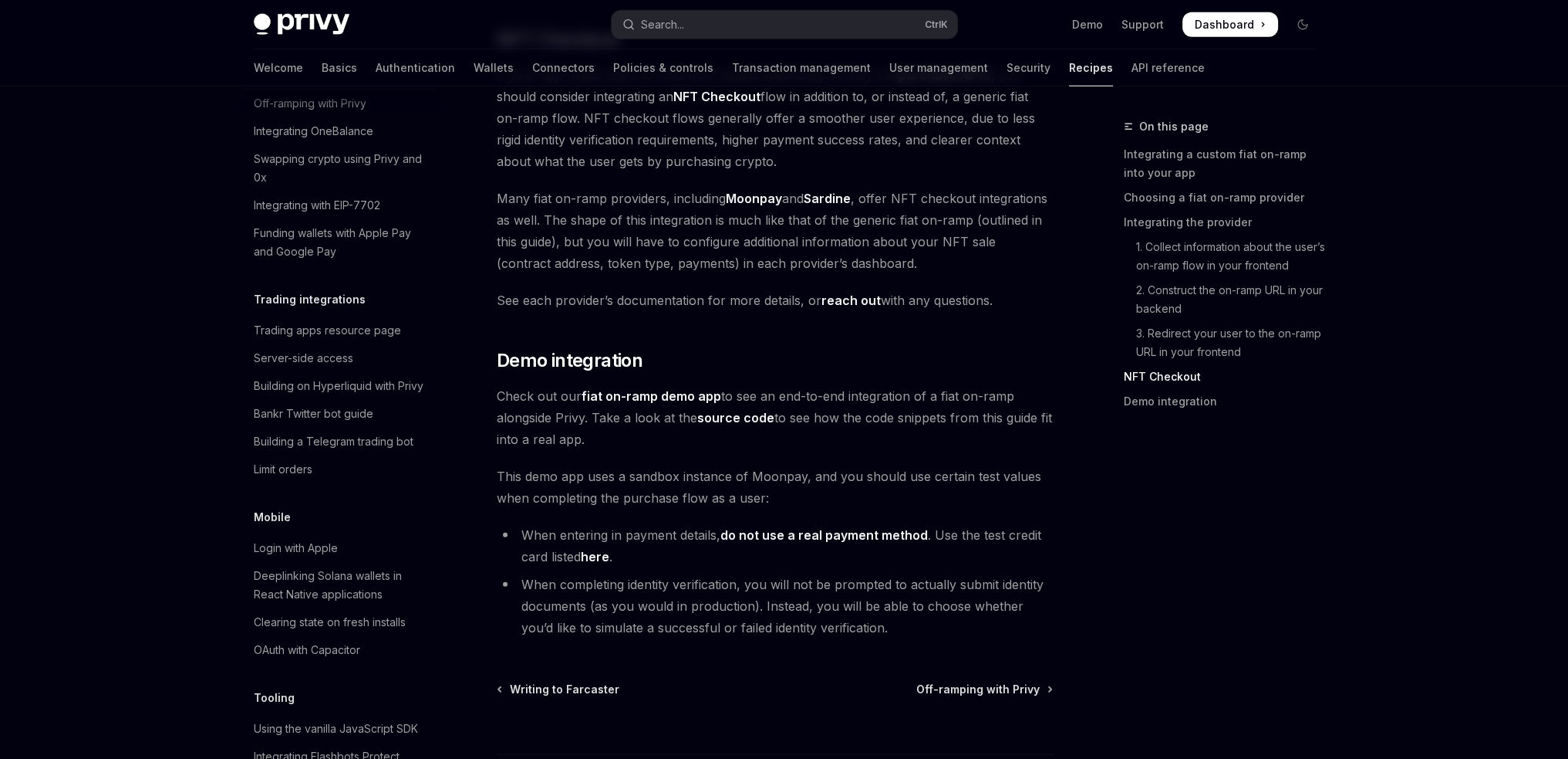
scroll to position [5557, 0]
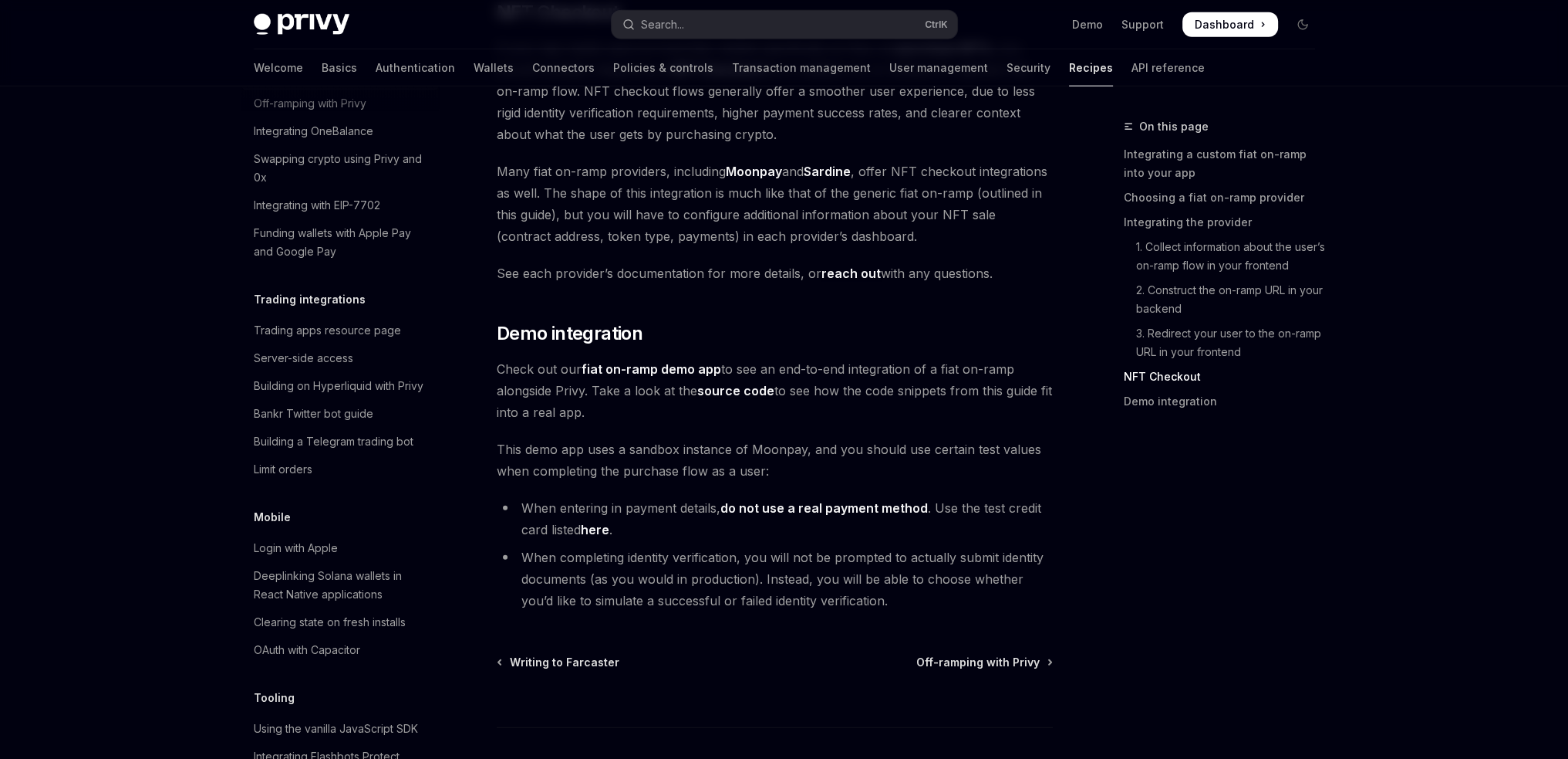
click at [678, 361] on link "fiat on-ramp demo app" at bounding box center [652, 369] width 140 height 16
click at [739, 383] on link "source code" at bounding box center [736, 391] width 77 height 16
click at [672, 361] on link "fiat on-ramp demo app" at bounding box center [652, 369] width 140 height 16
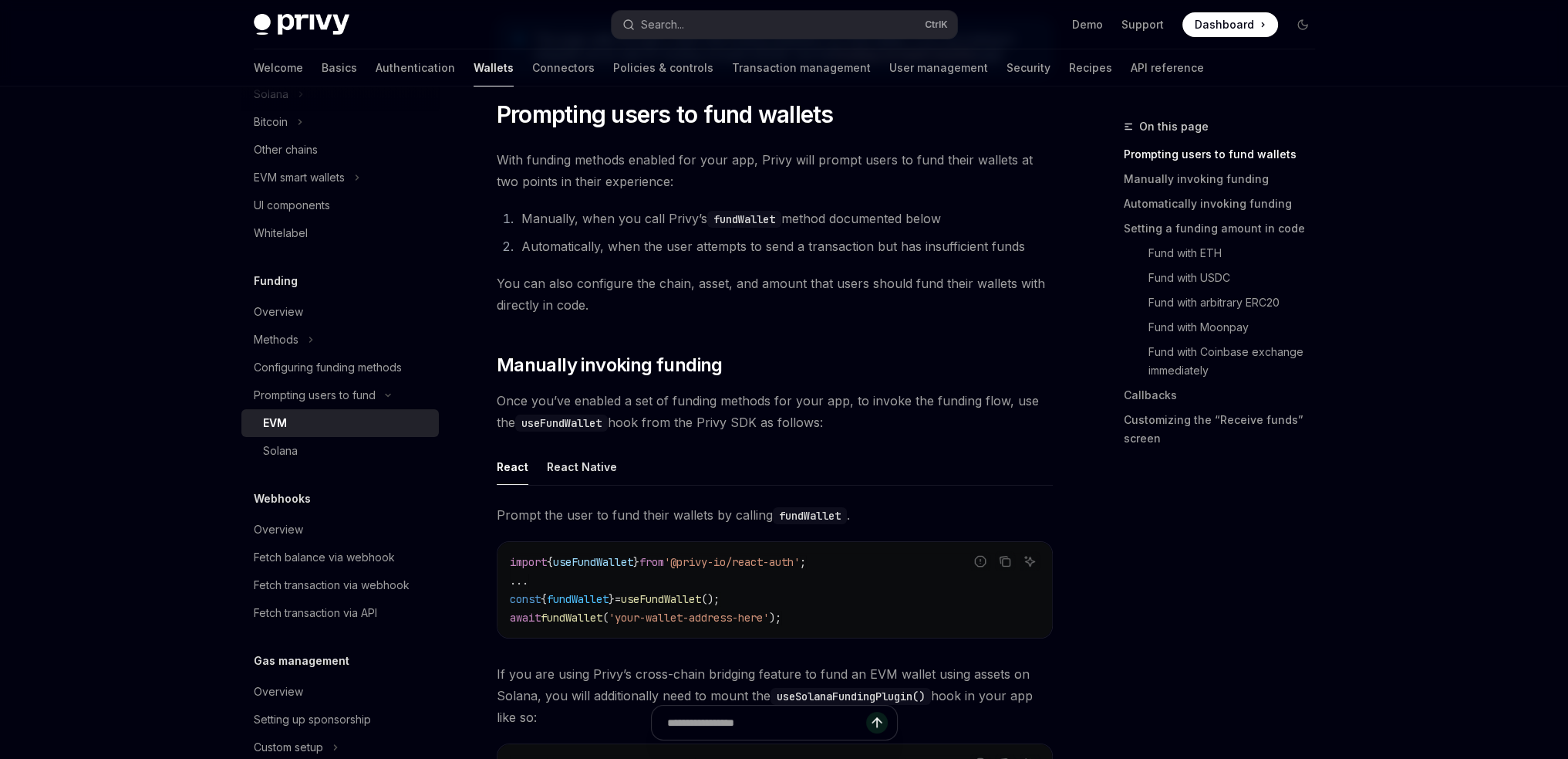
scroll to position [386, 0]
